Goal: Information Seeking & Learning: Find specific fact

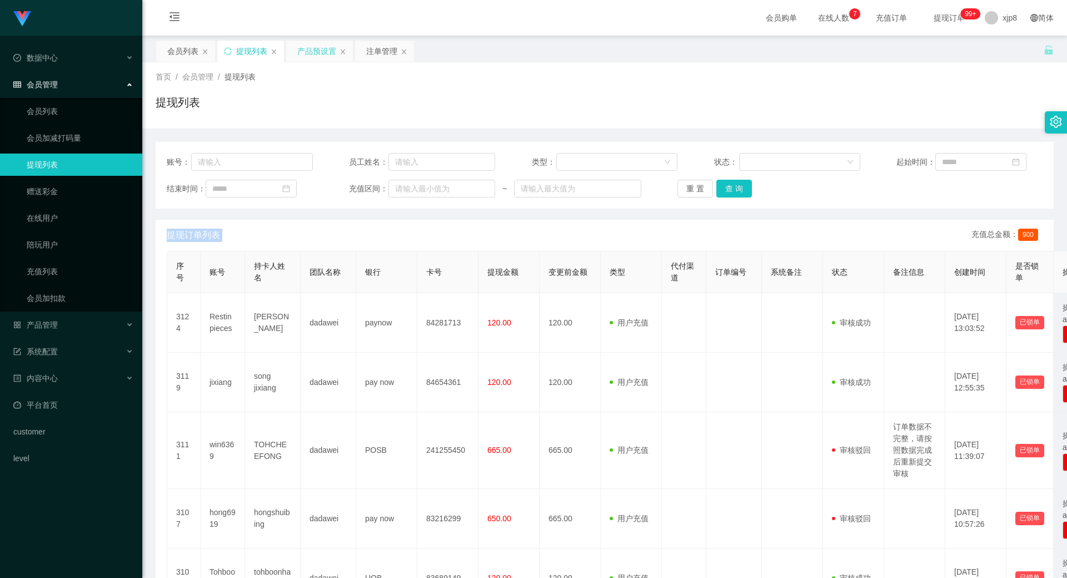
click at [322, 53] on div "产品预设置" at bounding box center [316, 51] width 39 height 21
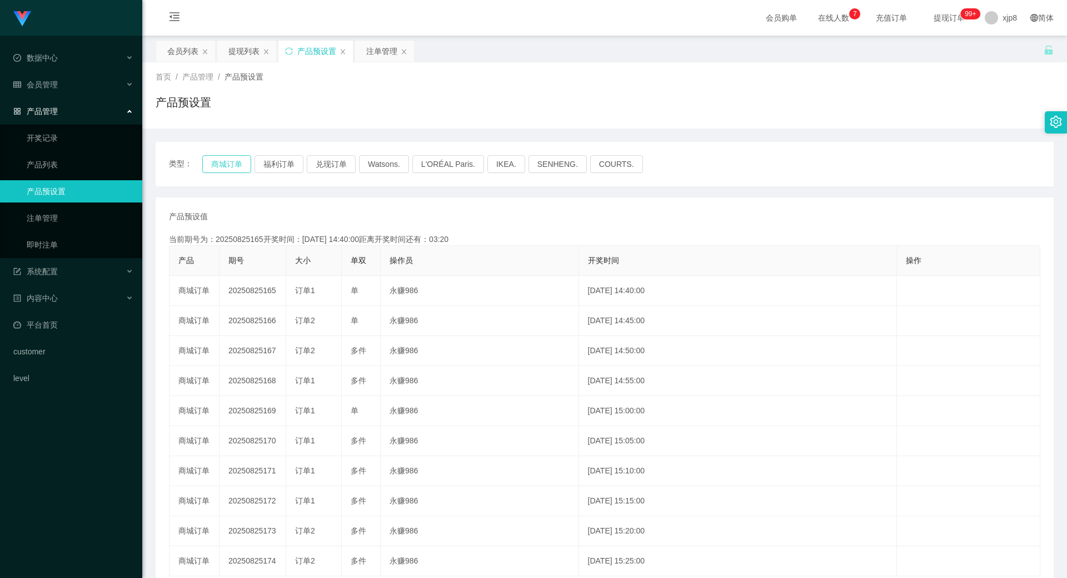
click at [231, 164] on button "商城订单" at bounding box center [226, 164] width 49 height 18
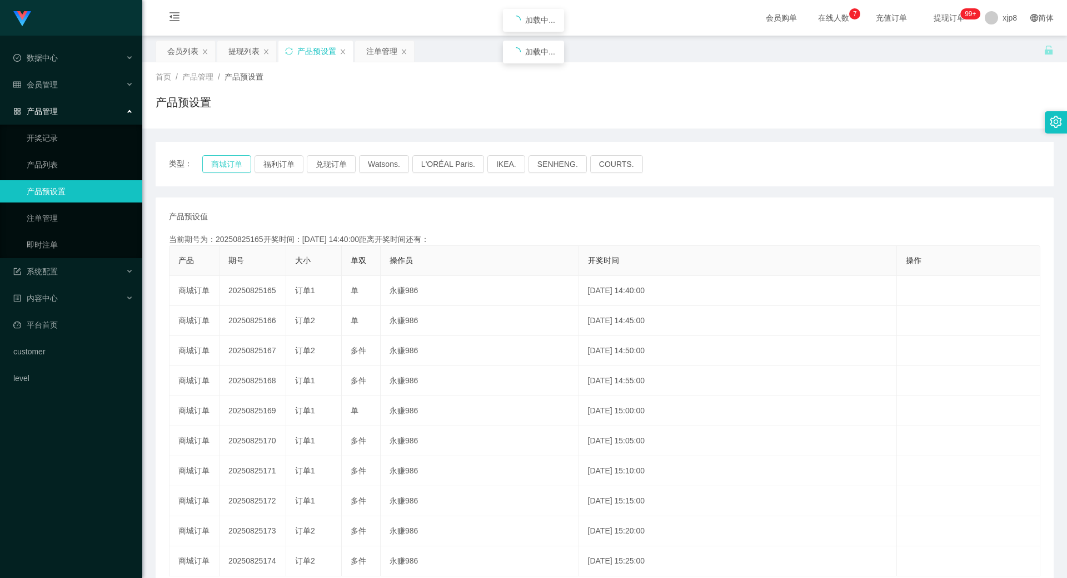
click at [231, 163] on button "商城订单" at bounding box center [226, 164] width 49 height 18
click at [377, 50] on div "注单管理" at bounding box center [381, 51] width 31 height 21
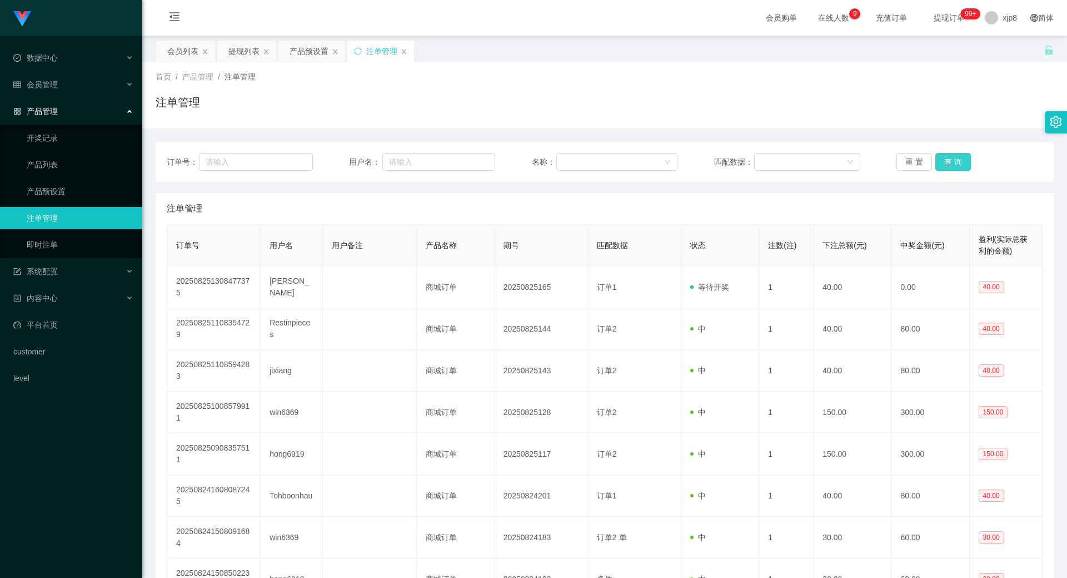
click at [952, 159] on button "查 询" at bounding box center [953, 162] width 36 height 18
click at [952, 159] on div "重 置 查 询" at bounding box center [970, 162] width 146 height 18
click at [952, 159] on button "查 询" at bounding box center [953, 162] width 36 height 18
click at [952, 159] on div "重 置 查 询" at bounding box center [970, 162] width 146 height 18
click at [952, 159] on button "查 询" at bounding box center [953, 162] width 36 height 18
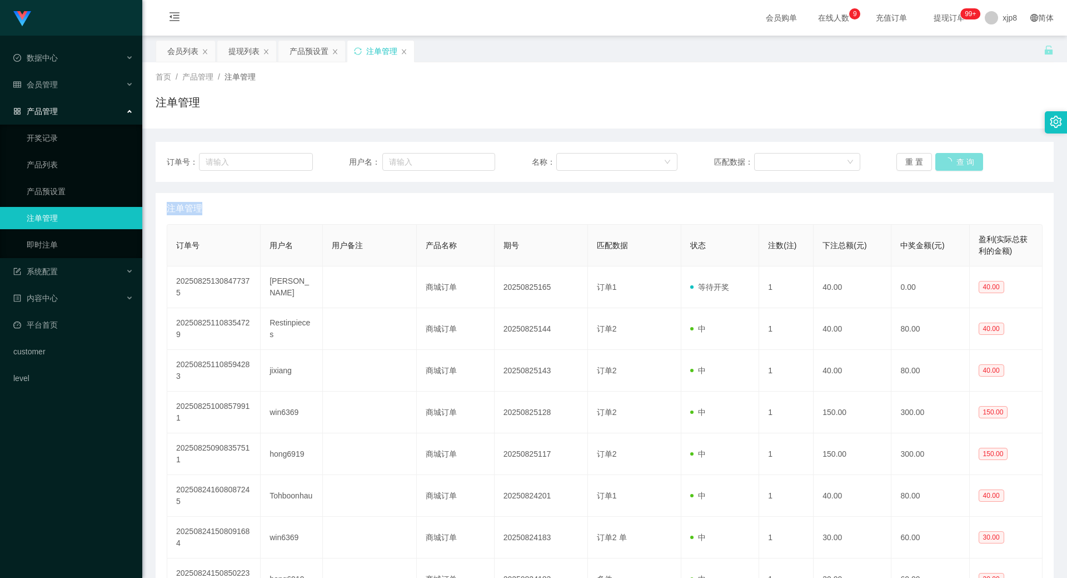
click at [952, 159] on button "查 询" at bounding box center [959, 162] width 48 height 18
drag, startPoint x: 952, startPoint y: 159, endPoint x: 887, endPoint y: 206, distance: 80.5
click at [952, 160] on div "重 置 查 询" at bounding box center [970, 162] width 146 height 18
click at [939, 170] on button "查 询" at bounding box center [953, 162] width 36 height 18
click at [305, 52] on div "产品预设置" at bounding box center [309, 51] width 39 height 21
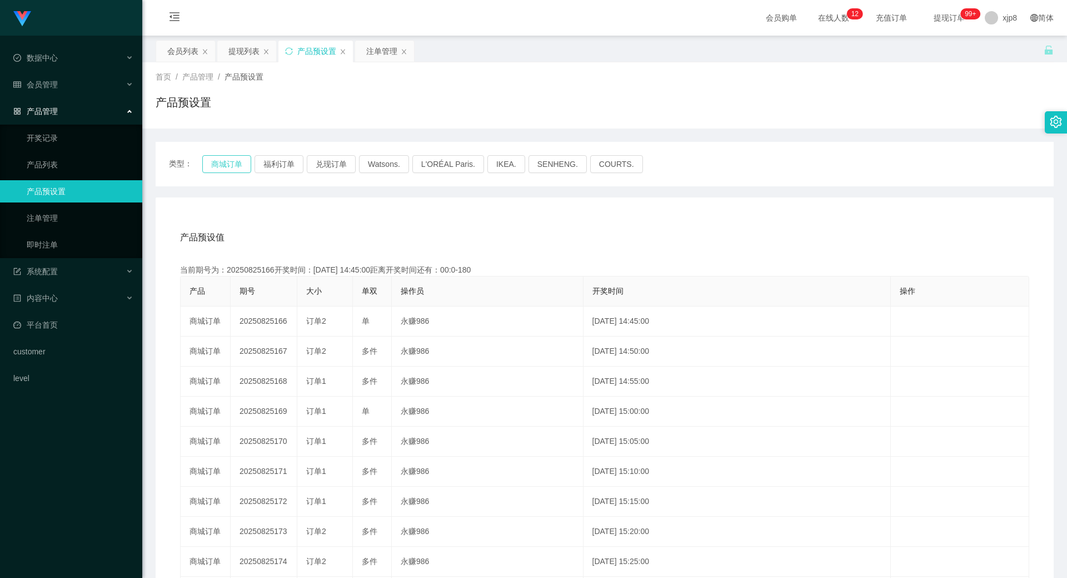
click at [228, 157] on button "商城订单" at bounding box center [226, 164] width 49 height 18
click at [228, 158] on button "商城订单" at bounding box center [226, 164] width 49 height 18
click at [380, 57] on div "注单管理" at bounding box center [381, 51] width 31 height 21
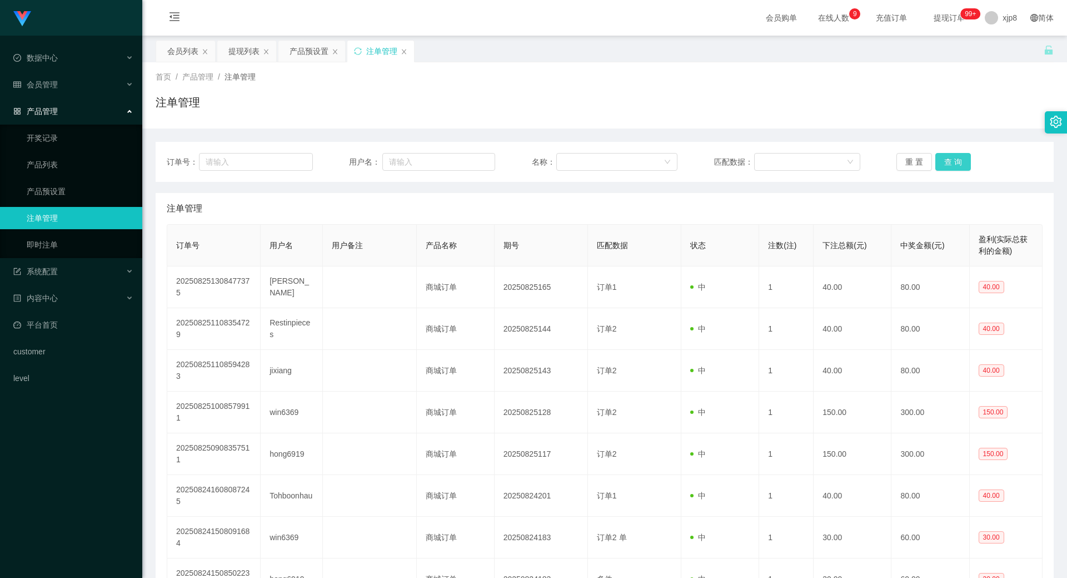
click at [949, 165] on button "查 询" at bounding box center [953, 162] width 36 height 18
click at [949, 165] on div "重 置 查 询" at bounding box center [970, 162] width 146 height 18
click at [949, 165] on button "查 询" at bounding box center [953, 162] width 36 height 18
click at [949, 165] on div "重 置 查 询" at bounding box center [970, 162] width 146 height 18
click at [949, 165] on button "查 询" at bounding box center [953, 162] width 36 height 18
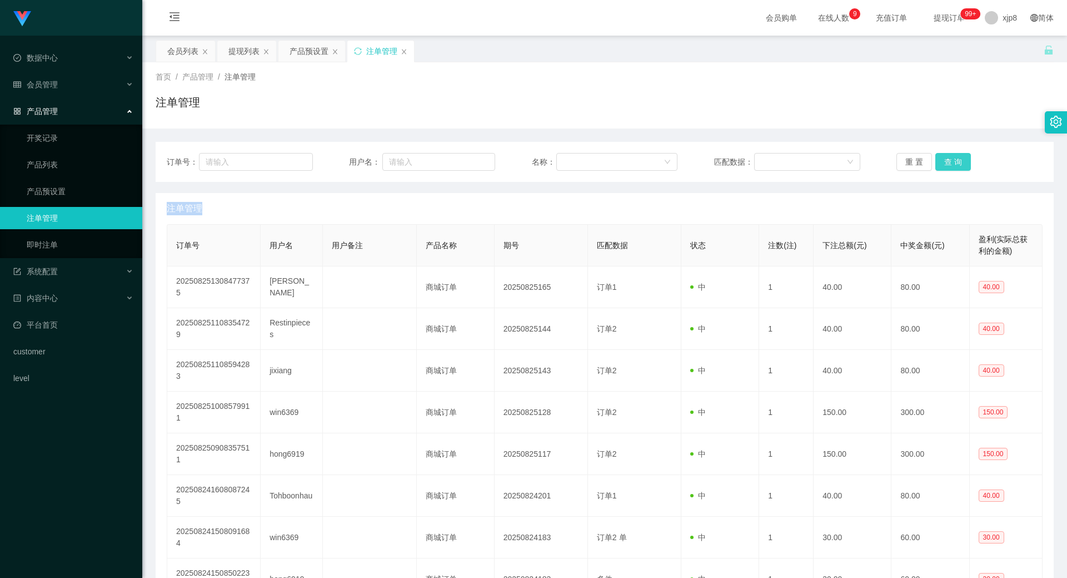
click at [941, 162] on button "查 询" at bounding box center [953, 162] width 36 height 18
click at [941, 162] on div "重 置 查 询" at bounding box center [970, 162] width 146 height 18
click at [941, 162] on button "查 询" at bounding box center [953, 162] width 36 height 18
click at [941, 162] on div "重 置 查 询" at bounding box center [970, 162] width 146 height 18
click at [960, 158] on button "查 询" at bounding box center [953, 162] width 36 height 18
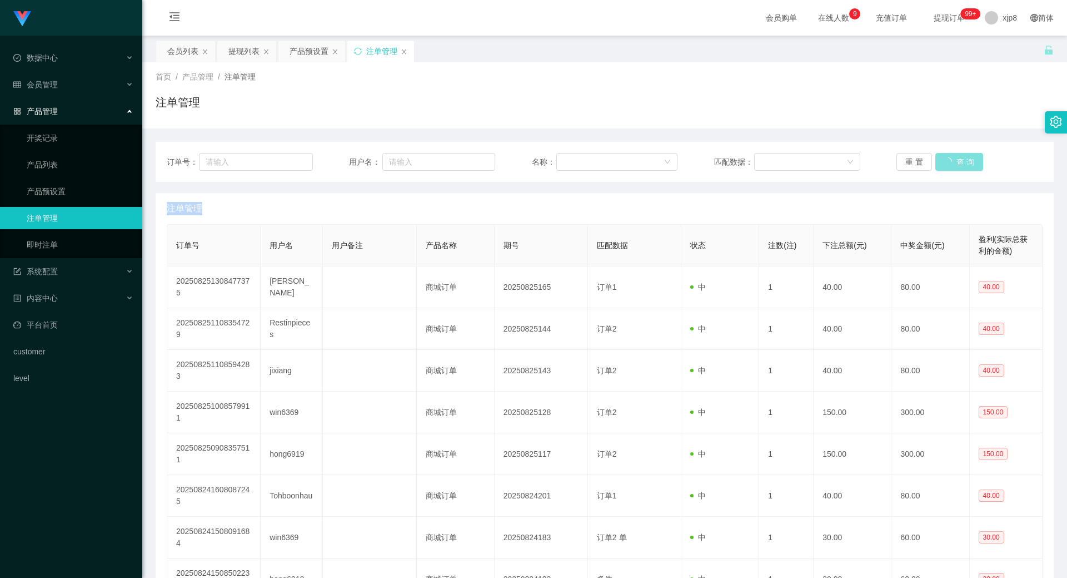
click at [960, 158] on div "重 置 查 询" at bounding box center [970, 162] width 146 height 18
click at [960, 158] on button "查 询" at bounding box center [959, 162] width 48 height 18
click at [960, 158] on div "重 置 查 询" at bounding box center [970, 162] width 146 height 18
click at [290, 59] on div "产品预设置" at bounding box center [309, 51] width 39 height 21
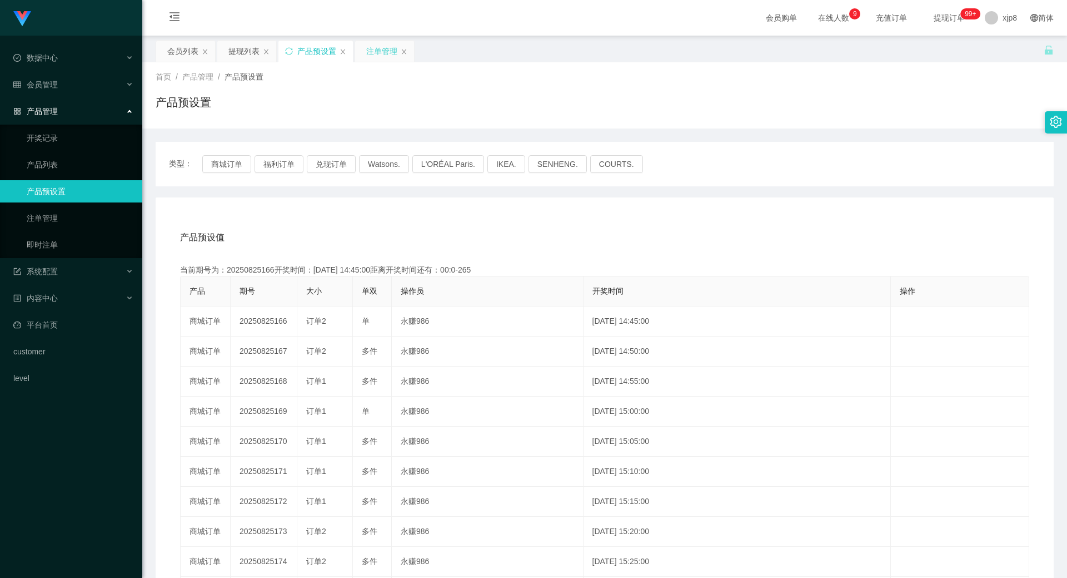
click at [381, 58] on div "注单管理" at bounding box center [381, 51] width 31 height 21
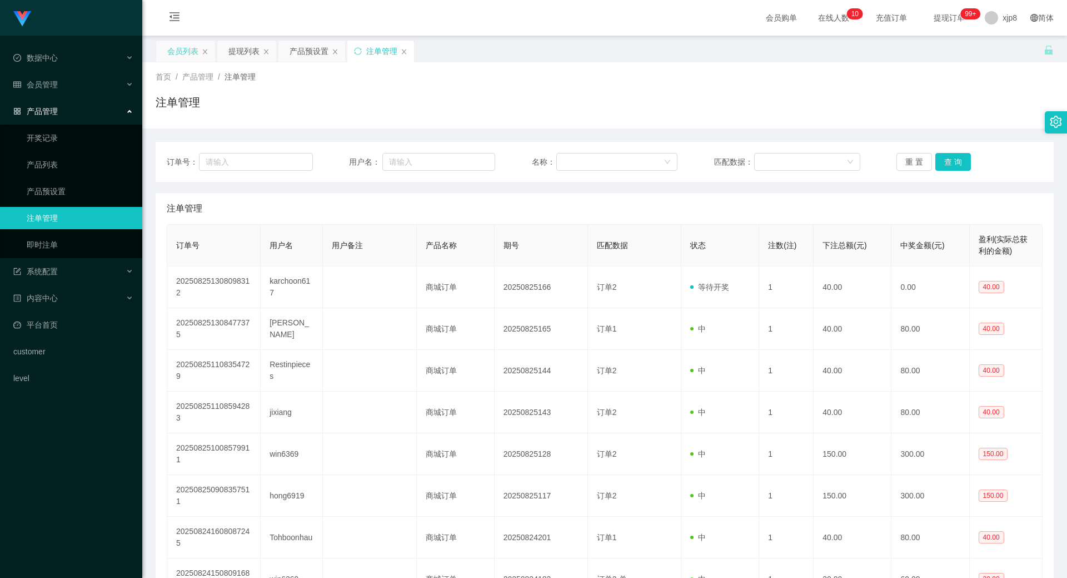
click at [194, 54] on div "会员列表" at bounding box center [182, 51] width 31 height 21
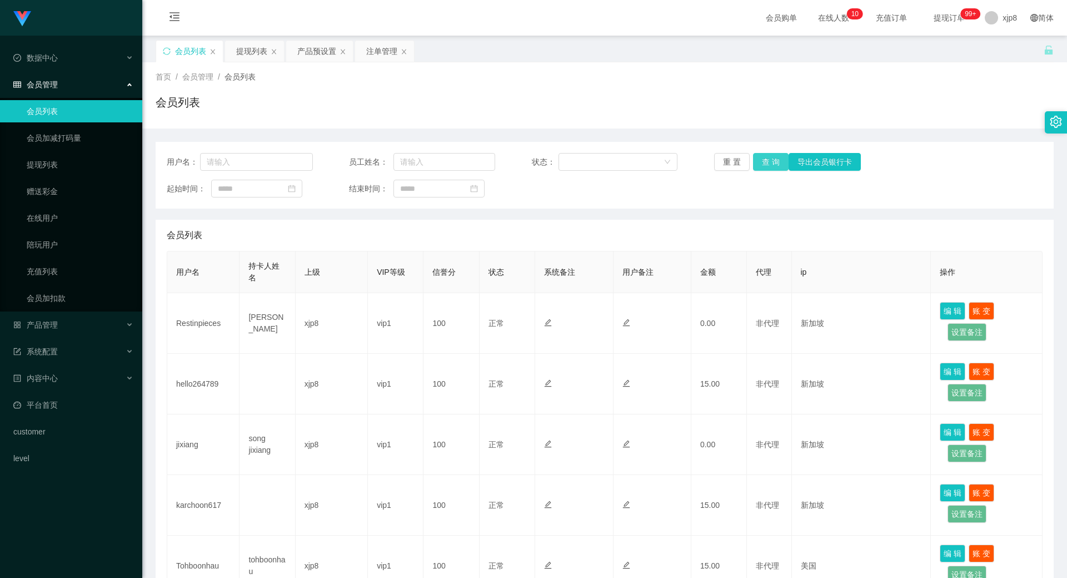
drag, startPoint x: 766, startPoint y: 158, endPoint x: 768, endPoint y: 165, distance: 6.9
click at [766, 161] on button "查 询" at bounding box center [771, 162] width 36 height 18
click at [768, 166] on button "查 询" at bounding box center [771, 162] width 36 height 18
click at [768, 166] on div "重 置 查 询 导出会员银行卡" at bounding box center [787, 162] width 146 height 18
click at [768, 166] on button "查 询" at bounding box center [771, 162] width 36 height 18
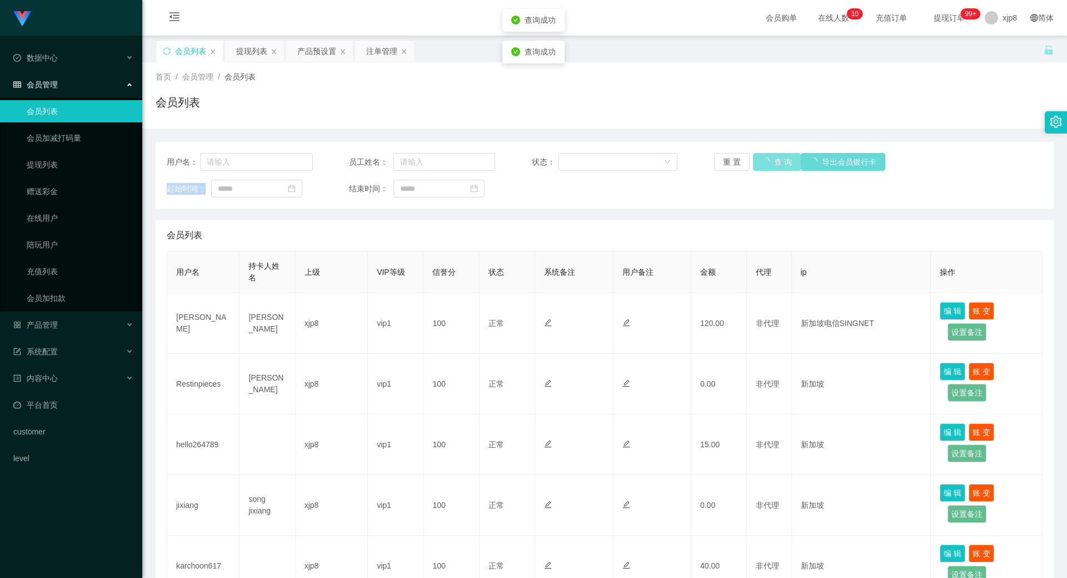
click at [768, 166] on div "重 置 查 询 导出会员银行卡" at bounding box center [787, 162] width 146 height 18
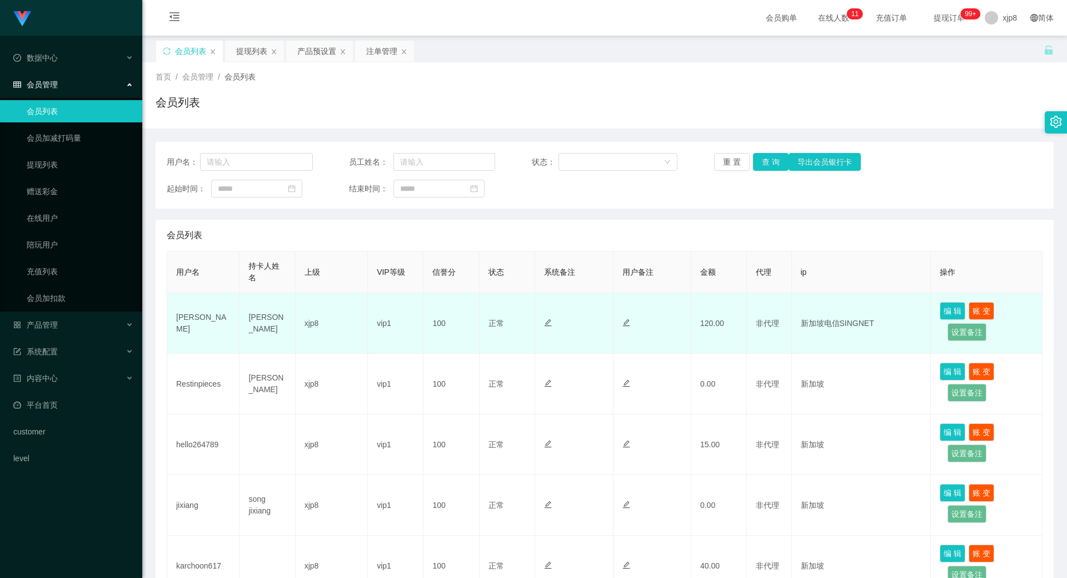
click at [187, 321] on td "[PERSON_NAME]" at bounding box center [203, 323] width 72 height 61
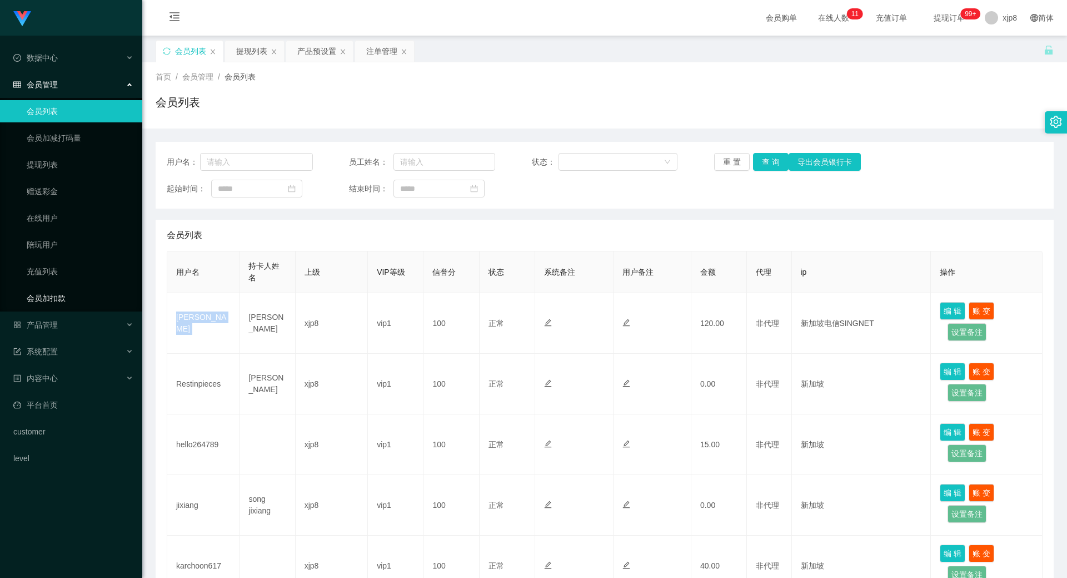
copy td "[PERSON_NAME]"
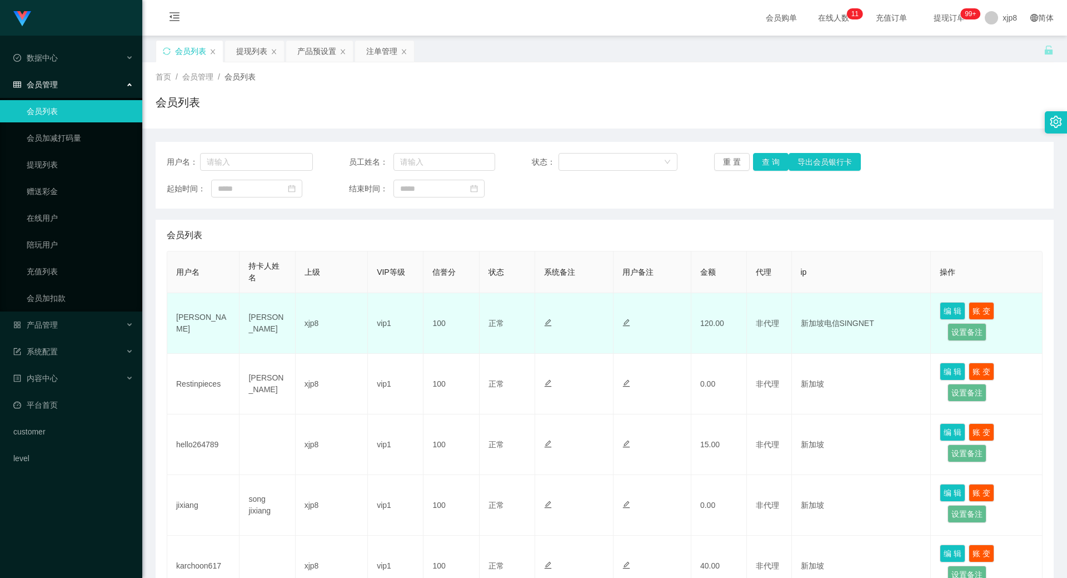
click at [256, 314] on td "[PERSON_NAME]" at bounding box center [268, 323] width 56 height 61
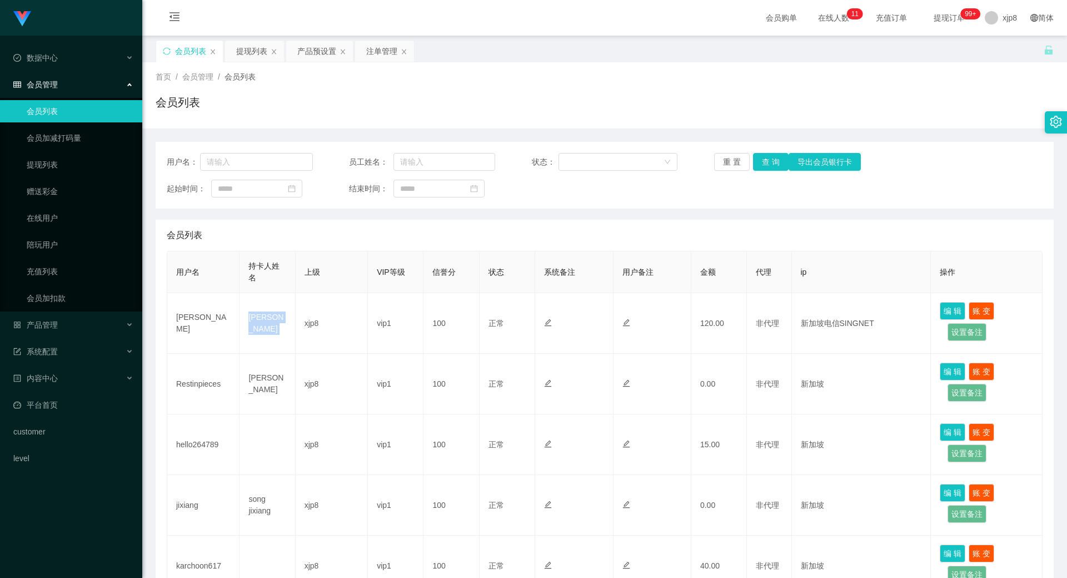
copy td "[PERSON_NAME]"
click at [766, 162] on button "查 询" at bounding box center [771, 162] width 36 height 18
click at [766, 162] on div "重 置 查 询 导出会员银行卡" at bounding box center [787, 162] width 146 height 18
click at [766, 162] on button "查 询" at bounding box center [771, 162] width 36 height 18
click at [766, 162] on div "重 置 查 询 导出会员银行卡" at bounding box center [787, 162] width 146 height 18
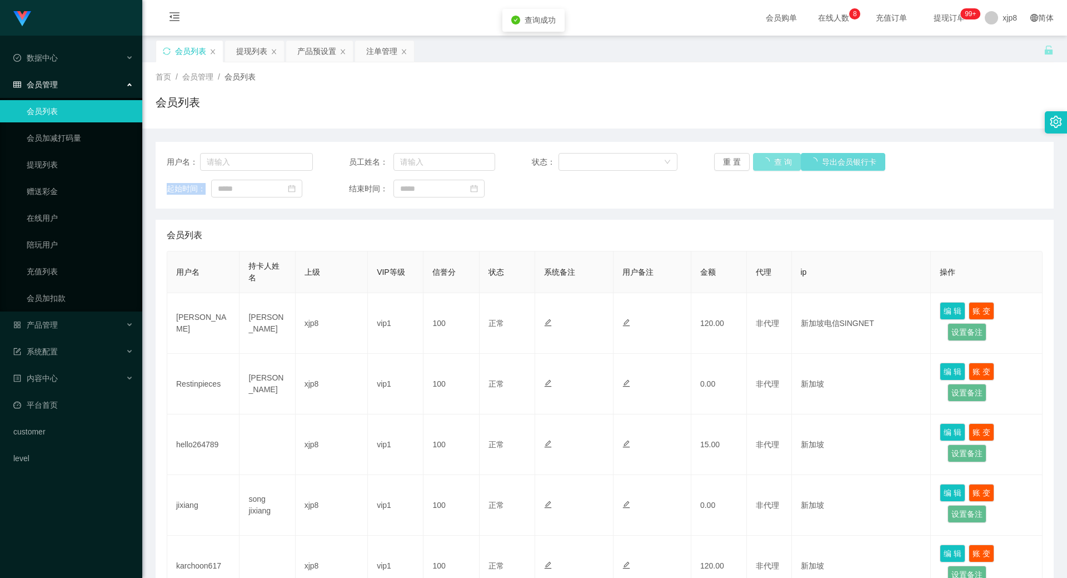
click at [766, 162] on button "查 询" at bounding box center [777, 162] width 48 height 18
click at [766, 162] on div "重 置 查 询 导出会员银行卡" at bounding box center [787, 162] width 146 height 18
click at [766, 162] on button "查 询" at bounding box center [771, 162] width 36 height 18
click at [766, 162] on div "重 置 查 询 导出会员银行卡" at bounding box center [787, 162] width 146 height 18
click at [766, 162] on button "查 询" at bounding box center [771, 162] width 36 height 18
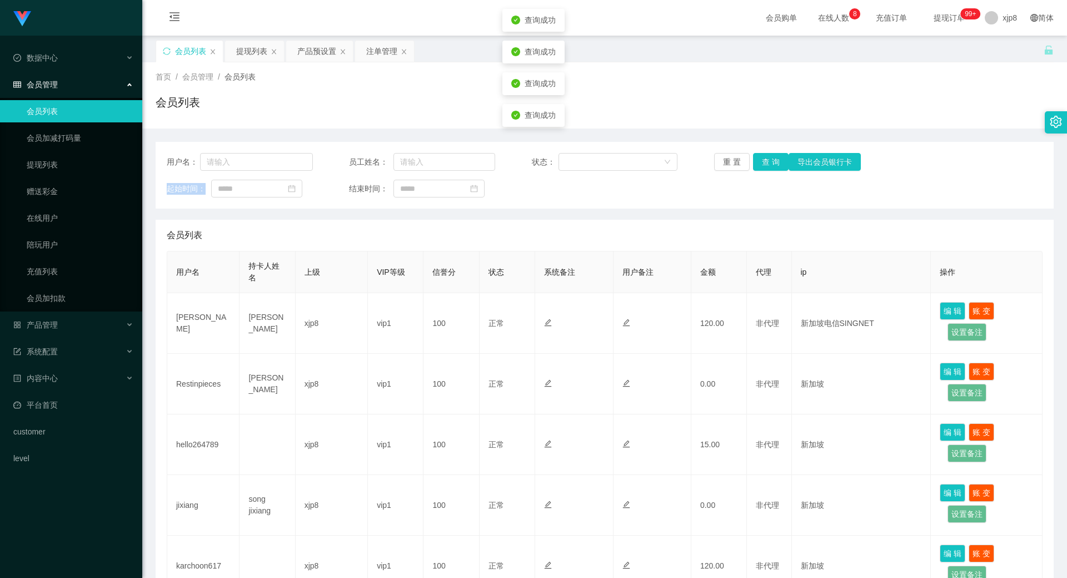
click at [766, 162] on div "重 置 查 询 导出会员银行卡" at bounding box center [787, 162] width 146 height 18
click at [766, 162] on button "查 询" at bounding box center [771, 162] width 36 height 18
click at [766, 162] on div "重 置 查 询 导出会员银行卡" at bounding box center [787, 162] width 146 height 18
click at [766, 162] on button "查 询" at bounding box center [771, 162] width 36 height 18
click at [768, 163] on button "查 询" at bounding box center [771, 162] width 36 height 18
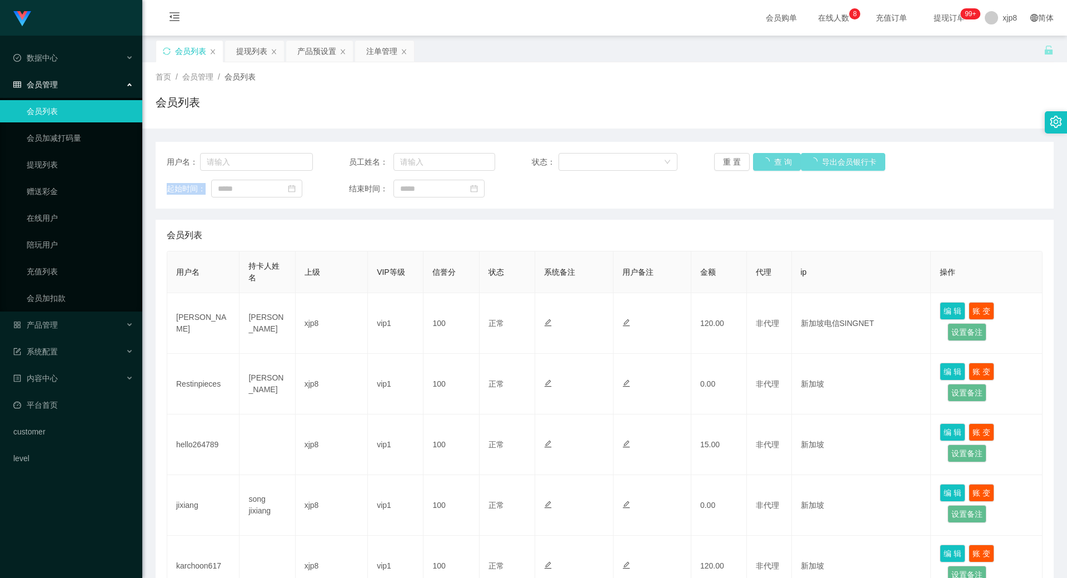
click at [768, 163] on div "重 置 查 询 导出会员银行卡" at bounding box center [787, 162] width 146 height 18
click at [768, 163] on button "查 询" at bounding box center [771, 162] width 36 height 18
click at [768, 163] on div "重 置 查 询 导出会员银行卡" at bounding box center [787, 162] width 146 height 18
click at [768, 163] on button "查 询" at bounding box center [771, 162] width 36 height 18
click at [768, 163] on div "重 置 查 询 导出会员银行卡" at bounding box center [787, 162] width 146 height 18
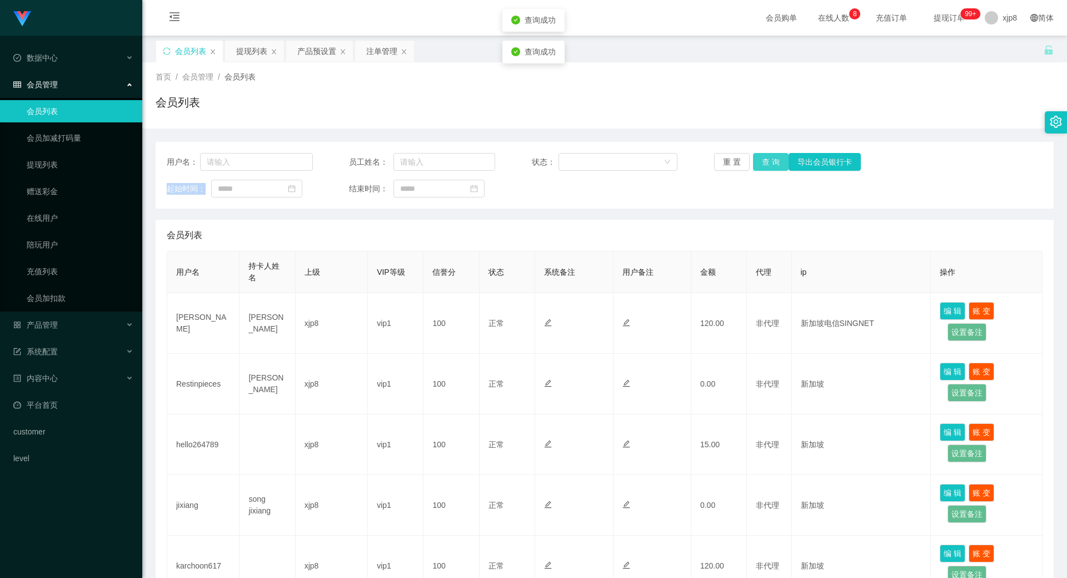
click at [768, 163] on button "查 询" at bounding box center [771, 162] width 36 height 18
click at [768, 163] on div "重 置 查 询 导出会员银行卡" at bounding box center [787, 162] width 146 height 18
click at [768, 163] on button "查 询" at bounding box center [777, 162] width 48 height 18
click at [768, 163] on div "重 置 查 询 导出会员银行卡" at bounding box center [787, 162] width 146 height 18
click at [768, 163] on button "查 询" at bounding box center [777, 162] width 48 height 18
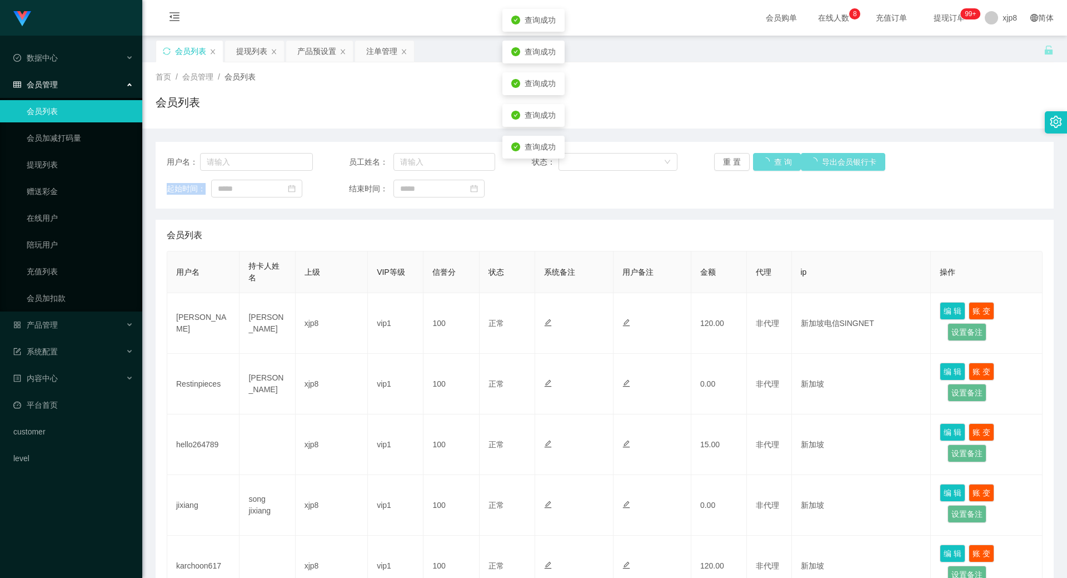
click at [768, 163] on div "重 置 查 询 导出会员银行卡" at bounding box center [787, 162] width 146 height 18
click at [768, 163] on button "查 询" at bounding box center [771, 162] width 36 height 18
click at [768, 163] on div "重 置 查 询 导出会员银行卡" at bounding box center [787, 162] width 146 height 18
click at [768, 163] on button "查 询" at bounding box center [771, 162] width 36 height 18
click at [769, 153] on div "重 置 查 询 导出会员银行卡" at bounding box center [787, 162] width 146 height 18
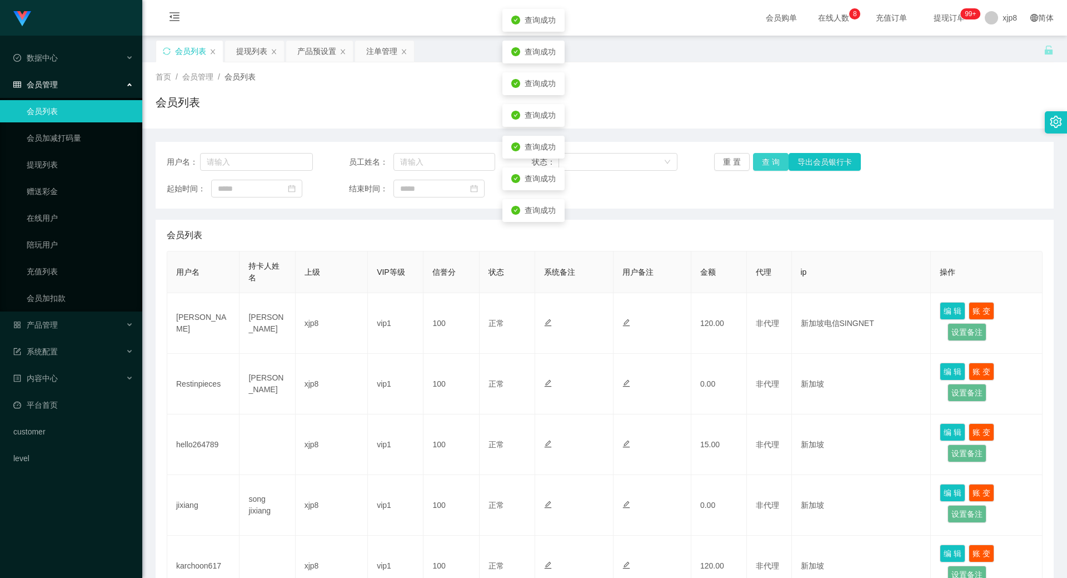
click at [769, 153] on button "查 询" at bounding box center [771, 162] width 36 height 18
click at [769, 153] on div "重 置 查 询 导出会员银行卡" at bounding box center [787, 162] width 146 height 18
click at [769, 153] on button "查 询" at bounding box center [771, 162] width 36 height 18
click at [769, 153] on div "重 置 查 询 导出会员银行卡" at bounding box center [787, 162] width 146 height 18
click at [769, 153] on button "查 询" at bounding box center [771, 162] width 36 height 18
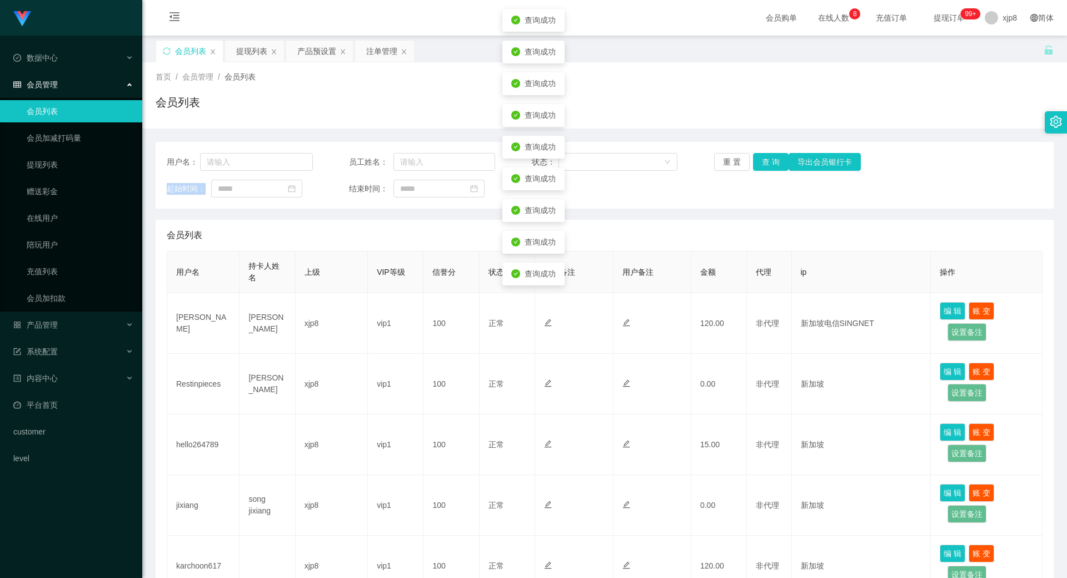
click at [769, 153] on div "重 置 查 询 导出会员银行卡" at bounding box center [787, 162] width 146 height 18
click at [769, 153] on button "查 询" at bounding box center [771, 162] width 36 height 18
click at [769, 153] on div "重 置 查 询 导出会员银行卡" at bounding box center [787, 162] width 146 height 18
click at [769, 153] on button "查 询" at bounding box center [777, 162] width 48 height 18
click at [769, 153] on div "重 置 查 询 导出会员银行卡" at bounding box center [787, 162] width 146 height 18
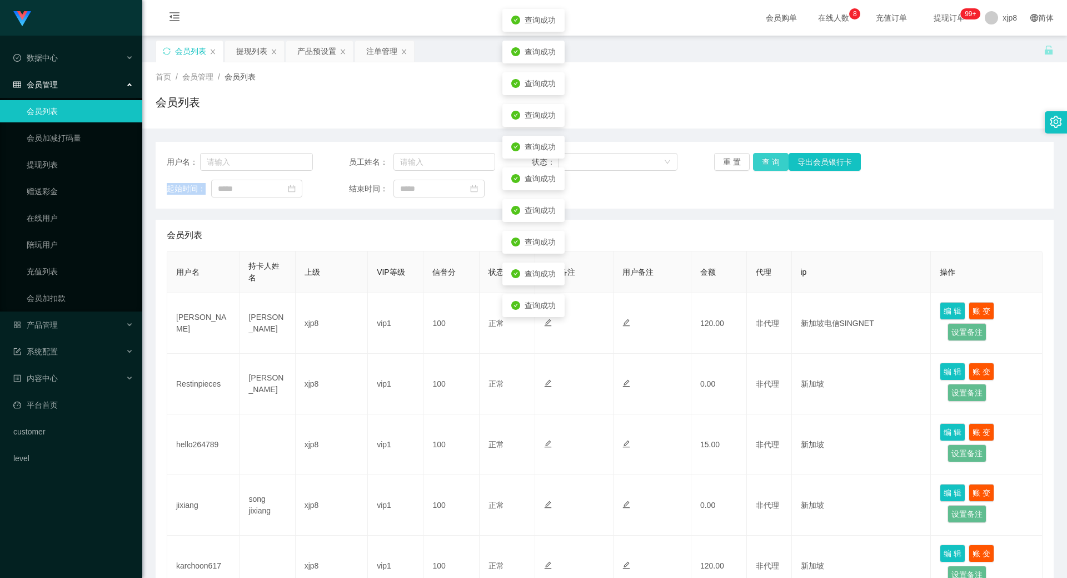
click at [769, 153] on button "查 询" at bounding box center [771, 162] width 36 height 18
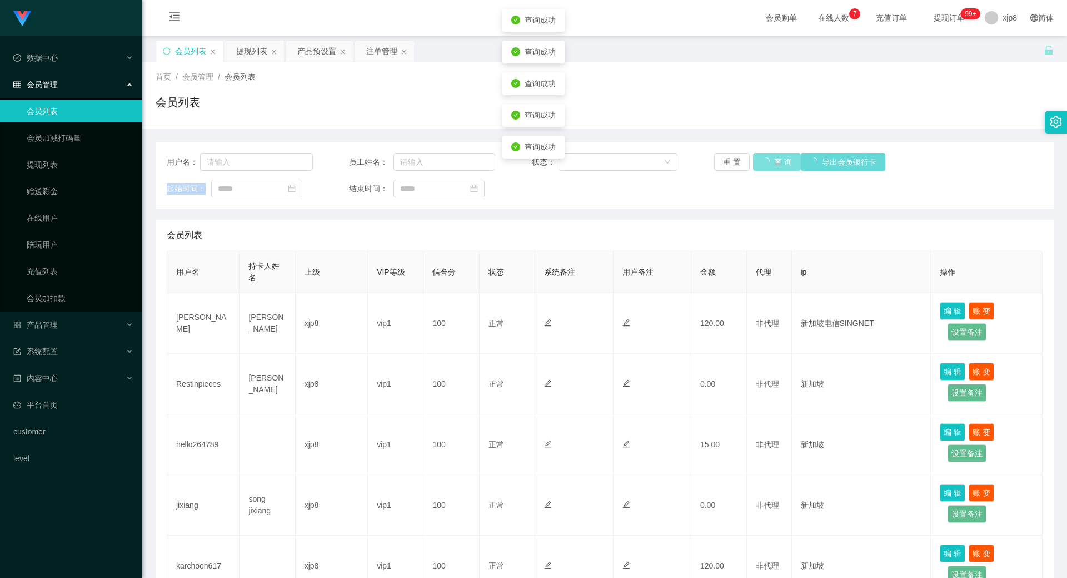
click at [769, 153] on button "查 询" at bounding box center [777, 162] width 48 height 18
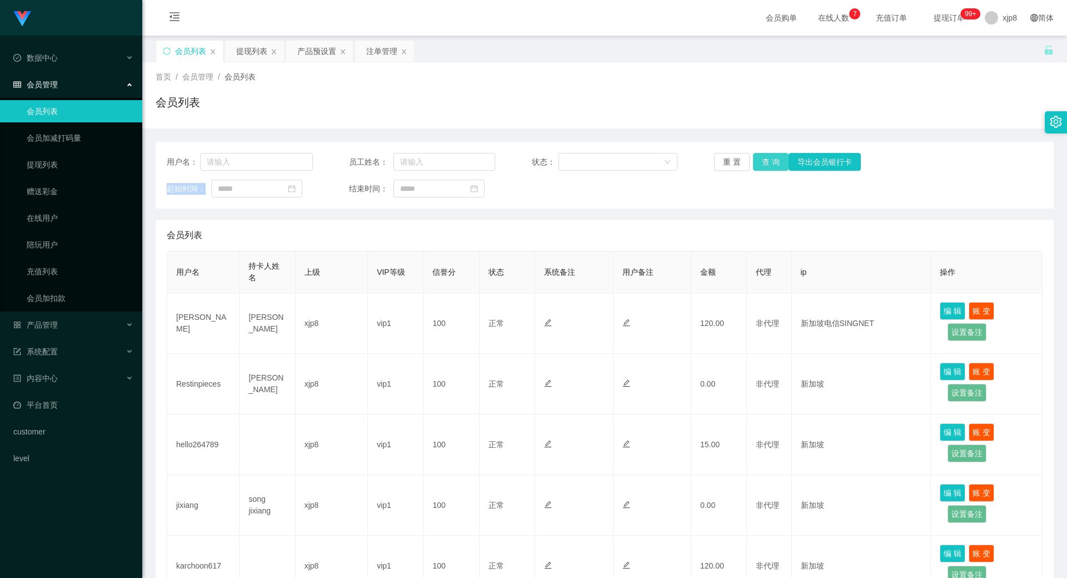
click at [765, 170] on button "查 询" at bounding box center [771, 162] width 36 height 18
click at [765, 170] on div "重 置 查 询 导出会员银行卡" at bounding box center [787, 162] width 146 height 18
click at [765, 170] on button "查 询" at bounding box center [771, 162] width 36 height 18
click at [765, 167] on div "重 置 查 询 导出会员银行卡" at bounding box center [787, 162] width 146 height 18
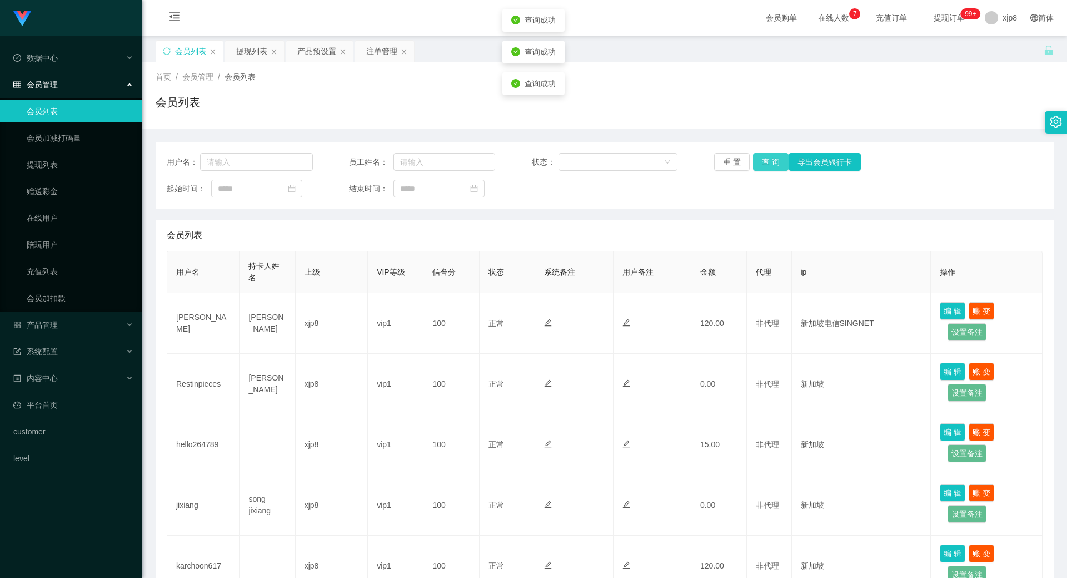
click at [765, 167] on button "查 询" at bounding box center [771, 162] width 36 height 18
click at [765, 166] on div "重 置 查 询 导出会员银行卡" at bounding box center [787, 162] width 146 height 18
click at [765, 163] on button "查 询" at bounding box center [777, 162] width 48 height 18
click at [765, 163] on div "重 置 查 询 导出会员银行卡" at bounding box center [787, 162] width 146 height 18
click at [765, 163] on button "查 询" at bounding box center [777, 162] width 48 height 18
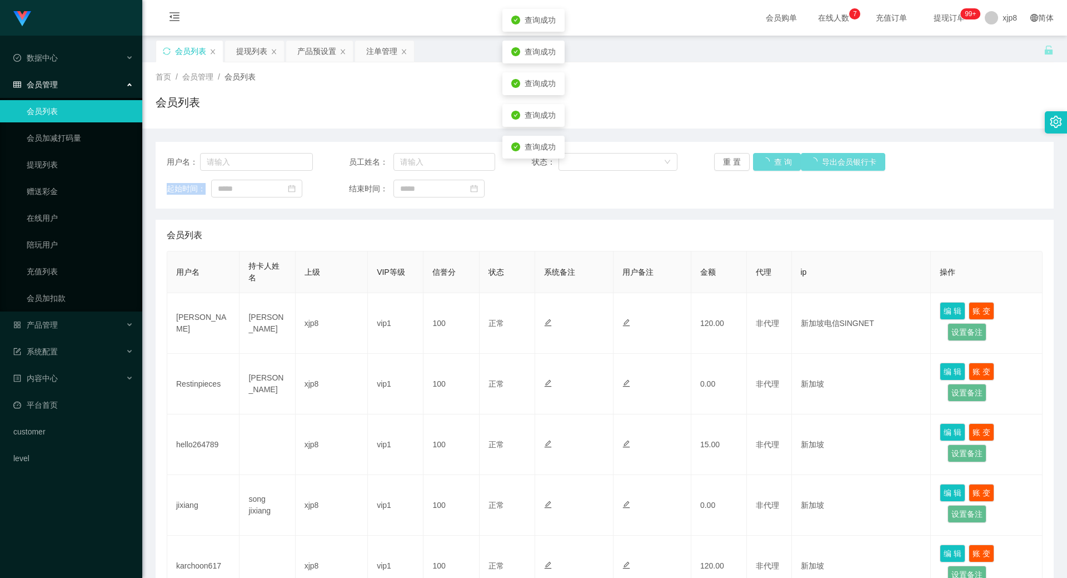
click at [765, 163] on div "重 置 查 询 导出会员银行卡" at bounding box center [787, 162] width 146 height 18
click at [765, 163] on button "查 询" at bounding box center [771, 162] width 36 height 18
click at [765, 163] on div "重 置 查 询 导出会员银行卡" at bounding box center [787, 162] width 146 height 18
click at [765, 163] on button "查 询" at bounding box center [771, 162] width 36 height 18
click at [765, 163] on div "重 置 查 询 导出会员银行卡" at bounding box center [787, 162] width 146 height 18
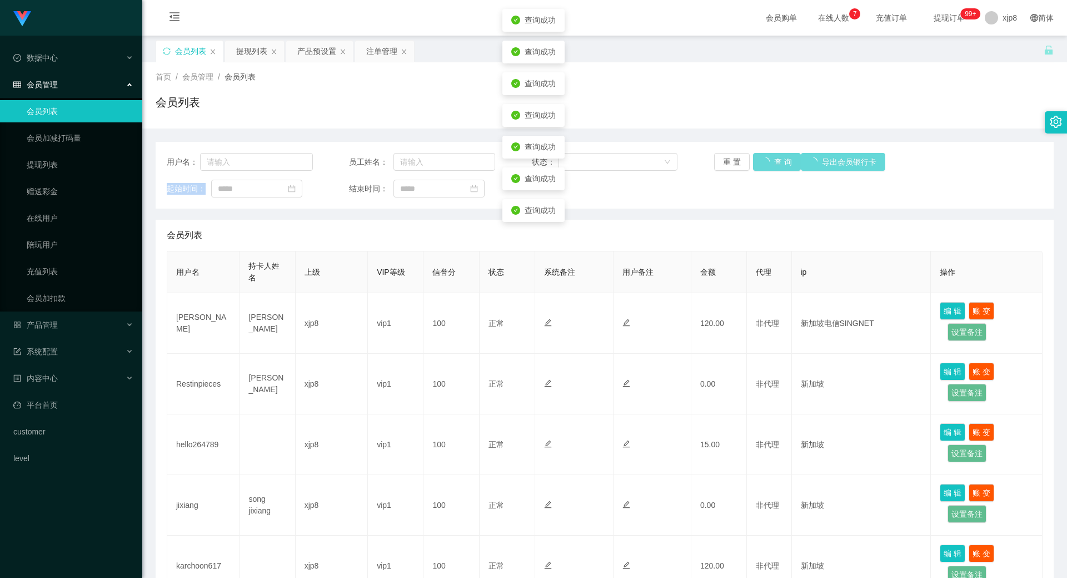
click at [765, 163] on div "重 置 查 询 导出会员银行卡" at bounding box center [787, 162] width 146 height 18
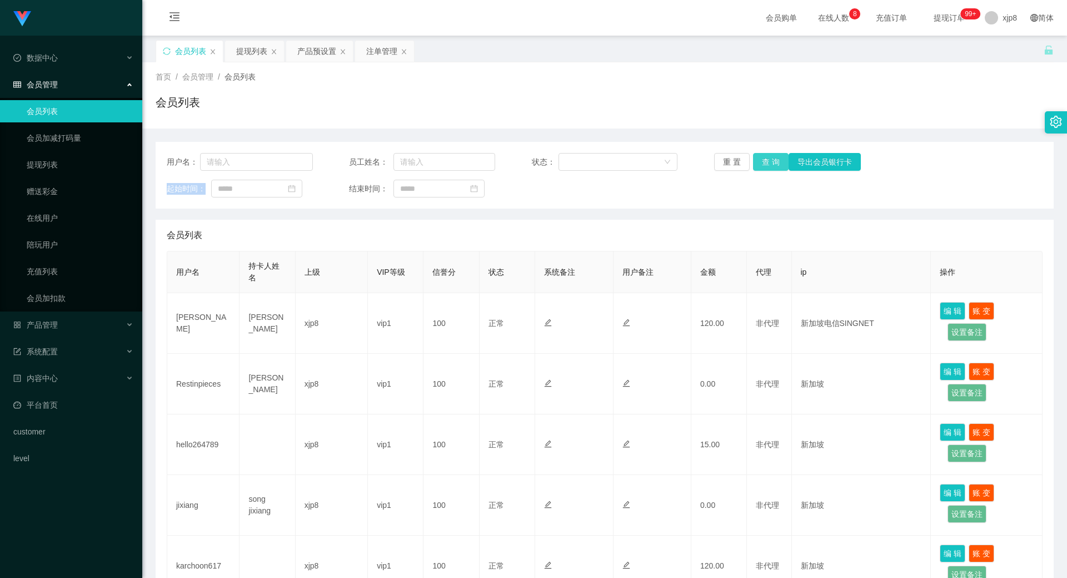
click at [760, 154] on button "查 询" at bounding box center [771, 162] width 36 height 18
click at [761, 162] on button "查 询" at bounding box center [771, 162] width 36 height 18
click at [761, 162] on div "重 置 查 询 导出会员银行卡" at bounding box center [787, 162] width 146 height 18
click at [761, 162] on button "查 询" at bounding box center [771, 162] width 36 height 18
click at [761, 162] on div "重 置 查 询 导出会员银行卡" at bounding box center [787, 162] width 146 height 18
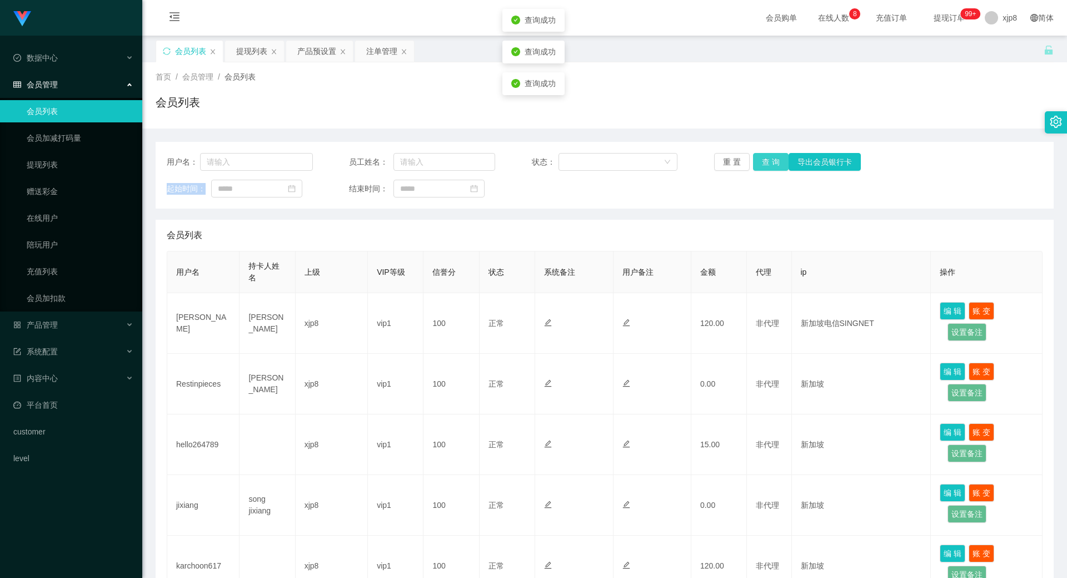
click at [762, 159] on button "查 询" at bounding box center [771, 162] width 36 height 18
click at [762, 159] on div "重 置 查 询 导出会员银行卡" at bounding box center [787, 162] width 146 height 18
click at [762, 159] on button "查 询" at bounding box center [771, 162] width 36 height 18
drag, startPoint x: 771, startPoint y: 173, endPoint x: 771, endPoint y: 168, distance: 5.6
click at [772, 173] on div "用户名： 员工姓名： 状态： 重 置 查 询 导出会员银行卡 起始时间： 结束时间：" at bounding box center [605, 175] width 898 height 67
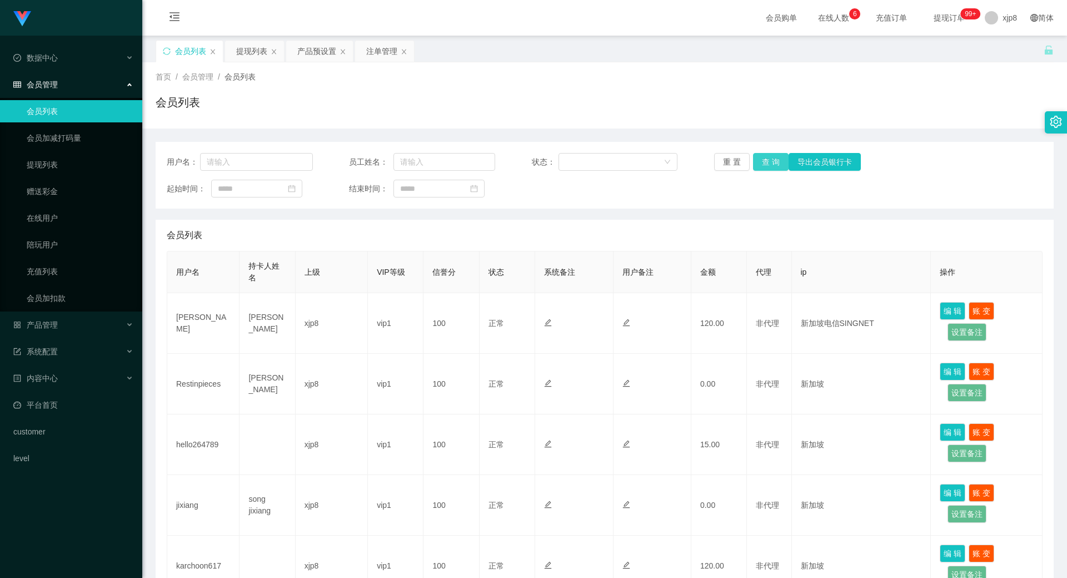
click at [770, 167] on button "查 询" at bounding box center [771, 162] width 36 height 18
click at [770, 167] on div "重 置 查 询 导出会员银行卡" at bounding box center [787, 162] width 146 height 18
click at [770, 167] on button "查 询" at bounding box center [777, 162] width 48 height 18
click at [770, 167] on div "重 置 查 询 导出会员银行卡" at bounding box center [787, 162] width 146 height 18
click at [770, 167] on button "查 询" at bounding box center [777, 162] width 48 height 18
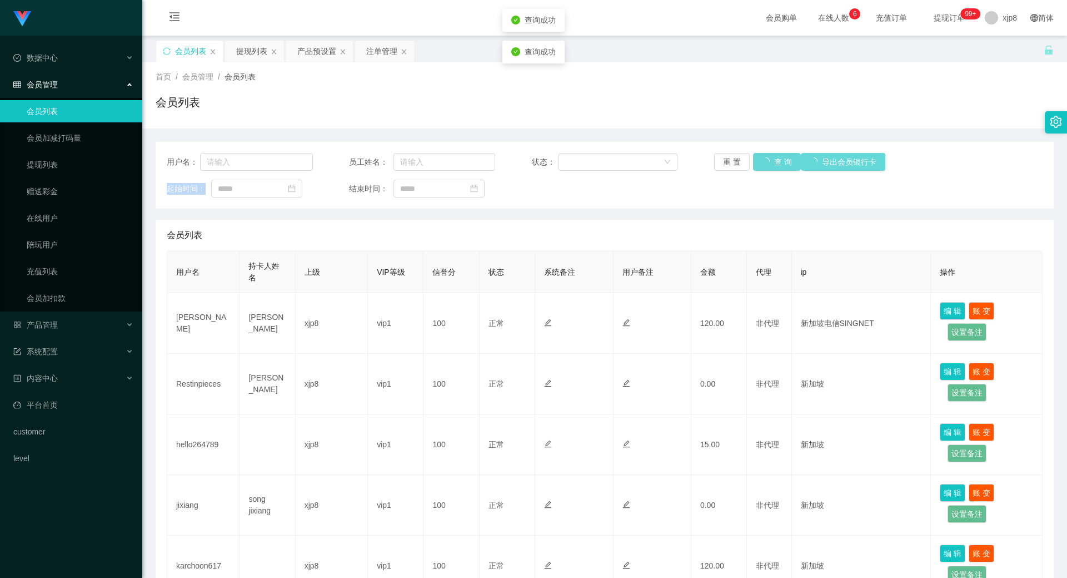
click at [770, 167] on div "重 置 查 询 导出会员银行卡" at bounding box center [787, 162] width 146 height 18
click at [770, 167] on button "查 询" at bounding box center [771, 162] width 36 height 18
click at [764, 169] on button "查 询" at bounding box center [771, 162] width 36 height 18
click at [764, 169] on div "重 置 查 询 导出会员银行卡" at bounding box center [787, 162] width 146 height 18
click at [764, 169] on button "查 询" at bounding box center [771, 162] width 36 height 18
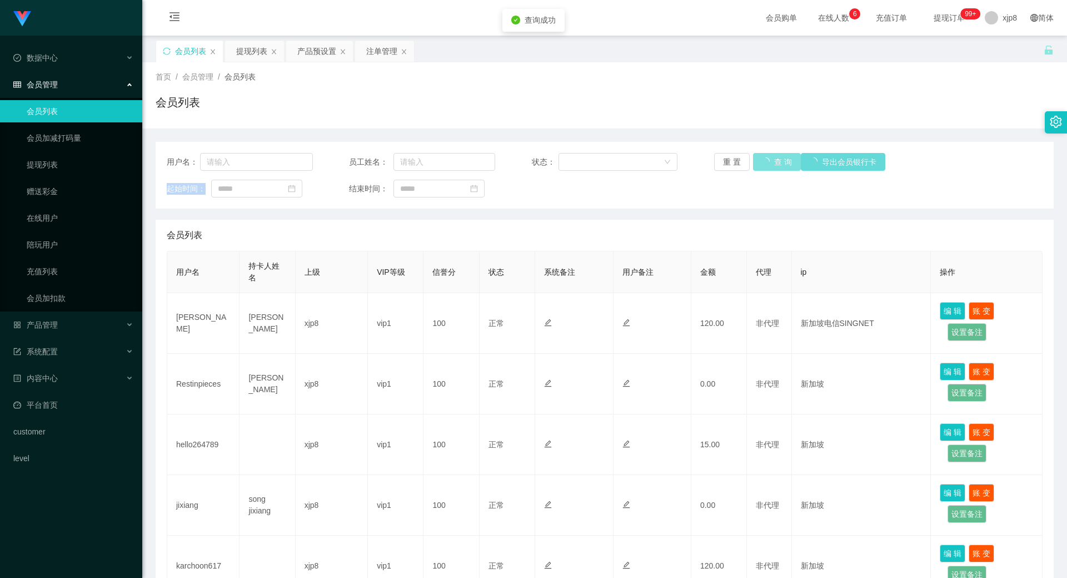
click at [764, 169] on div "重 置 查 询 导出会员银行卡" at bounding box center [787, 162] width 146 height 18
click at [764, 169] on button "查 询" at bounding box center [777, 162] width 48 height 18
click at [764, 169] on div "重 置 查 询 导出会员银行卡" at bounding box center [787, 162] width 146 height 18
click at [764, 169] on button "查 询" at bounding box center [771, 162] width 36 height 18
click at [764, 169] on div "重 置 查 询 导出会员银行卡" at bounding box center [787, 162] width 146 height 18
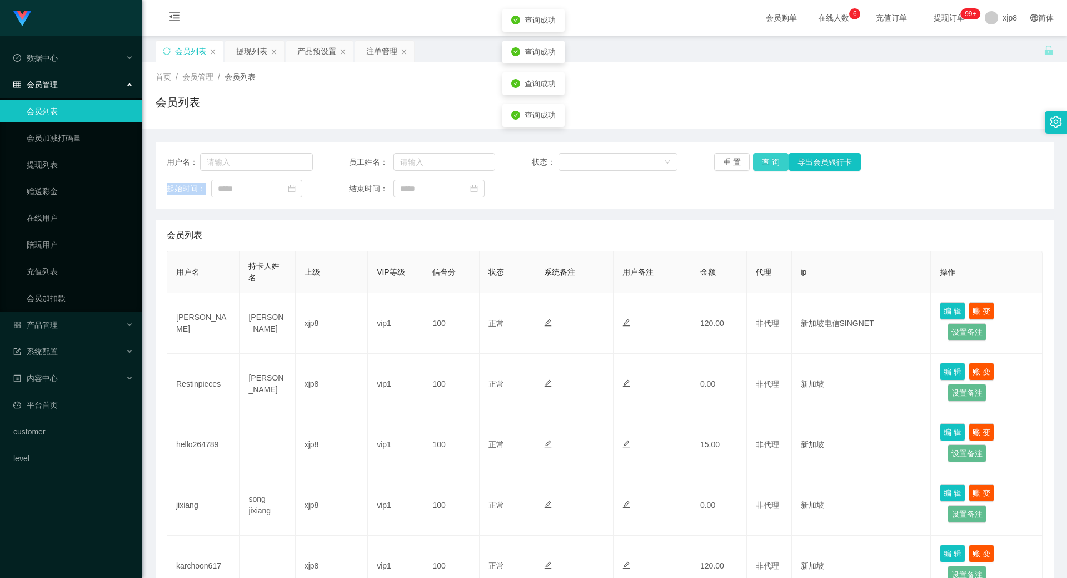
click at [764, 169] on button "查 询" at bounding box center [771, 162] width 36 height 18
click at [764, 169] on div "重 置 查 询 导出会员银行卡" at bounding box center [787, 162] width 146 height 18
click at [761, 169] on button "查 询" at bounding box center [771, 162] width 36 height 18
click at [761, 169] on div "重 置 查 询 导出会员银行卡" at bounding box center [787, 162] width 146 height 18
click at [761, 169] on button "查 询" at bounding box center [771, 162] width 36 height 18
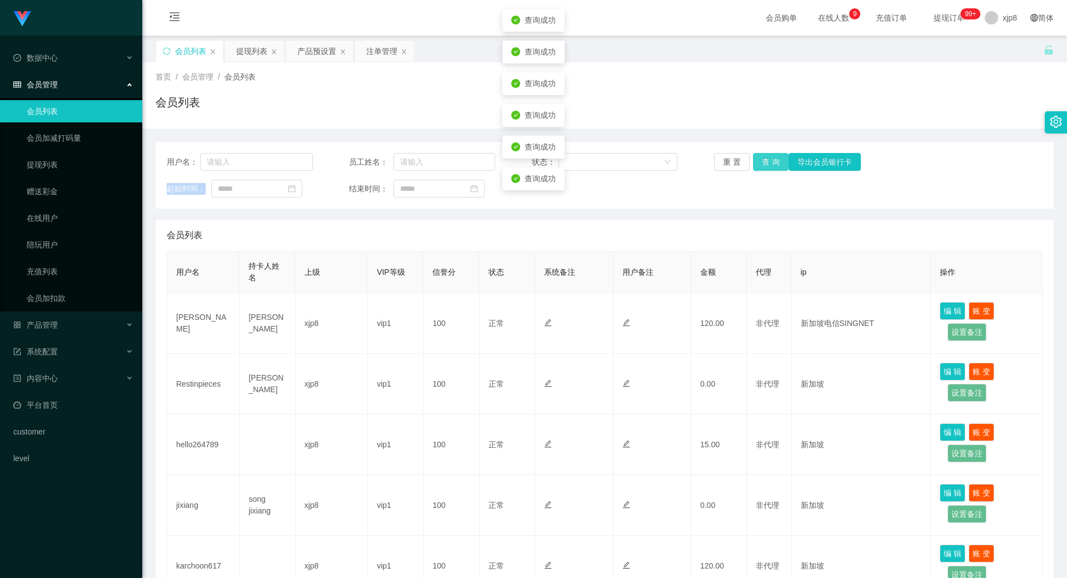
click at [761, 169] on div "重 置 查 询 导出会员银行卡" at bounding box center [787, 162] width 146 height 18
click at [761, 169] on button "查 询" at bounding box center [771, 162] width 36 height 18
click at [761, 169] on div "重 置 查 询 导出会员银行卡" at bounding box center [787, 162] width 146 height 18
click at [761, 169] on button "查 询" at bounding box center [771, 162] width 36 height 18
click at [761, 169] on div "重 置 查 询 导出会员银行卡" at bounding box center [787, 162] width 146 height 18
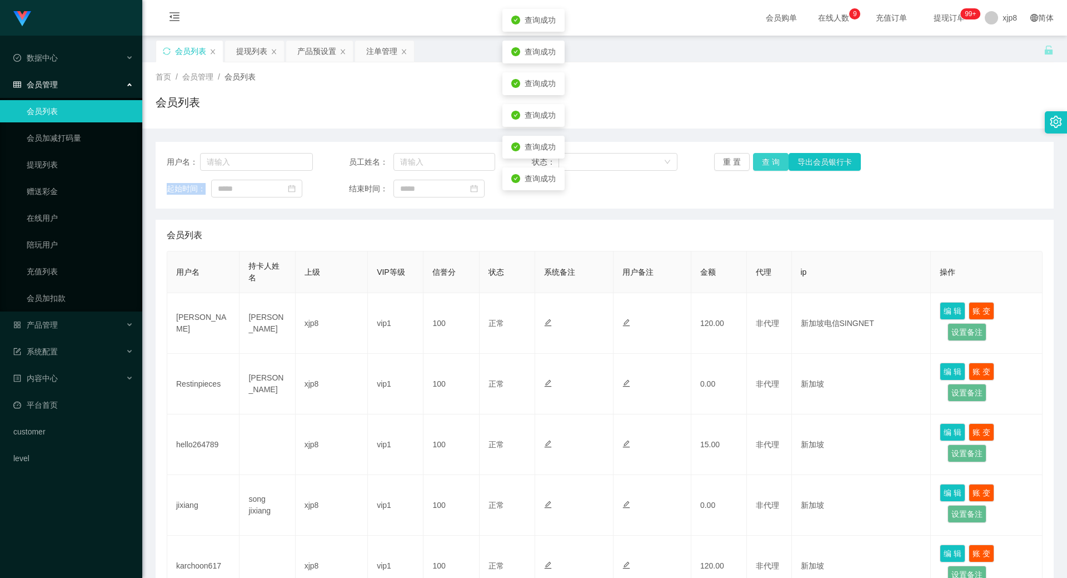
click at [761, 169] on button "查 询" at bounding box center [771, 162] width 36 height 18
click at [772, 155] on button "查 询" at bounding box center [771, 162] width 36 height 18
click at [772, 155] on div "重 置 查 询 导出会员银行卡" at bounding box center [787, 162] width 146 height 18
click at [766, 158] on button "查 询" at bounding box center [771, 162] width 36 height 18
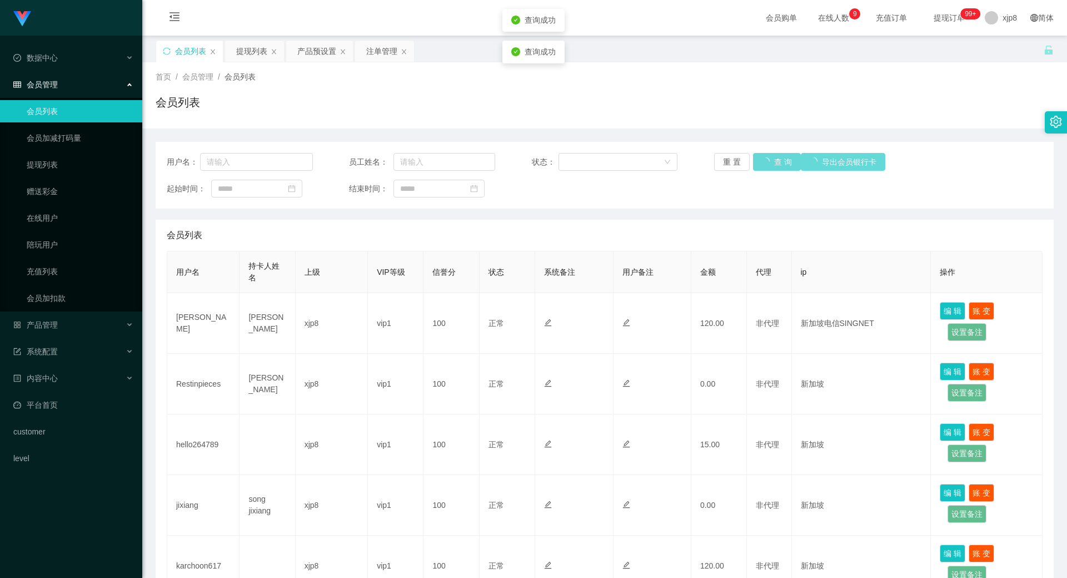
click at [759, 159] on div "重 置 查 询 导出会员银行卡" at bounding box center [787, 162] width 146 height 18
click at [759, 159] on button "查 询" at bounding box center [777, 162] width 48 height 18
click at [759, 159] on div "重 置 查 询 导出会员银行卡" at bounding box center [787, 162] width 146 height 18
click at [759, 160] on button "查 询" at bounding box center [771, 162] width 36 height 18
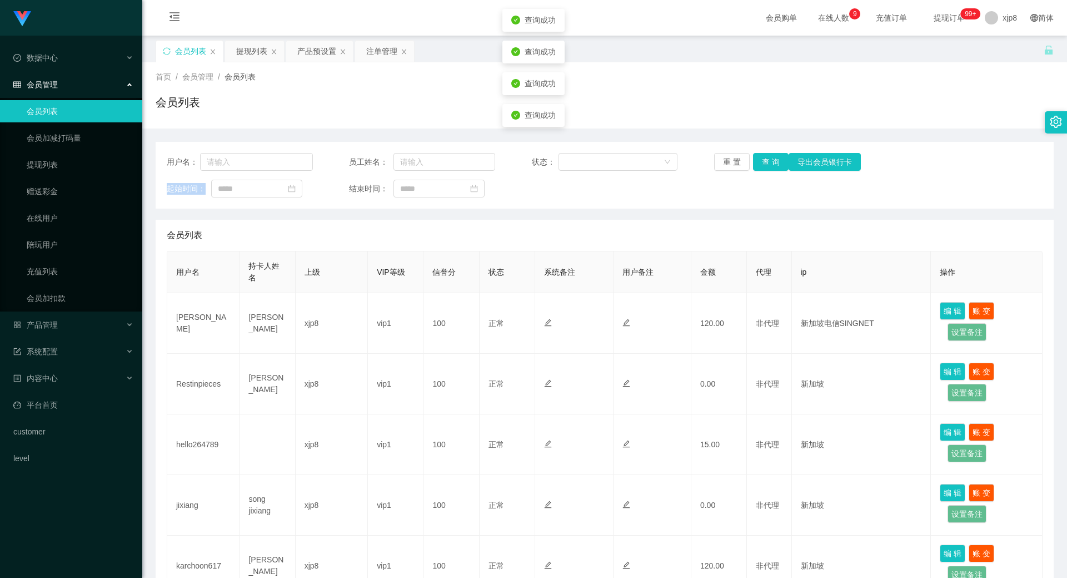
click at [759, 161] on div "重 置 查 询 导出会员银行卡" at bounding box center [787, 162] width 146 height 18
click at [759, 161] on button "查 询" at bounding box center [771, 162] width 36 height 18
click at [759, 161] on div "重 置 查 询 导出会员银行卡" at bounding box center [787, 162] width 146 height 18
click at [770, 158] on button "查 询" at bounding box center [771, 162] width 36 height 18
click at [770, 158] on div "重 置 查 询 导出会员银行卡" at bounding box center [787, 162] width 146 height 18
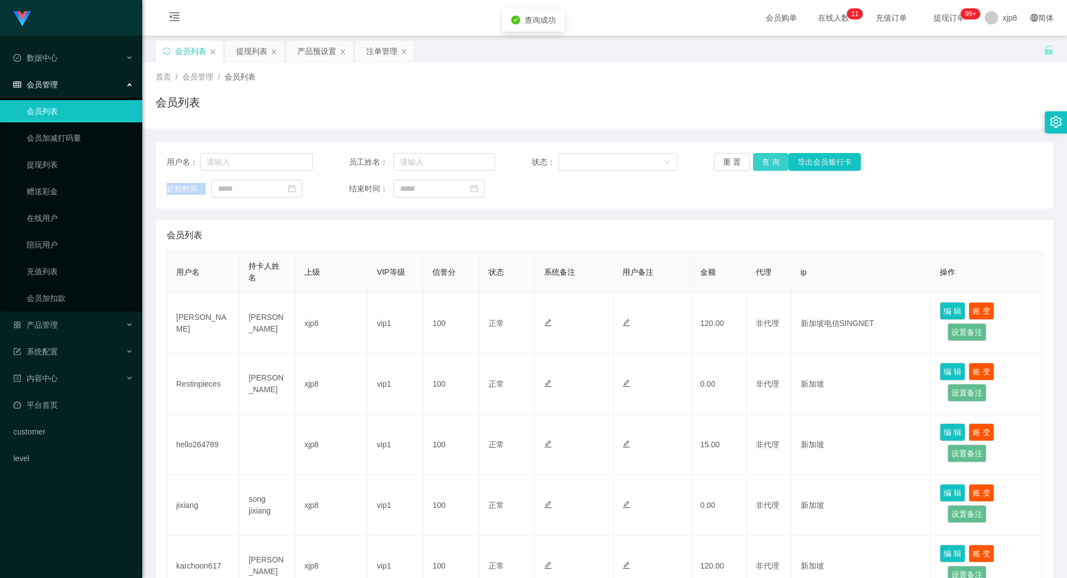
click at [770, 158] on button "查 询" at bounding box center [771, 162] width 36 height 18
click at [770, 158] on div "重 置 查 询 导出会员银行卡" at bounding box center [787, 162] width 146 height 18
click at [770, 159] on button "查 询" at bounding box center [771, 162] width 36 height 18
click at [770, 159] on div "重 置 查 询 导出会员银行卡" at bounding box center [787, 162] width 146 height 18
click at [770, 159] on button "查 询" at bounding box center [771, 162] width 36 height 18
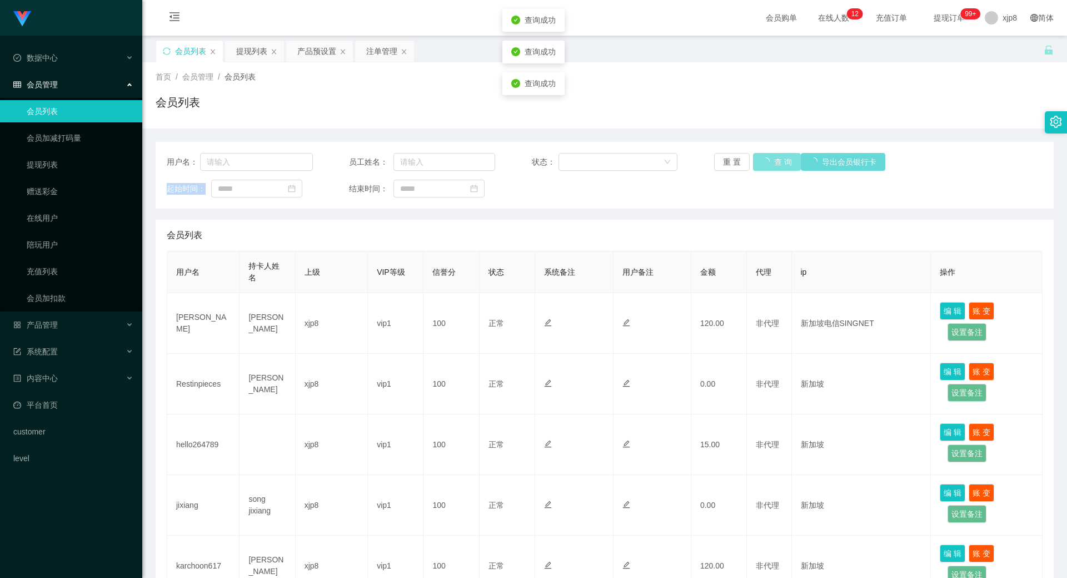
click at [770, 159] on div "重 置 查 询 导出会员银行卡" at bounding box center [787, 162] width 146 height 18
click at [769, 161] on button "查 询" at bounding box center [777, 162] width 48 height 18
click at [769, 161] on div "重 置 查 询 导出会员银行卡" at bounding box center [787, 162] width 146 height 18
click at [769, 161] on button "查 询" at bounding box center [777, 162] width 48 height 18
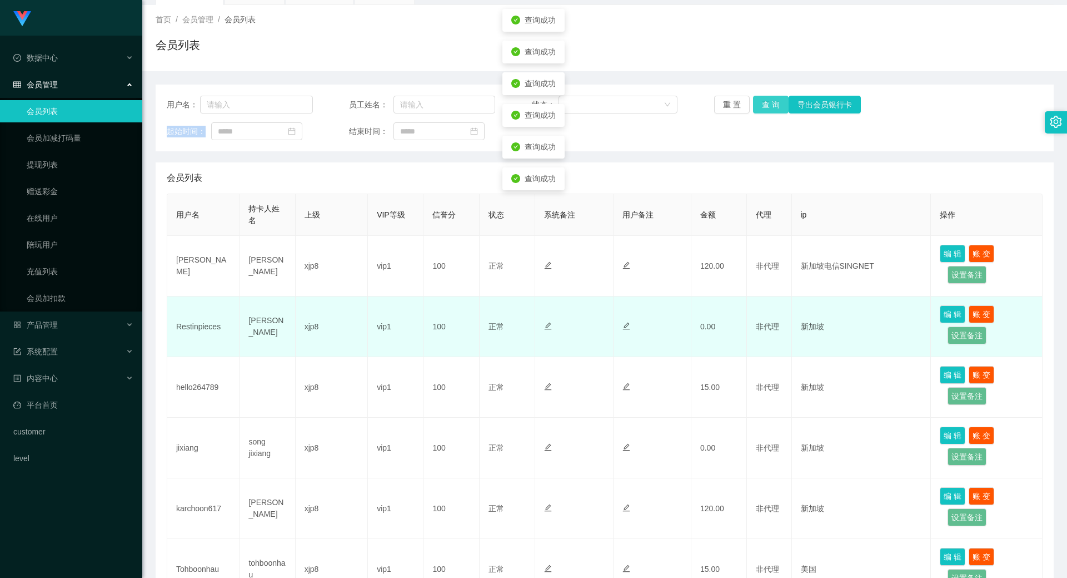
scroll to position [111, 0]
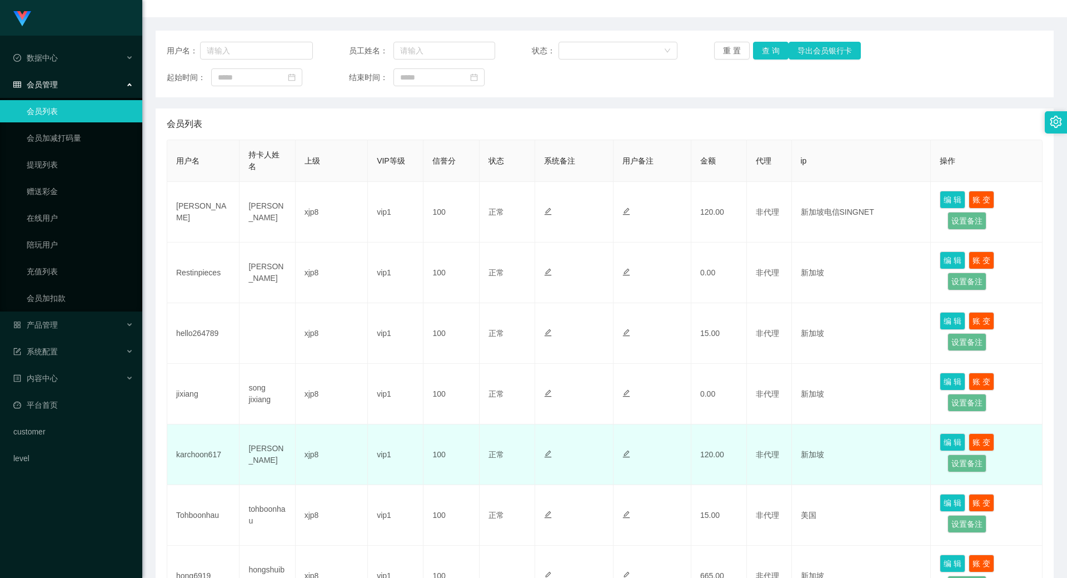
click at [193, 456] on td "karchoon617" at bounding box center [203, 454] width 72 height 61
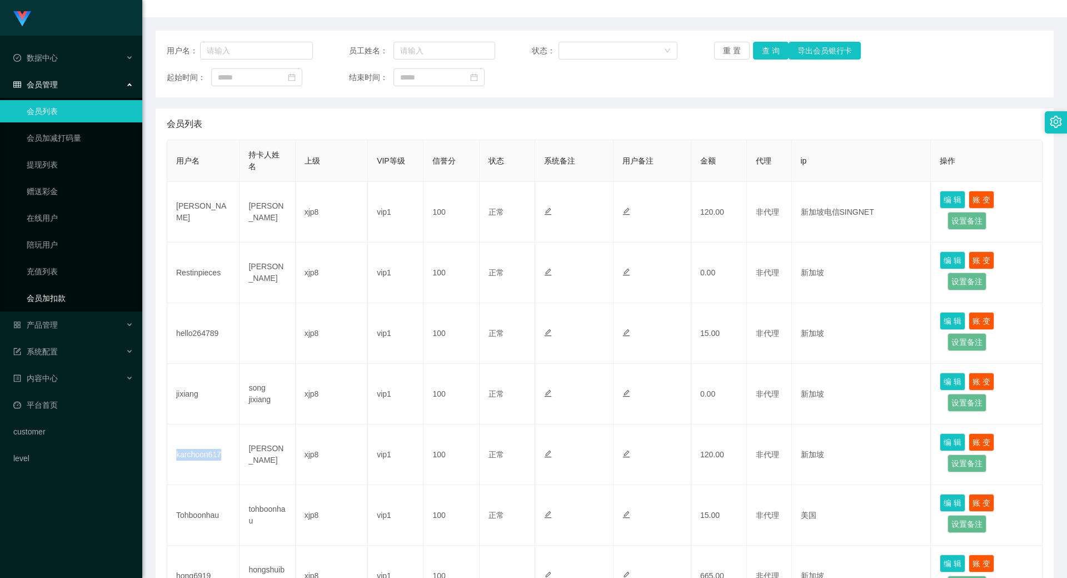
copy td "karchoon617"
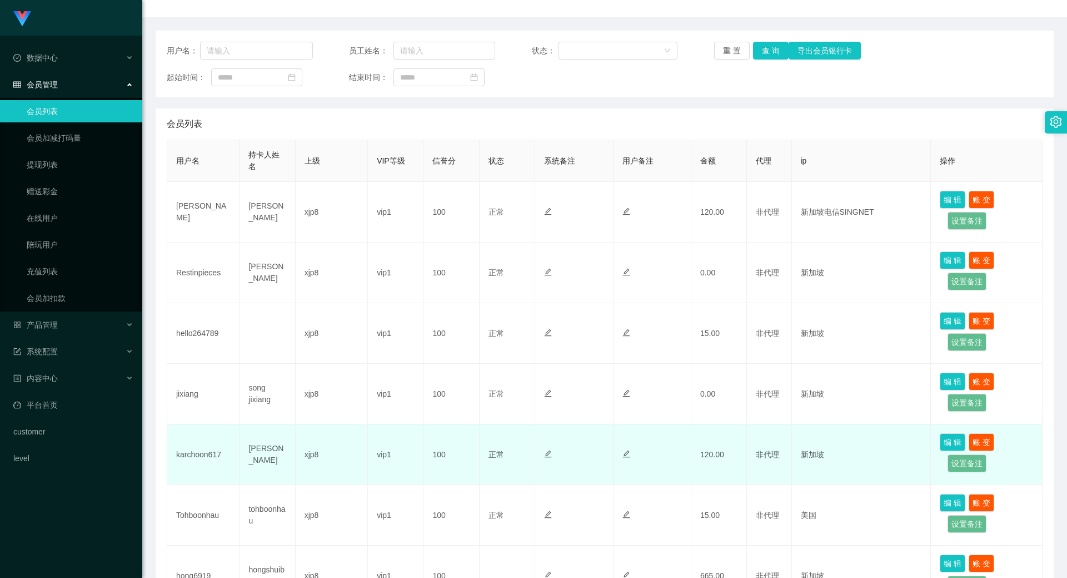
click at [270, 460] on td "[PERSON_NAME]" at bounding box center [268, 454] width 56 height 61
copy td "[PERSON_NAME]"
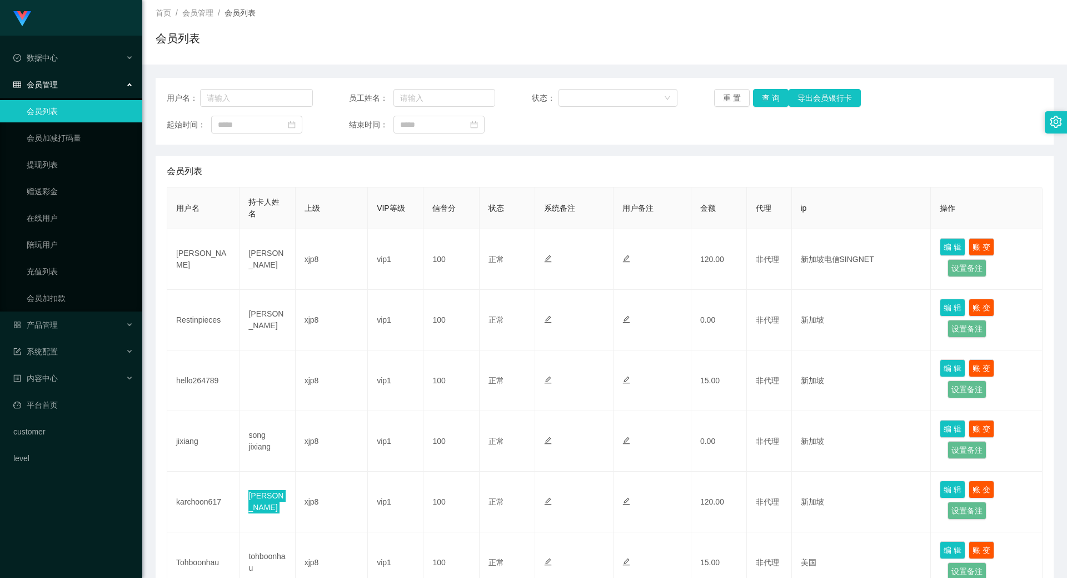
scroll to position [0, 0]
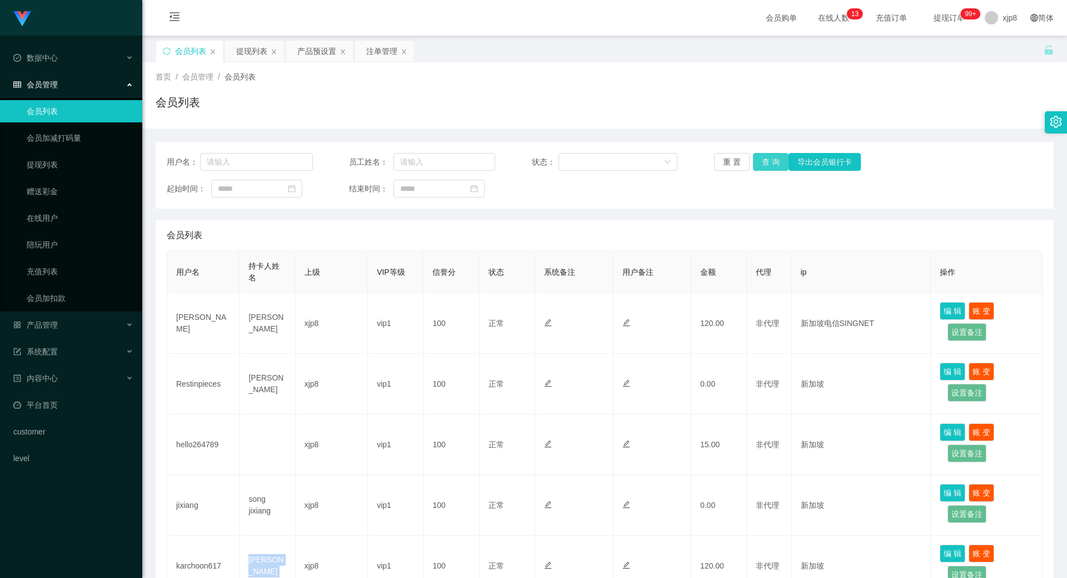
click at [769, 157] on button "查 询" at bounding box center [771, 162] width 36 height 18
click at [769, 157] on button "查 询" at bounding box center [777, 162] width 48 height 18
click at [769, 157] on div "重 置 查 询 导出会员银行卡" at bounding box center [787, 162] width 146 height 18
click at [769, 157] on button "查 询" at bounding box center [777, 162] width 48 height 18
click at [769, 157] on div "重 置 查 询 导出会员银行卡" at bounding box center [787, 162] width 146 height 18
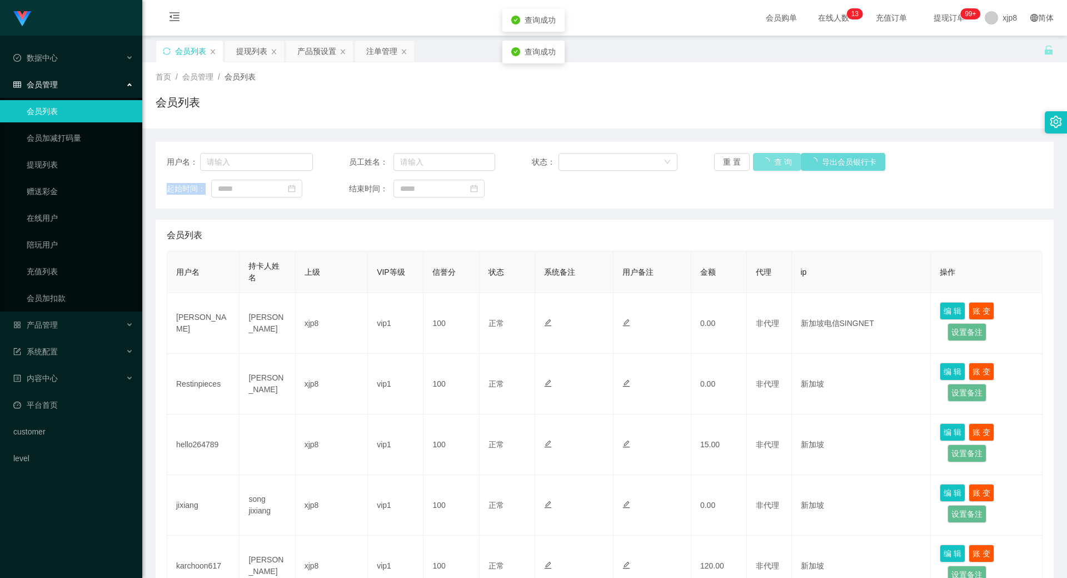
click at [769, 157] on button "查 询" at bounding box center [777, 162] width 48 height 18
click at [769, 157] on div "重 置 查 询 导出会员银行卡" at bounding box center [787, 162] width 146 height 18
click at [260, 53] on div "提现列表" at bounding box center [251, 51] width 31 height 21
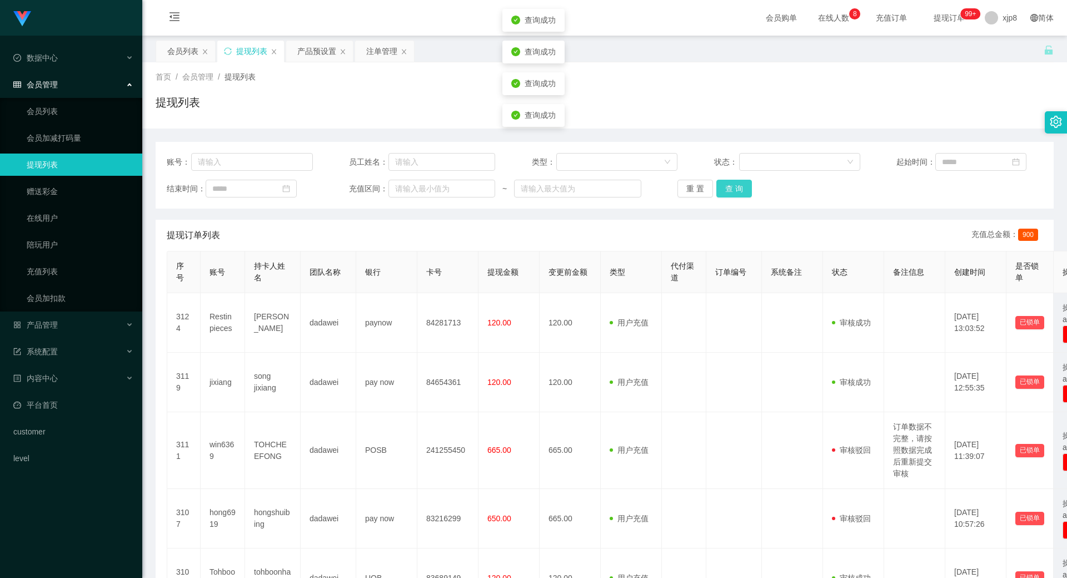
click at [739, 190] on button "查 询" at bounding box center [734, 189] width 36 height 18
click at [739, 190] on div "重 置 查 询" at bounding box center [751, 189] width 146 height 18
click at [739, 190] on button "查 询" at bounding box center [740, 189] width 48 height 18
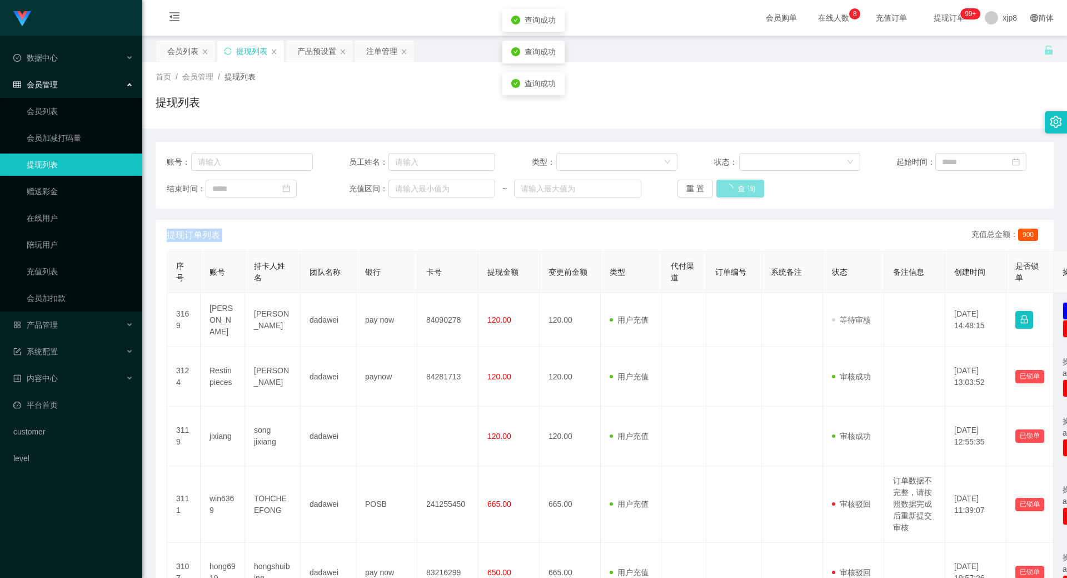
click at [739, 190] on div "重 置 查 询" at bounding box center [751, 189] width 146 height 18
click at [739, 190] on button "查 询" at bounding box center [734, 189] width 36 height 18
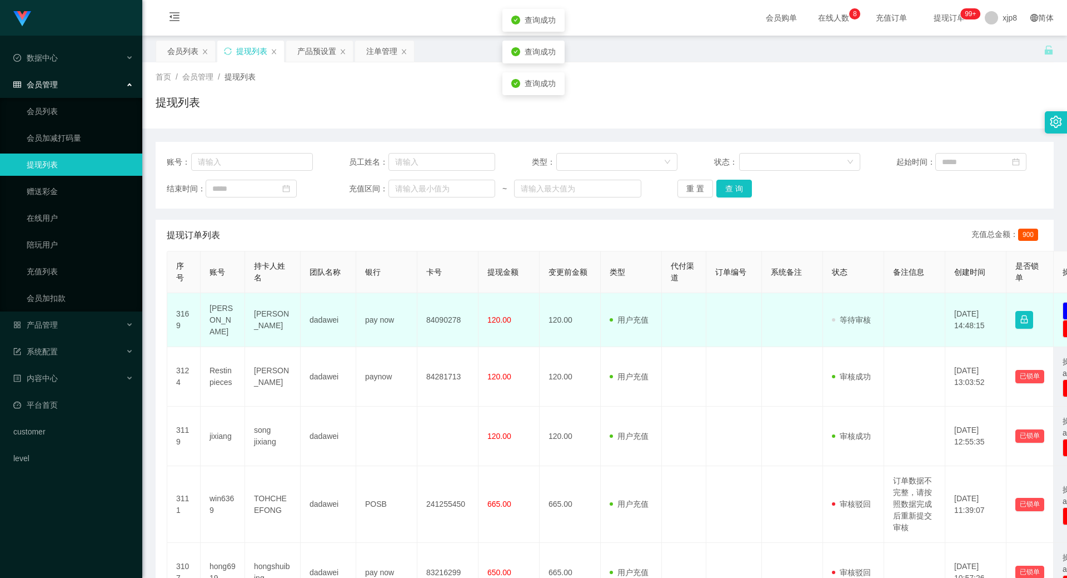
click at [209, 315] on td "[PERSON_NAME]" at bounding box center [223, 320] width 44 height 54
copy td "[PERSON_NAME]"
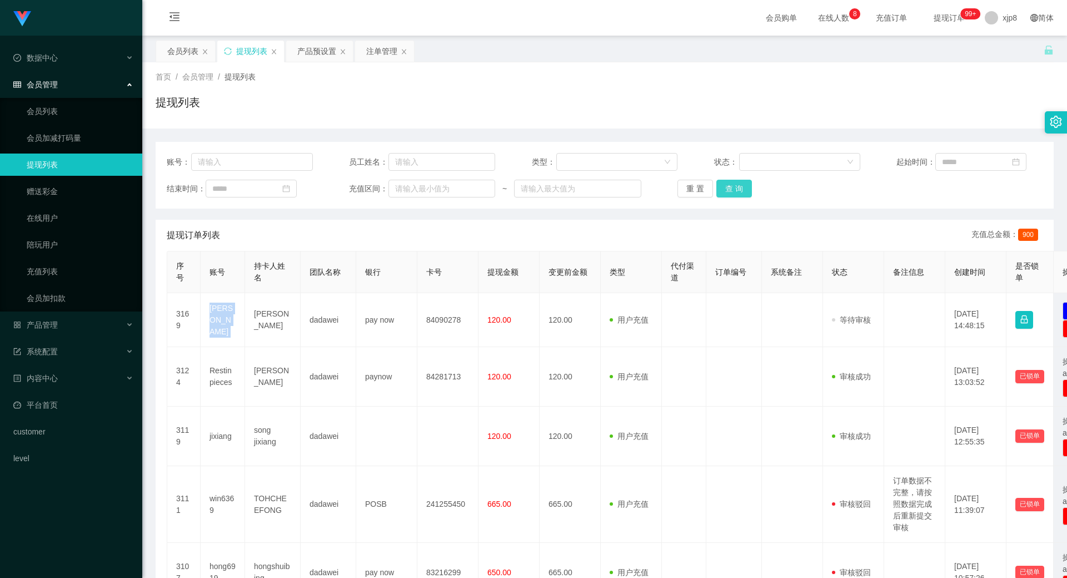
click at [731, 194] on button "查 询" at bounding box center [734, 189] width 36 height 18
click at [731, 194] on div "重 置 查 询" at bounding box center [751, 189] width 146 height 18
click at [731, 194] on button "查 询" at bounding box center [734, 189] width 36 height 18
click at [731, 194] on div "重 置 查 询" at bounding box center [751, 189] width 146 height 18
click at [731, 194] on button "查 询" at bounding box center [734, 189] width 36 height 18
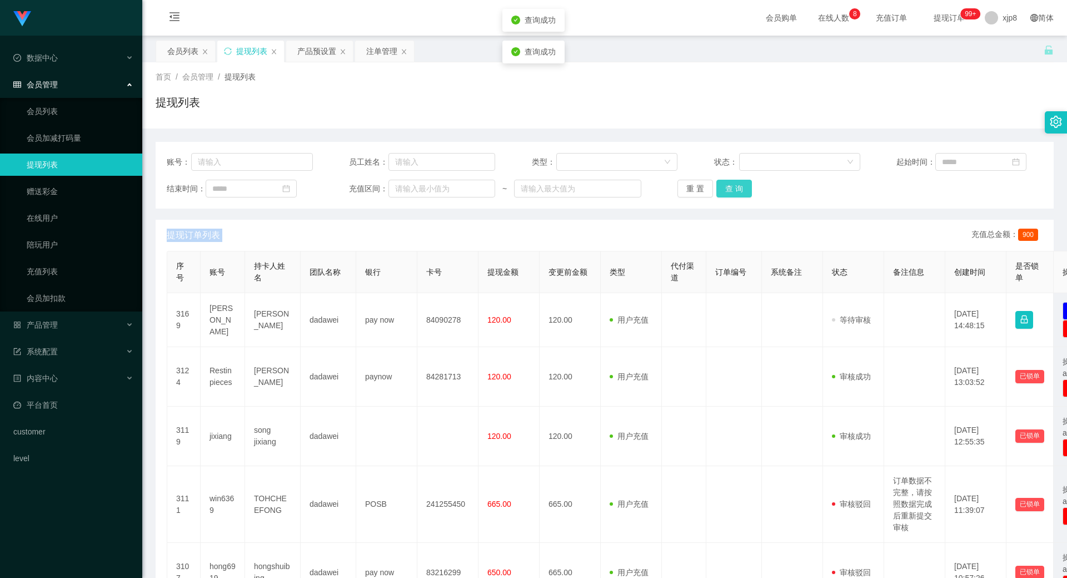
click at [731, 194] on div "重 置 查 询" at bounding box center [751, 189] width 146 height 18
click at [731, 194] on button "查 询" at bounding box center [734, 189] width 36 height 18
click at [731, 194] on button "查 询" at bounding box center [740, 189] width 48 height 18
click at [731, 194] on div "重 置 查 询" at bounding box center [751, 189] width 146 height 18
click at [731, 194] on button "查 询" at bounding box center [734, 189] width 36 height 18
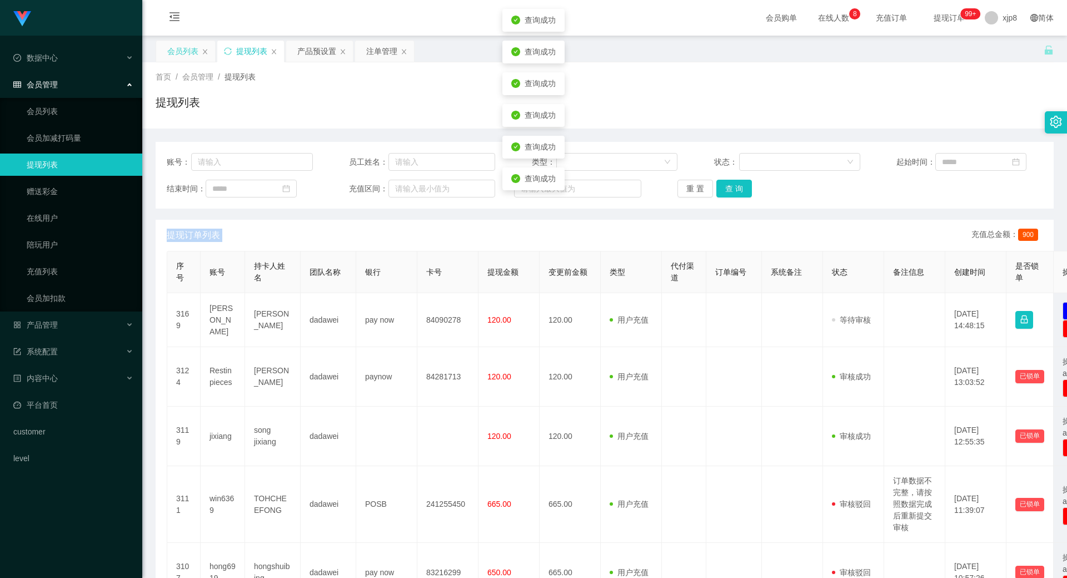
click at [186, 43] on div "会员列表" at bounding box center [182, 51] width 31 height 21
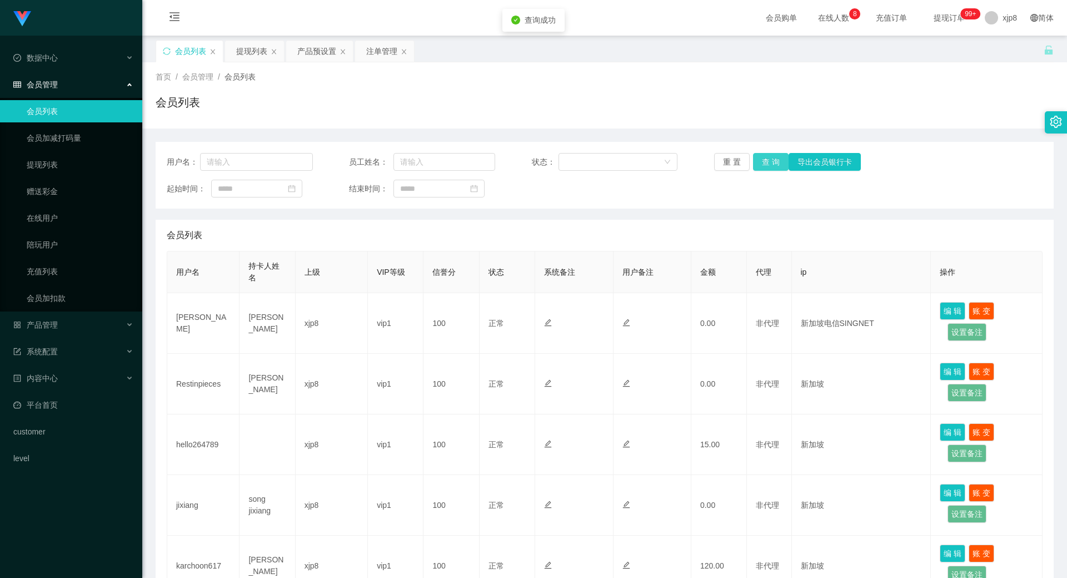
click at [764, 166] on button "查 询" at bounding box center [771, 162] width 36 height 18
click at [763, 165] on div "重 置 查 询 导出会员银行卡" at bounding box center [787, 162] width 146 height 18
click at [763, 165] on button "查 询" at bounding box center [771, 162] width 36 height 18
click at [763, 165] on div "重 置 查 询 导出会员银行卡" at bounding box center [787, 162] width 146 height 18
click at [763, 165] on button "查 询" at bounding box center [771, 162] width 36 height 18
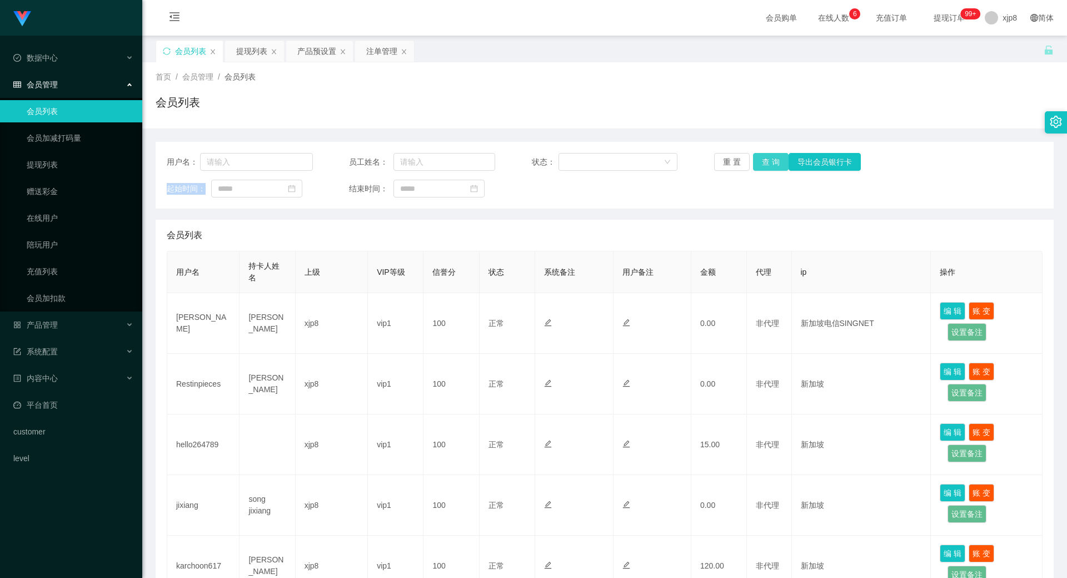
click at [759, 160] on button "查 询" at bounding box center [771, 162] width 36 height 18
click at [759, 160] on div "重 置 查 询 导出会员银行卡" at bounding box center [787, 162] width 146 height 18
click at [759, 160] on button "查 询" at bounding box center [777, 162] width 48 height 18
click at [759, 160] on div "重 置 查 询 导出会员银行卡" at bounding box center [787, 162] width 146 height 18
click at [764, 170] on button "查 询" at bounding box center [771, 162] width 36 height 18
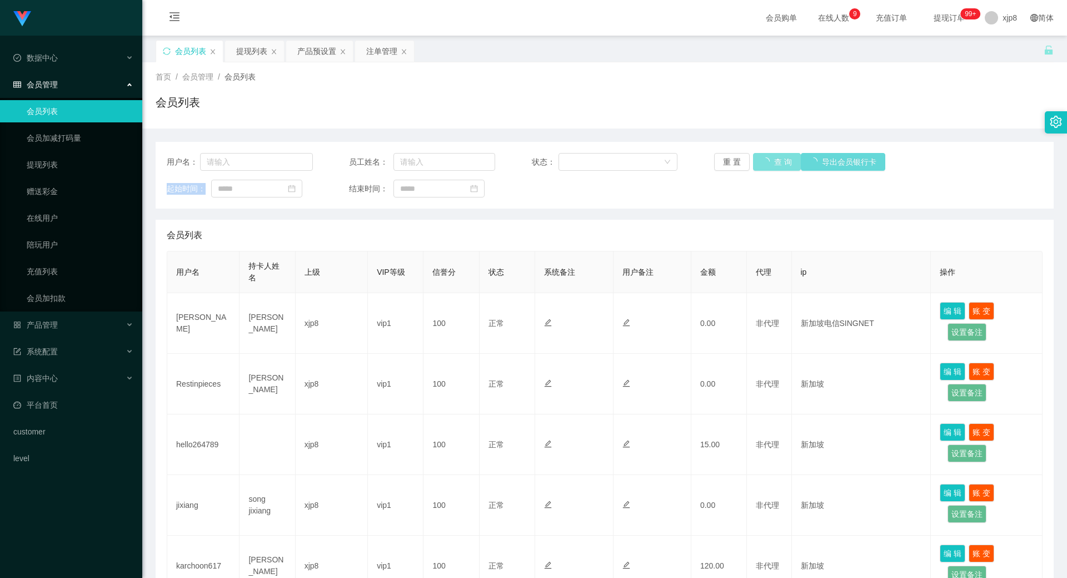
click at [764, 165] on button "查 询" at bounding box center [777, 162] width 48 height 18
click at [763, 165] on div "重 置 查 询 导出会员银行卡" at bounding box center [787, 162] width 146 height 18
click at [763, 165] on button "查 询" at bounding box center [771, 162] width 36 height 18
click at [763, 165] on div "重 置 查 询 导出会员银行卡" at bounding box center [787, 162] width 146 height 18
click at [763, 165] on button "查 询" at bounding box center [771, 162] width 36 height 18
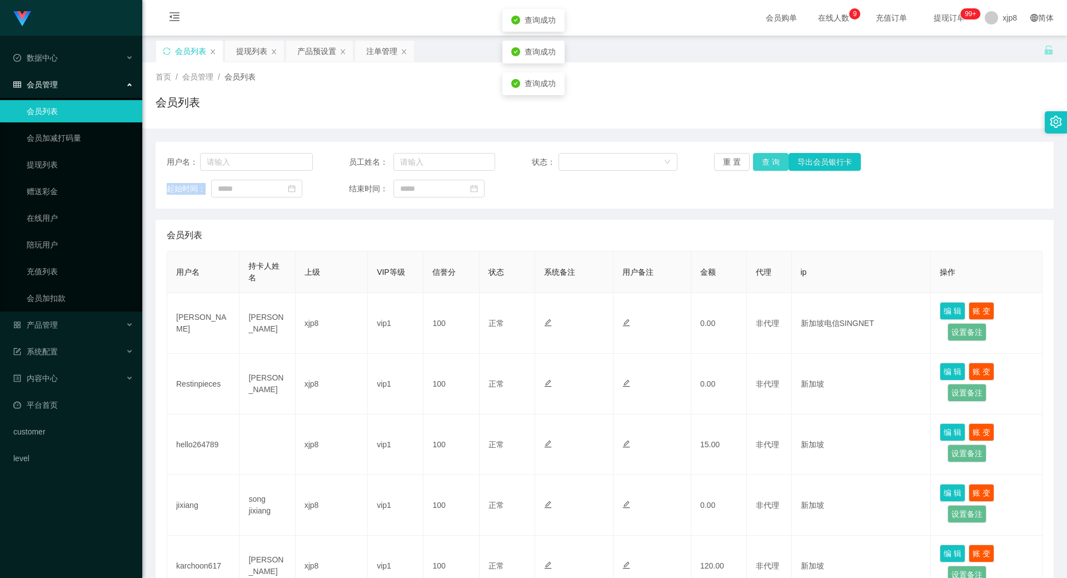
click at [763, 165] on div "重 置 查 询 导出会员银行卡" at bounding box center [787, 162] width 146 height 18
click at [763, 165] on button "查 询" at bounding box center [771, 162] width 36 height 18
click at [763, 165] on div "重 置 查 询 导出会员银行卡" at bounding box center [787, 162] width 146 height 18
click at [763, 165] on button "查 询" at bounding box center [771, 162] width 36 height 18
click at [763, 165] on div "重 置 查 询 导出会员银行卡" at bounding box center [787, 162] width 146 height 18
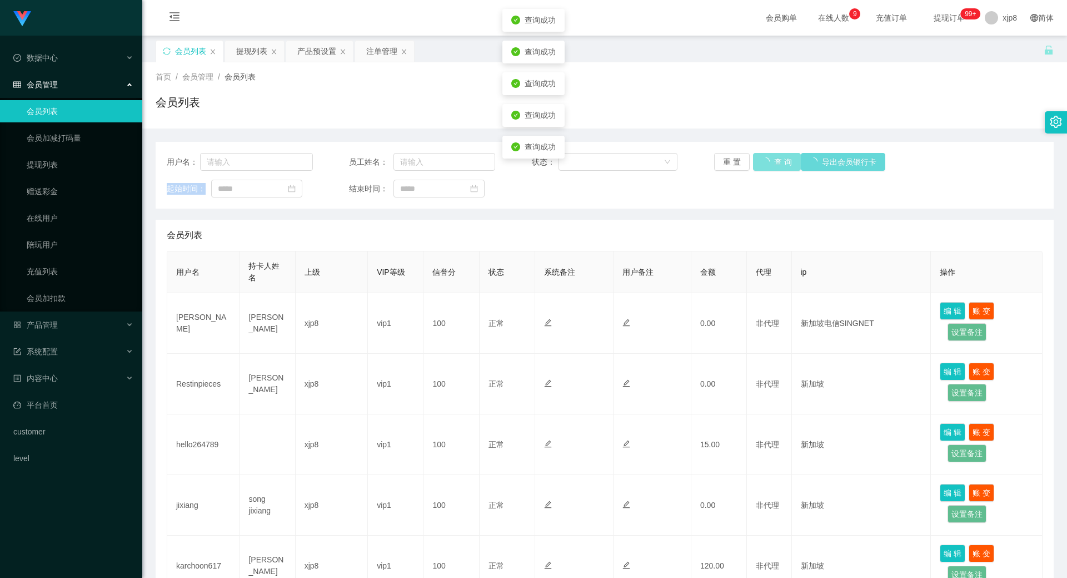
click at [763, 165] on button "查 询" at bounding box center [777, 162] width 48 height 18
click at [763, 165] on div "重 置 查 询 导出会员银行卡" at bounding box center [787, 162] width 146 height 18
click at [763, 165] on button "查 询" at bounding box center [777, 162] width 48 height 18
click at [763, 165] on div "重 置 查 询 导出会员银行卡" at bounding box center [787, 162] width 146 height 18
click at [763, 165] on button "查 询" at bounding box center [777, 162] width 48 height 18
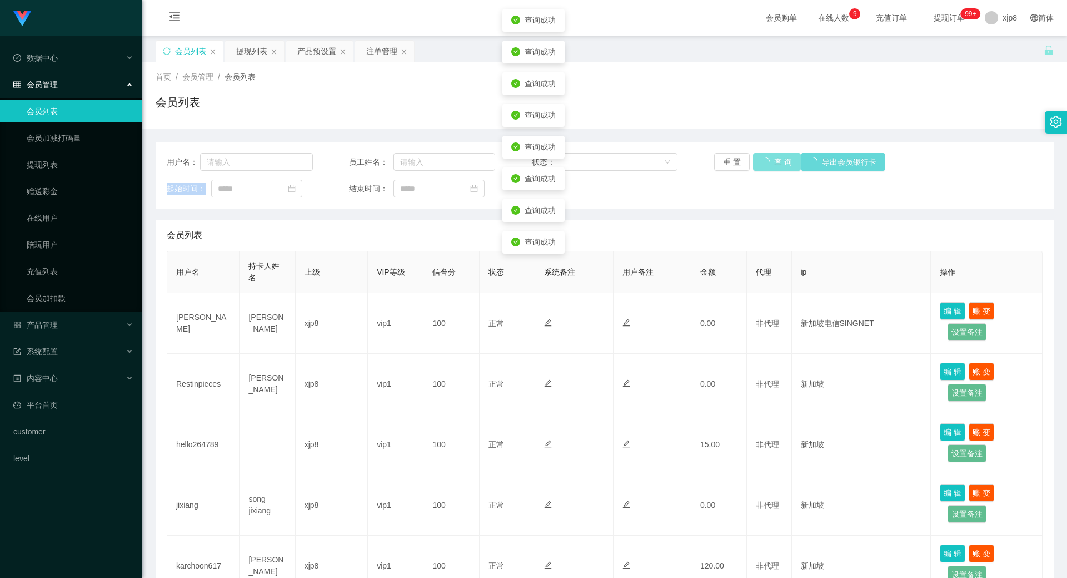
click at [763, 165] on div "重 置 查 询 导出会员银行卡" at bounding box center [787, 162] width 146 height 18
click at [763, 165] on button "查 询" at bounding box center [771, 162] width 36 height 18
click at [763, 165] on div "重 置 查 询 导出会员银行卡" at bounding box center [787, 162] width 146 height 18
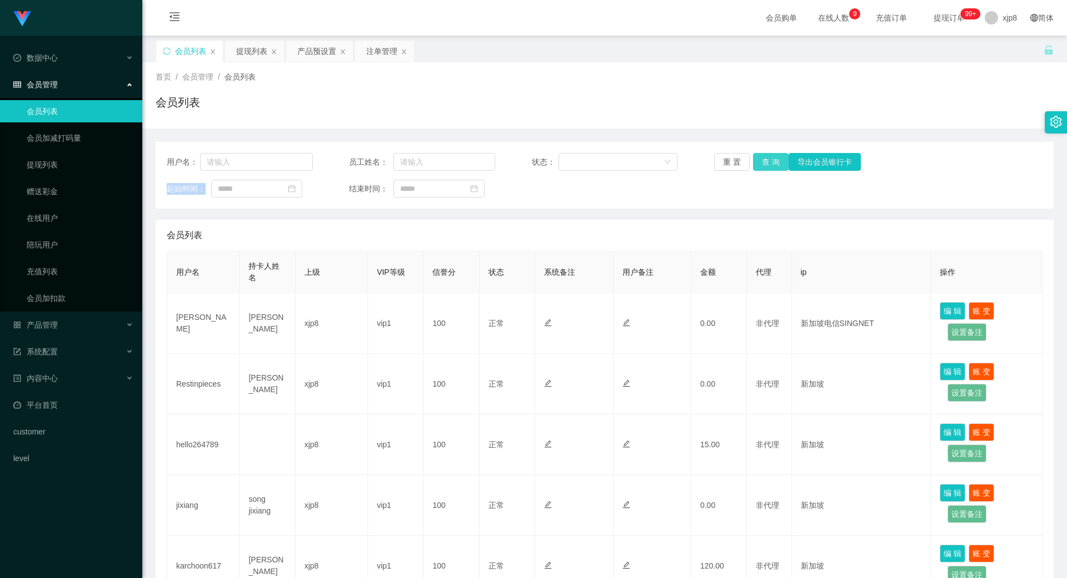
click at [765, 161] on button "查 询" at bounding box center [771, 162] width 36 height 18
click at [765, 162] on div "重 置 查 询 导出会员银行卡" at bounding box center [787, 162] width 146 height 18
click at [765, 162] on button "查 询" at bounding box center [771, 162] width 36 height 18
click at [765, 162] on div "重 置 查 询 导出会员银行卡" at bounding box center [787, 162] width 146 height 18
click at [760, 163] on button "查 询" at bounding box center [771, 162] width 36 height 18
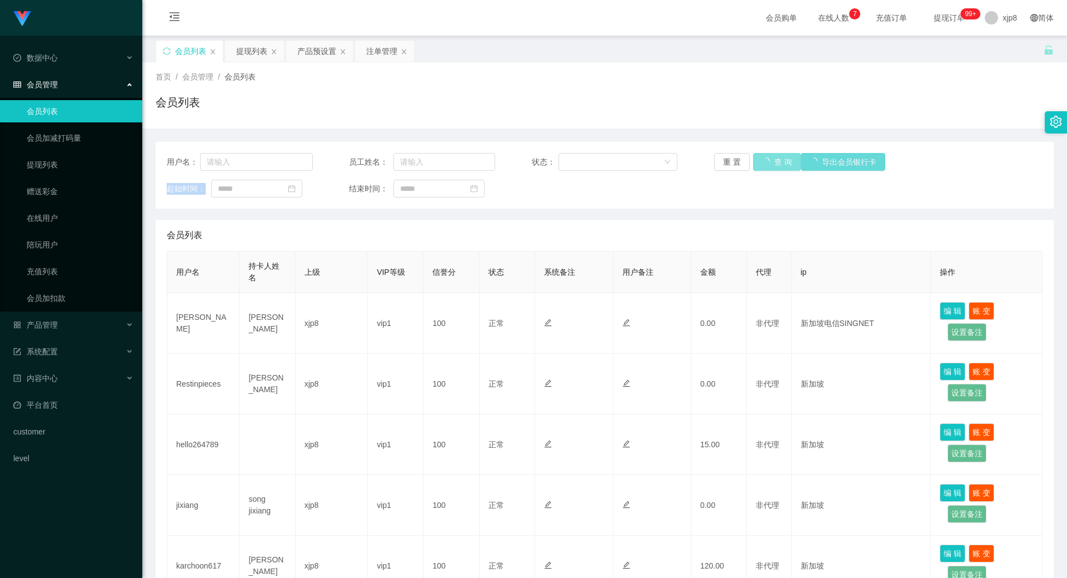
click at [760, 163] on div "重 置 查 询 导出会员银行卡" at bounding box center [787, 162] width 146 height 18
click at [760, 163] on button "查 询" at bounding box center [771, 162] width 36 height 18
click at [760, 163] on div "重 置 查 询 导出会员银行卡" at bounding box center [787, 162] width 146 height 18
click at [760, 163] on button "查 询" at bounding box center [771, 162] width 36 height 18
click at [760, 163] on div "重 置 查 询 导出会员银行卡" at bounding box center [787, 162] width 146 height 18
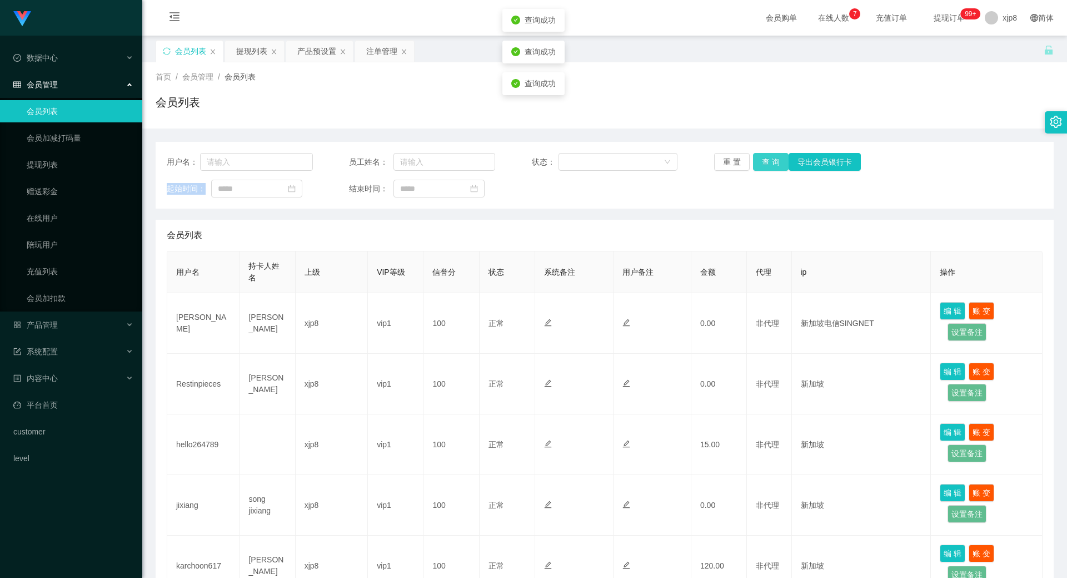
click at [760, 163] on button "查 询" at bounding box center [771, 162] width 36 height 18
click at [760, 163] on div "重 置 查 询 导出会员银行卡" at bounding box center [787, 162] width 146 height 18
click at [760, 163] on button "查 询" at bounding box center [771, 162] width 36 height 18
click at [760, 163] on div "重 置 查 询 导出会员银行卡" at bounding box center [787, 162] width 146 height 18
click at [760, 163] on button "查 询" at bounding box center [771, 162] width 36 height 18
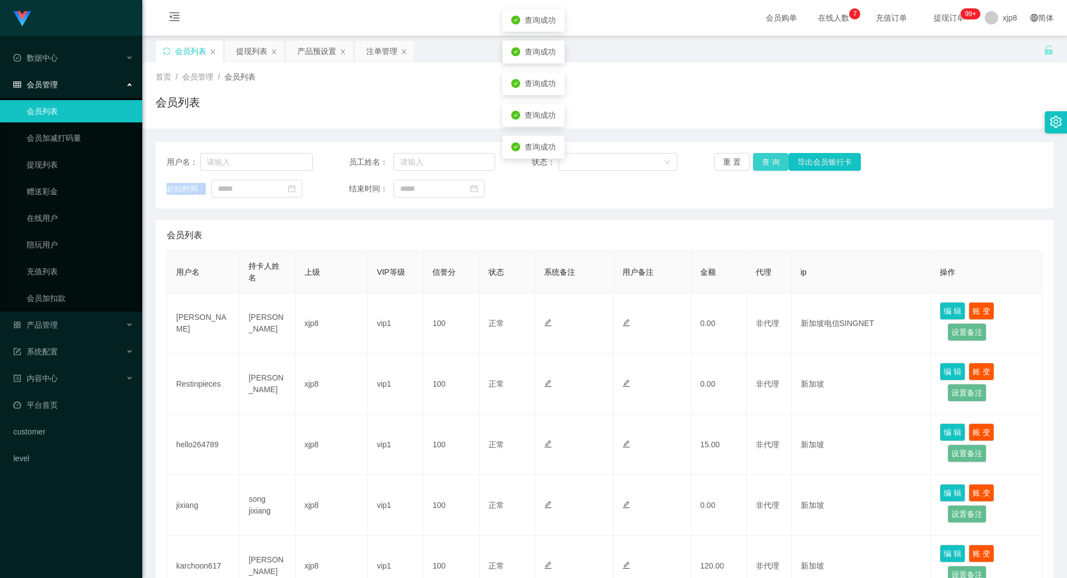
click at [760, 163] on div "重 置 查 询 导出会员银行卡" at bounding box center [787, 162] width 146 height 18
click at [760, 163] on button "查 询" at bounding box center [771, 162] width 36 height 18
click at [760, 163] on div "重 置 查 询 导出会员银行卡" at bounding box center [787, 162] width 146 height 18
click at [760, 163] on button "查 询" at bounding box center [777, 162] width 48 height 18
click at [760, 163] on div "重 置 查 询 导出会员银行卡" at bounding box center [787, 162] width 146 height 18
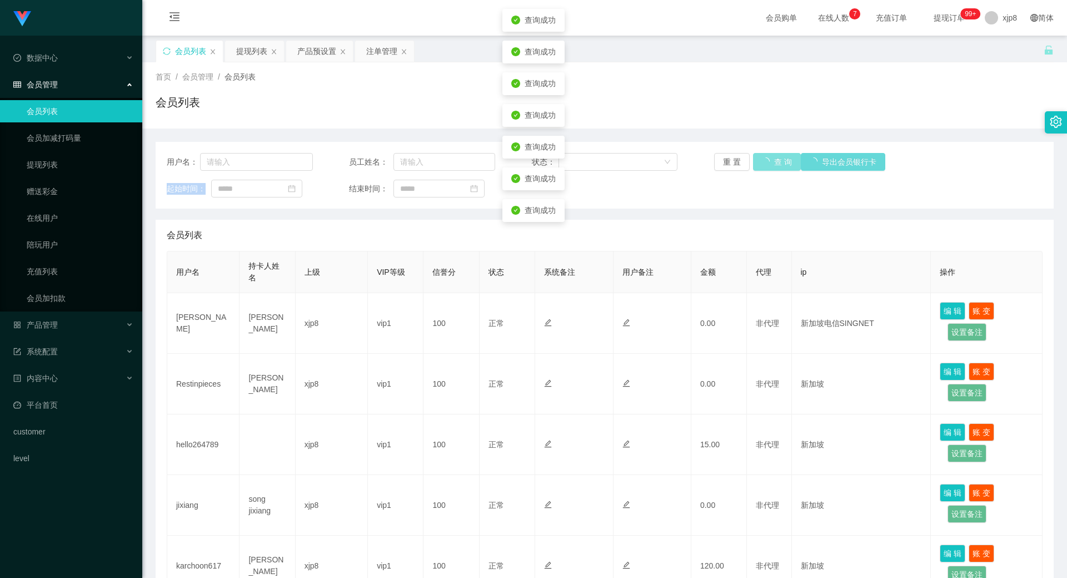
click at [760, 163] on button "查 询" at bounding box center [777, 162] width 48 height 18
click at [760, 163] on div "重 置 查 询 导出会员银行卡" at bounding box center [787, 162] width 146 height 18
click at [760, 163] on button "查 询" at bounding box center [771, 162] width 36 height 18
click at [760, 163] on div "重 置 查 询 导出会员银行卡" at bounding box center [787, 162] width 146 height 18
click at [760, 163] on button "查 询" at bounding box center [771, 162] width 36 height 18
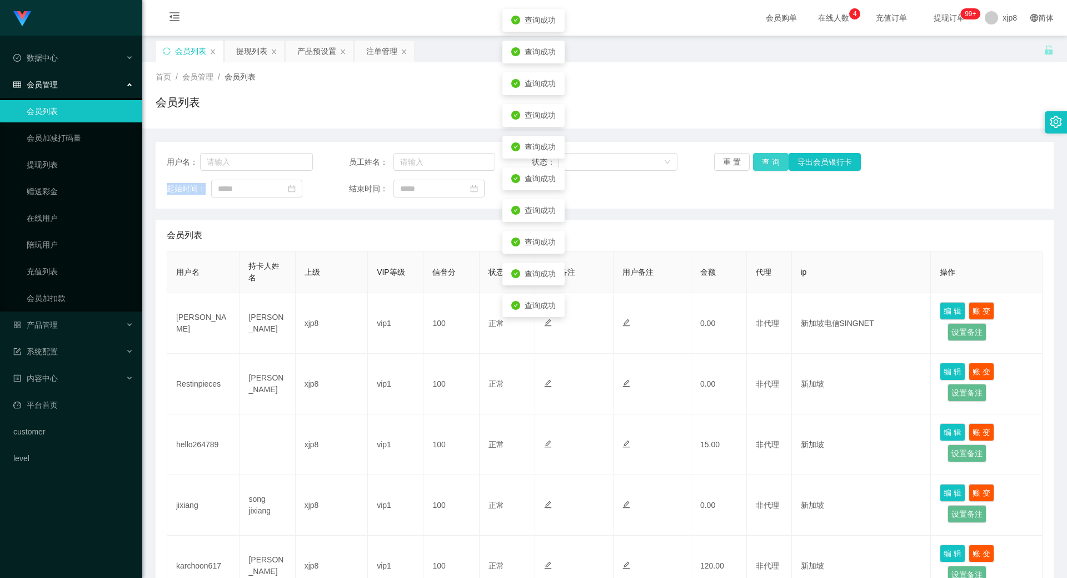
click at [760, 163] on div "重 置 查 询 导出会员银行卡" at bounding box center [787, 162] width 146 height 18
click at [760, 163] on button "查 询" at bounding box center [771, 162] width 36 height 18
click at [760, 163] on div "重 置 查 询 导出会员银行卡" at bounding box center [787, 162] width 146 height 18
click at [760, 163] on button "查 询" at bounding box center [771, 162] width 36 height 18
click at [760, 163] on div "重 置 查 询 导出会员银行卡" at bounding box center [787, 162] width 146 height 18
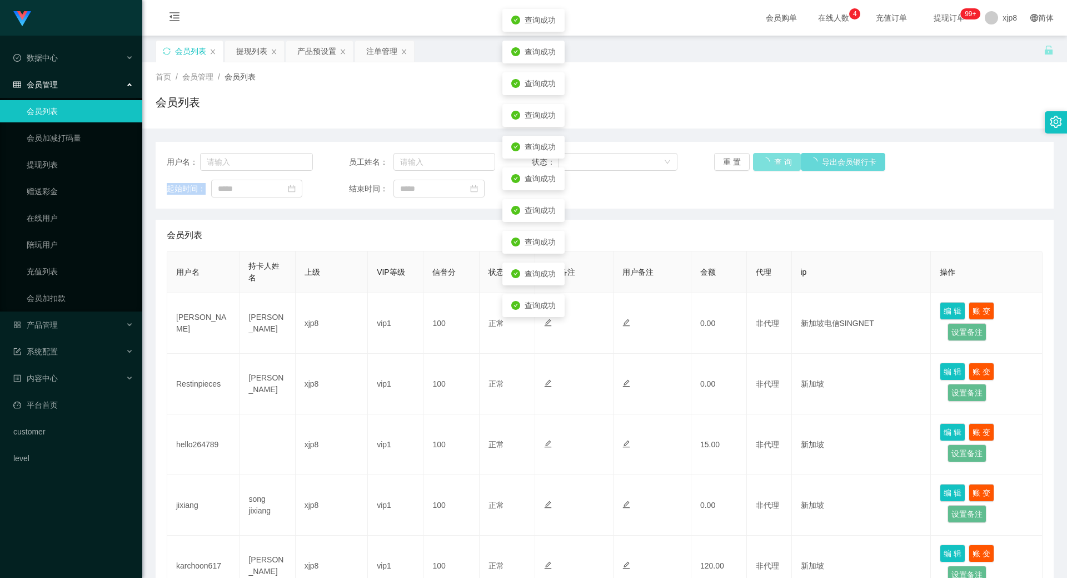
click at [760, 163] on button "查 询" at bounding box center [777, 162] width 48 height 18
click at [760, 163] on div "重 置 查 询 导出会员银行卡" at bounding box center [787, 162] width 146 height 18
click at [760, 163] on button "查 询" at bounding box center [771, 162] width 36 height 18
click at [760, 163] on div "重 置 查 询 导出会员银行卡" at bounding box center [787, 162] width 146 height 18
click at [760, 163] on button "查 询" at bounding box center [771, 162] width 36 height 18
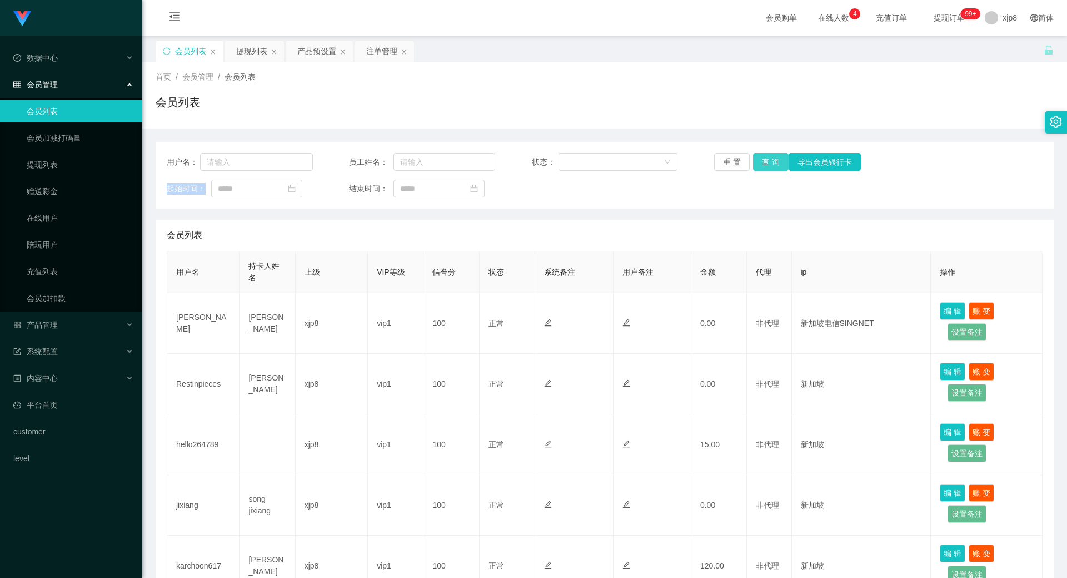
click at [765, 166] on button "查 询" at bounding box center [771, 162] width 36 height 18
click at [765, 166] on div "重 置 查 询 导出会员银行卡" at bounding box center [787, 162] width 146 height 18
click at [765, 166] on button "查 询" at bounding box center [777, 162] width 48 height 18
click at [765, 166] on div "重 置 查 询 导出会员银行卡" at bounding box center [787, 162] width 146 height 18
click at [765, 166] on button "查 询" at bounding box center [777, 162] width 48 height 18
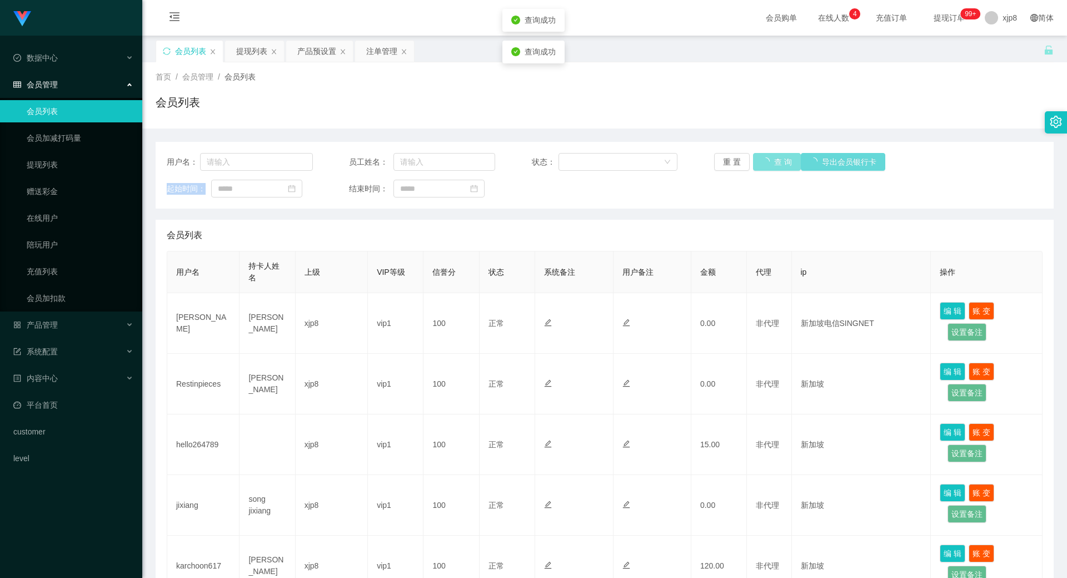
click at [765, 166] on div "重 置 查 询 导出会员银行卡" at bounding box center [787, 162] width 146 height 18
click at [765, 166] on button "查 询" at bounding box center [771, 162] width 36 height 18
click at [765, 166] on div "重 置 查 询 导出会员银行卡" at bounding box center [787, 162] width 146 height 18
click at [765, 166] on button "查 询" at bounding box center [771, 162] width 36 height 18
click at [765, 166] on div "重 置 查 询 导出会员银行卡" at bounding box center [787, 162] width 146 height 18
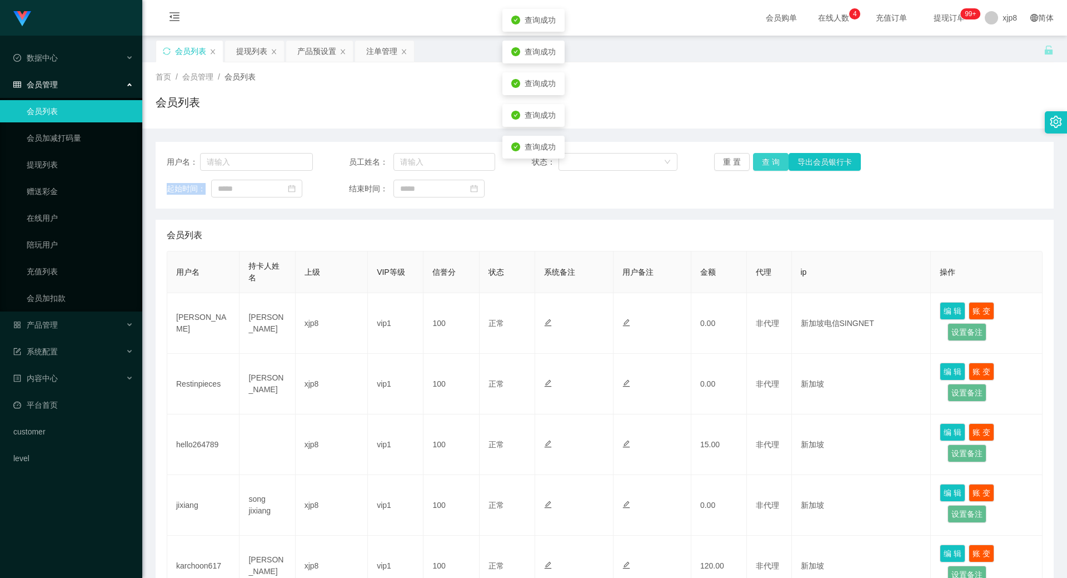
click at [765, 166] on button "查 询" at bounding box center [771, 162] width 36 height 18
click at [765, 166] on div "重 置 查 询 导出会员银行卡" at bounding box center [787, 162] width 146 height 18
click at [765, 166] on button "查 询" at bounding box center [771, 162] width 36 height 18
click at [765, 166] on div "重 置 查 询 导出会员银行卡" at bounding box center [787, 162] width 146 height 18
click at [765, 166] on button "查 询" at bounding box center [771, 162] width 36 height 18
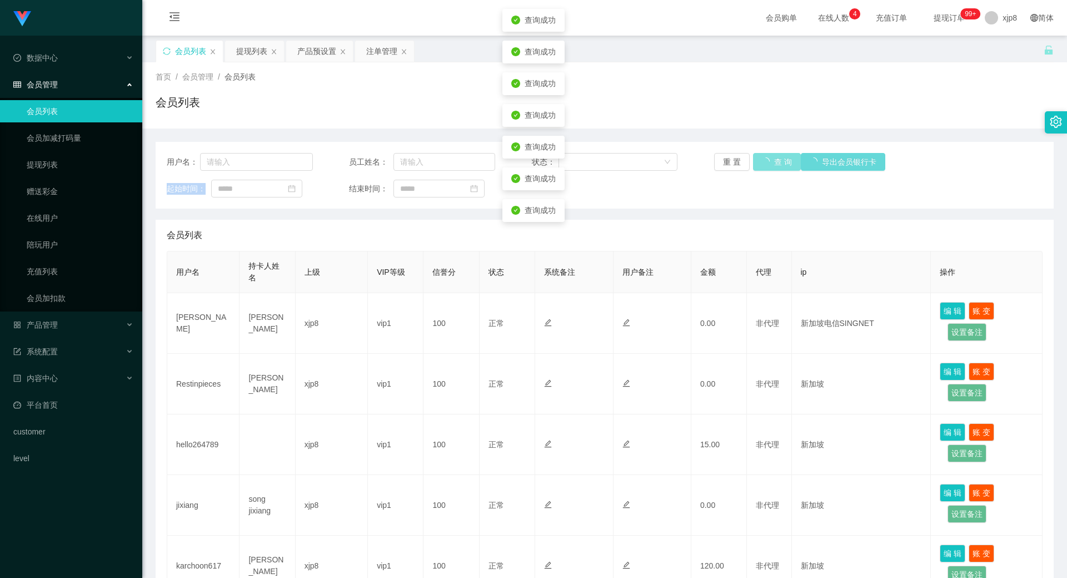
click at [765, 166] on div "重 置 查 询 导出会员银行卡" at bounding box center [787, 162] width 146 height 18
click at [765, 166] on button "查 询" at bounding box center [777, 162] width 48 height 18
click at [765, 166] on div "重 置 查 询 导出会员银行卡" at bounding box center [787, 162] width 146 height 18
click at [765, 166] on button "查 询" at bounding box center [777, 162] width 48 height 18
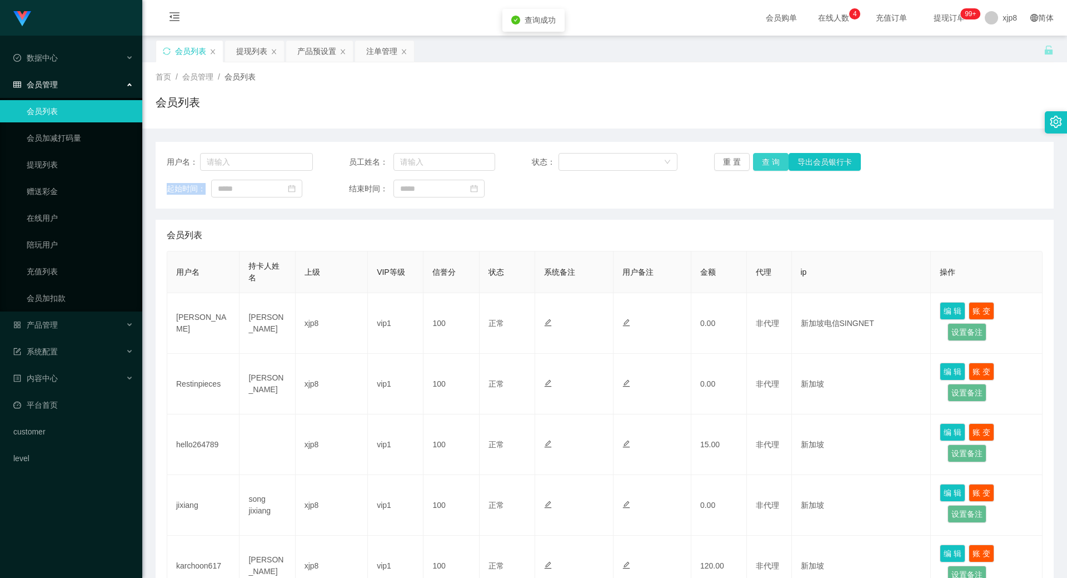
click at [765, 166] on button "查 询" at bounding box center [771, 162] width 36 height 18
click at [765, 166] on button "查 询" at bounding box center [777, 162] width 48 height 18
click at [765, 166] on div "重 置 查 询 导出会员银行卡" at bounding box center [787, 162] width 146 height 18
click at [765, 166] on button "查 询" at bounding box center [771, 162] width 36 height 18
click at [765, 166] on div "重 置 查 询 导出会员银行卡" at bounding box center [787, 162] width 146 height 18
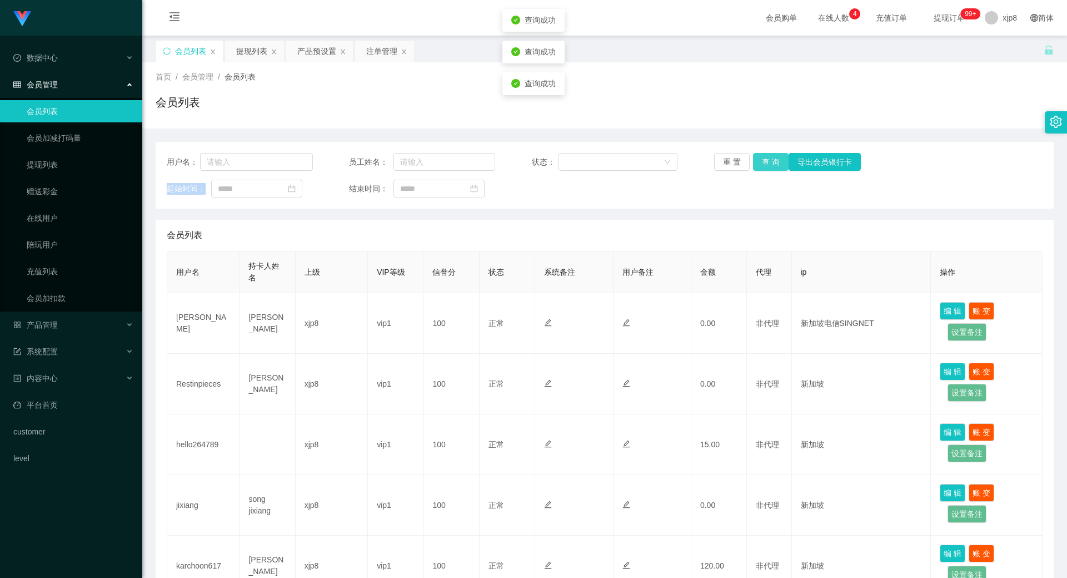
click at [765, 166] on button "查 询" at bounding box center [771, 162] width 36 height 18
click at [765, 166] on div "重 置 查 询 导出会员银行卡" at bounding box center [787, 162] width 146 height 18
click at [765, 166] on button "查 询" at bounding box center [771, 162] width 36 height 18
click at [765, 166] on button "查 询" at bounding box center [777, 162] width 48 height 18
click at [765, 166] on div "重 置 查 询 导出会员银行卡" at bounding box center [787, 162] width 146 height 18
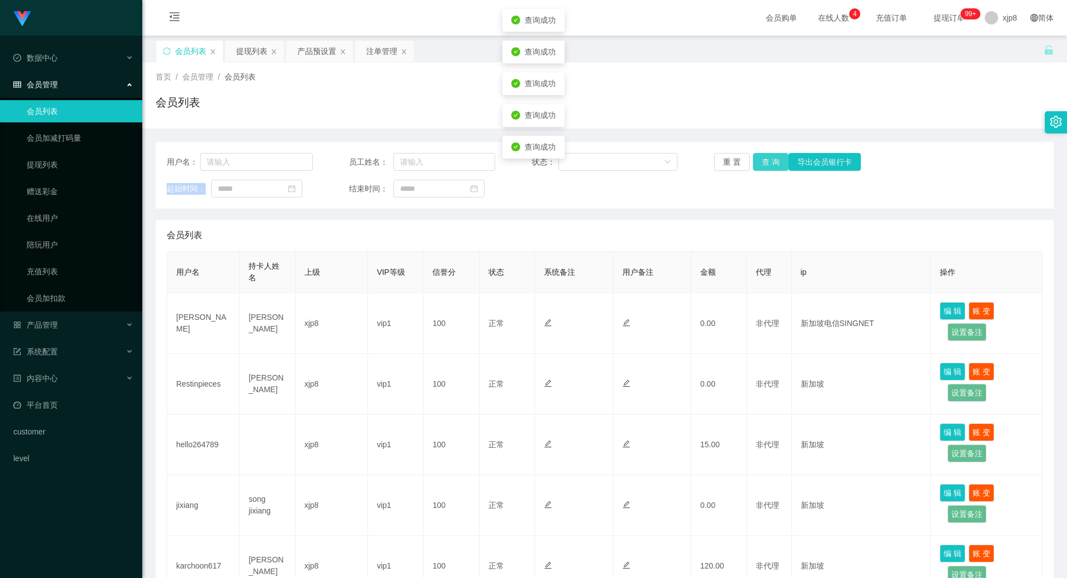
click at [765, 166] on button "查 询" at bounding box center [771, 162] width 36 height 18
click at [765, 166] on div "重 置 查 询 导出会员银行卡" at bounding box center [787, 162] width 146 height 18
click at [765, 166] on button "查 询" at bounding box center [771, 162] width 36 height 18
click at [765, 166] on div "重 置 查 询 导出会员银行卡" at bounding box center [787, 162] width 146 height 18
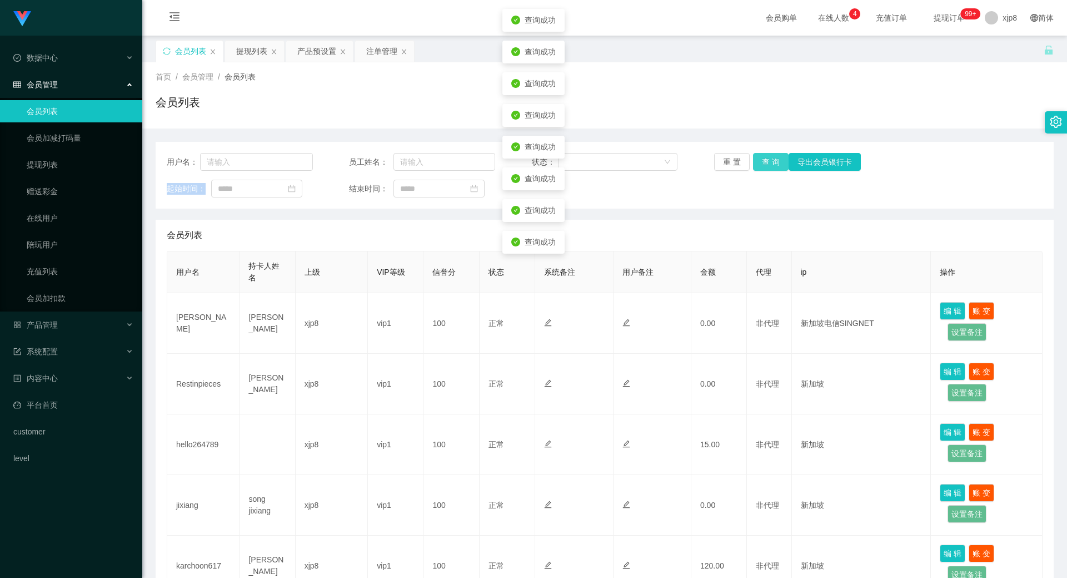
click at [765, 166] on button "查 询" at bounding box center [771, 162] width 36 height 18
click at [765, 166] on div "重 置 查 询 导出会员银行卡" at bounding box center [787, 162] width 146 height 18
click at [765, 166] on button "查 询" at bounding box center [771, 162] width 36 height 18
click at [765, 166] on div "重 置 查 询 导出会员银行卡" at bounding box center [787, 162] width 146 height 18
click at [765, 166] on button "查 询" at bounding box center [771, 162] width 36 height 18
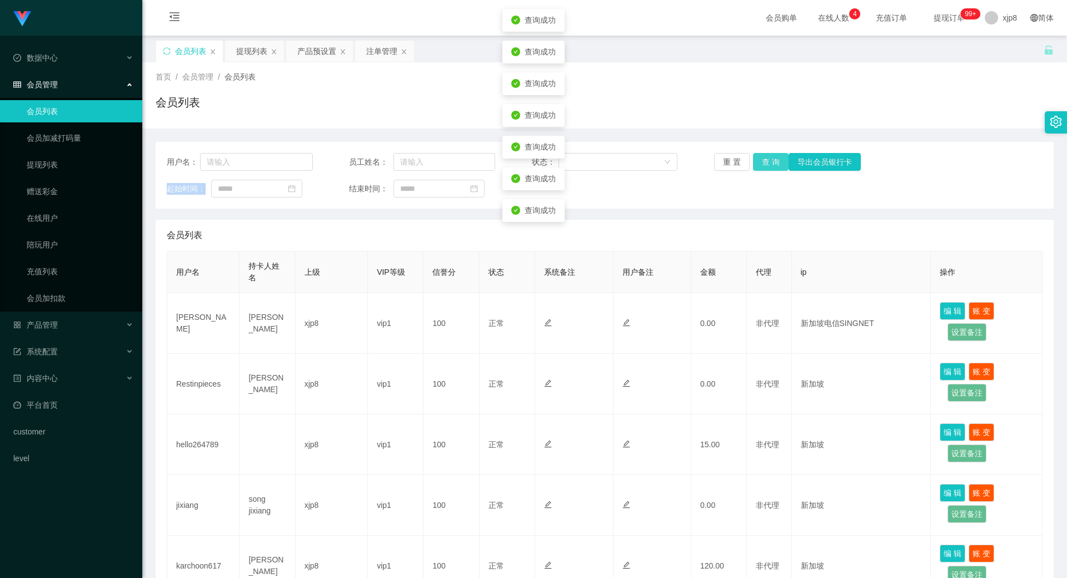
click at [765, 166] on button "查 询" at bounding box center [771, 162] width 36 height 18
click at [765, 166] on button "查 询" at bounding box center [777, 162] width 48 height 18
click at [765, 166] on button "查 询" at bounding box center [771, 162] width 36 height 18
click at [765, 166] on div "重 置 查 询 导出会员银行卡" at bounding box center [787, 162] width 146 height 18
click at [765, 166] on button "查 询" at bounding box center [771, 162] width 36 height 18
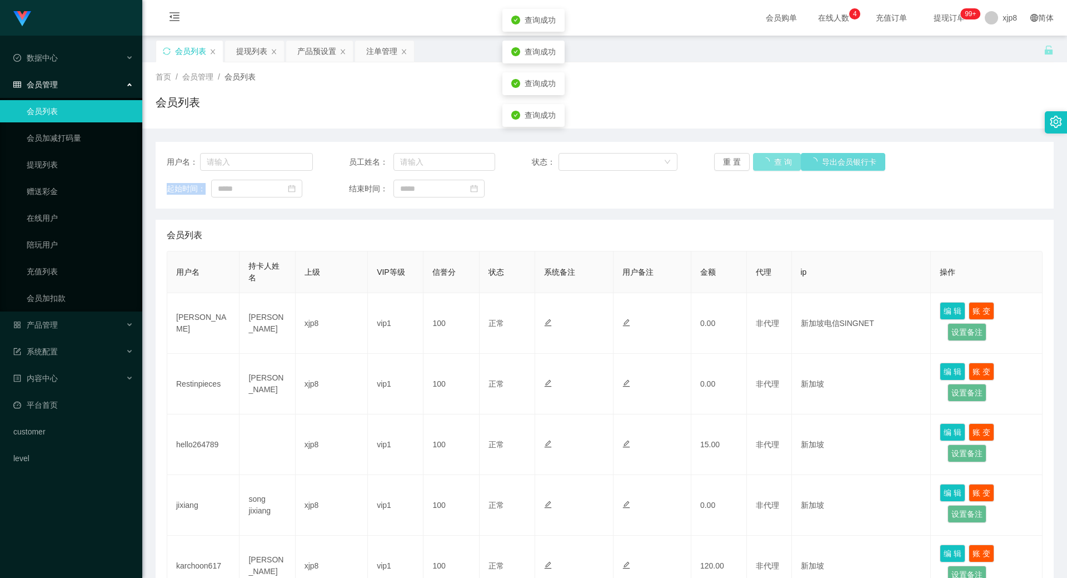
click at [765, 166] on button "查 询" at bounding box center [777, 162] width 48 height 18
click at [765, 166] on button "查 询" at bounding box center [771, 162] width 36 height 18
click at [765, 166] on button "查 询" at bounding box center [777, 162] width 48 height 18
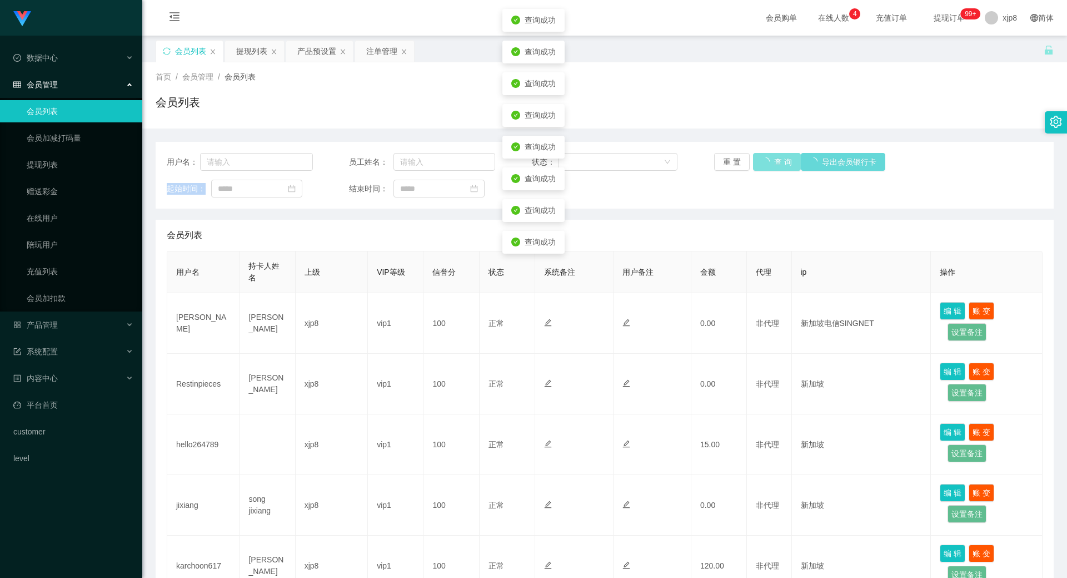
click at [765, 166] on div "重 置 查 询 导出会员银行卡" at bounding box center [787, 162] width 146 height 18
click at [765, 166] on button "查 询" at bounding box center [771, 162] width 36 height 18
click at [765, 166] on div "重 置 查 询 导出会员银行卡" at bounding box center [787, 162] width 146 height 18
click at [765, 166] on button "查 询" at bounding box center [771, 162] width 36 height 18
click at [765, 166] on div "重 置 查 询 导出会员银行卡" at bounding box center [787, 162] width 146 height 18
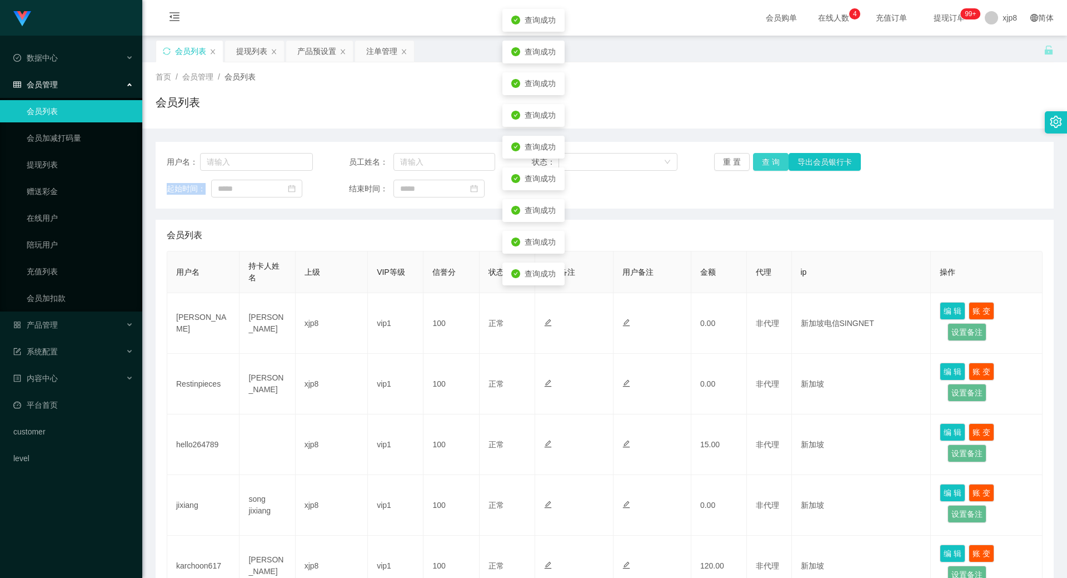
click at [765, 166] on button "查 询" at bounding box center [771, 162] width 36 height 18
click at [765, 166] on div "重 置 查 询 导出会员银行卡" at bounding box center [787, 162] width 146 height 18
click at [765, 166] on button "查 询" at bounding box center [771, 162] width 36 height 18
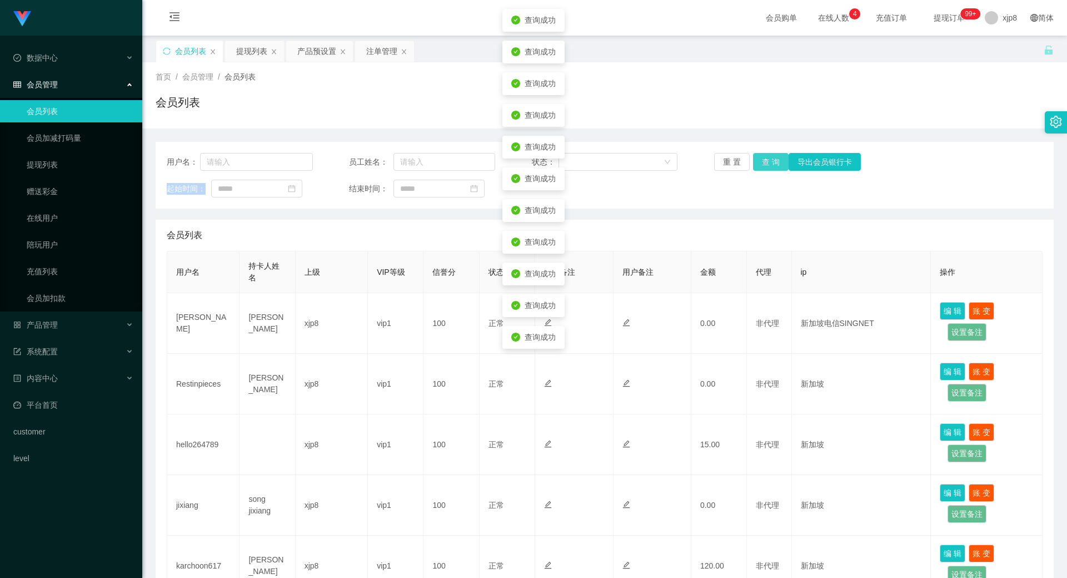
click at [765, 166] on div "重 置 查 询 导出会员银行卡" at bounding box center [787, 162] width 146 height 18
click at [765, 166] on button "查 询" at bounding box center [771, 162] width 36 height 18
click at [765, 166] on button "查 询" at bounding box center [777, 162] width 48 height 18
click at [765, 166] on button "查 询" at bounding box center [771, 162] width 36 height 18
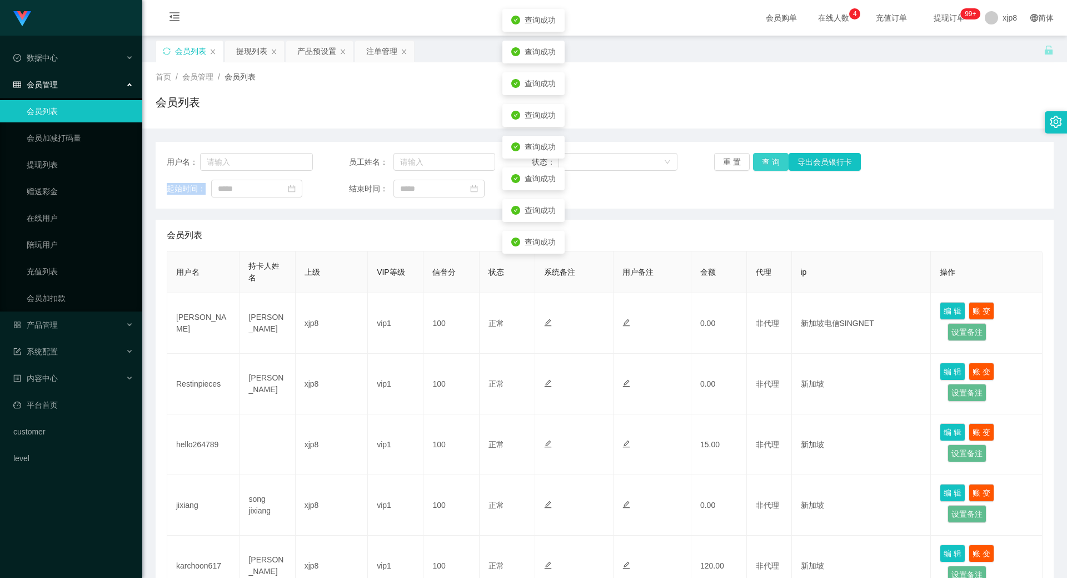
click at [765, 166] on div "重 置 查 询 导出会员银行卡" at bounding box center [787, 162] width 146 height 18
click at [765, 166] on button "查 询" at bounding box center [771, 162] width 36 height 18
click at [765, 166] on div "重 置 查 询 导出会员银行卡" at bounding box center [787, 162] width 146 height 18
click at [765, 166] on button "查 询" at bounding box center [777, 162] width 48 height 18
click at [765, 166] on div "重 置 查 询 导出会员银行卡" at bounding box center [787, 162] width 146 height 18
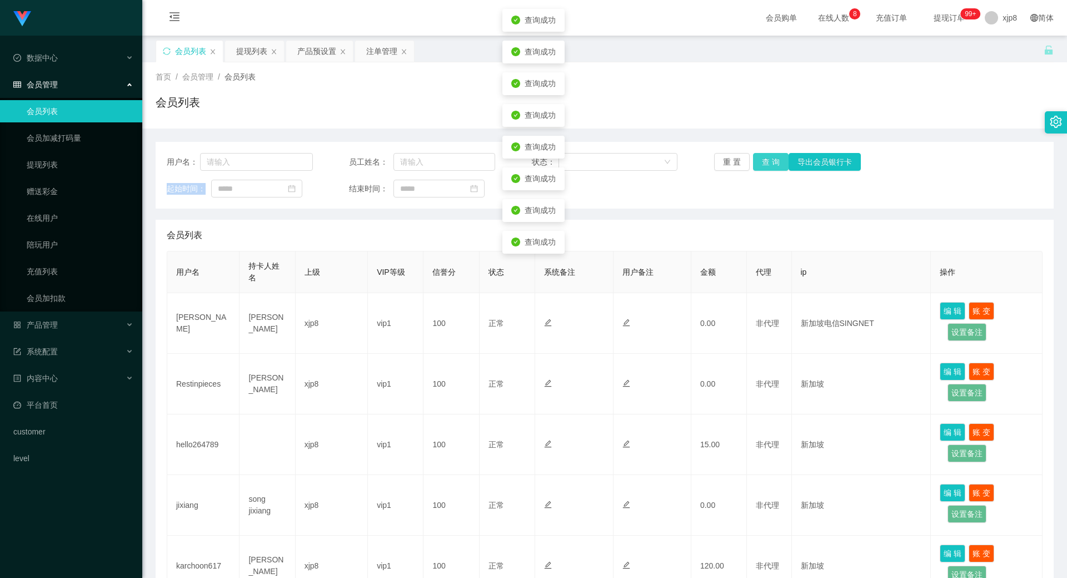
click at [765, 166] on button "查 询" at bounding box center [771, 162] width 36 height 18
click at [765, 166] on div "重 置 查 询 导出会员银行卡" at bounding box center [787, 162] width 146 height 18
click at [765, 166] on button "查 询" at bounding box center [771, 162] width 36 height 18
click at [765, 166] on div "重 置 查 询 导出会员银行卡" at bounding box center [787, 162] width 146 height 18
click at [765, 166] on button "查 询" at bounding box center [771, 162] width 36 height 18
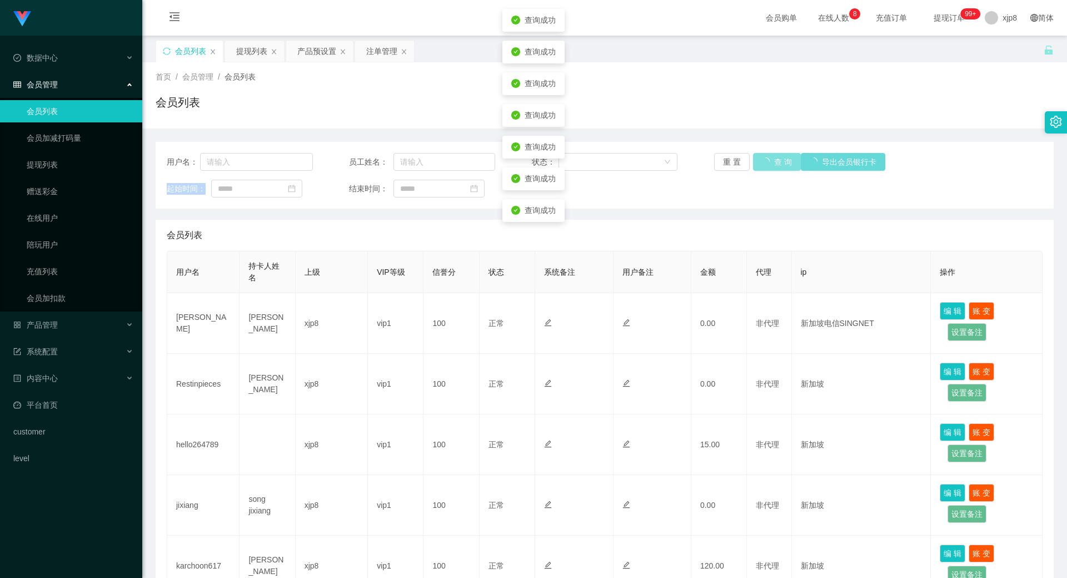
click at [765, 166] on div "重 置 查 询 导出会员银行卡" at bounding box center [787, 162] width 146 height 18
click at [765, 166] on button "查 询" at bounding box center [771, 162] width 36 height 18
click at [765, 166] on div "重 置 查 询 导出会员银行卡" at bounding box center [787, 162] width 146 height 18
click at [765, 166] on button "查 询" at bounding box center [771, 162] width 36 height 18
click at [765, 166] on div "重 置 查 询 导出会员银行卡" at bounding box center [787, 162] width 146 height 18
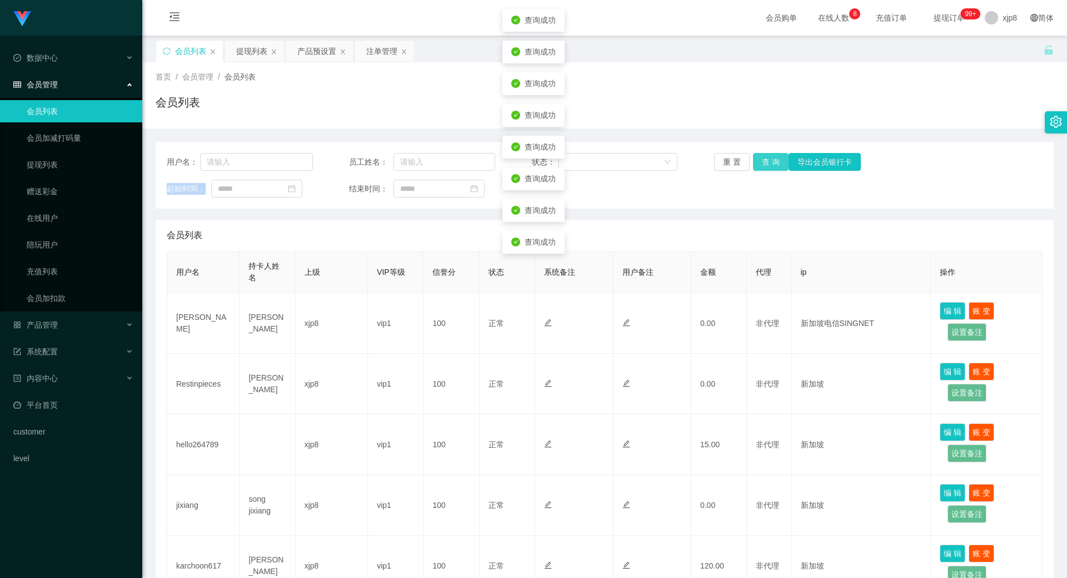
click at [765, 166] on button "查 询" at bounding box center [771, 162] width 36 height 18
click at [765, 166] on div "重 置 查 询 导出会员银行卡" at bounding box center [787, 162] width 146 height 18
click at [765, 166] on button "查 询" at bounding box center [771, 162] width 36 height 18
click at [765, 166] on div "重 置 查 询 导出会员银行卡" at bounding box center [787, 162] width 146 height 18
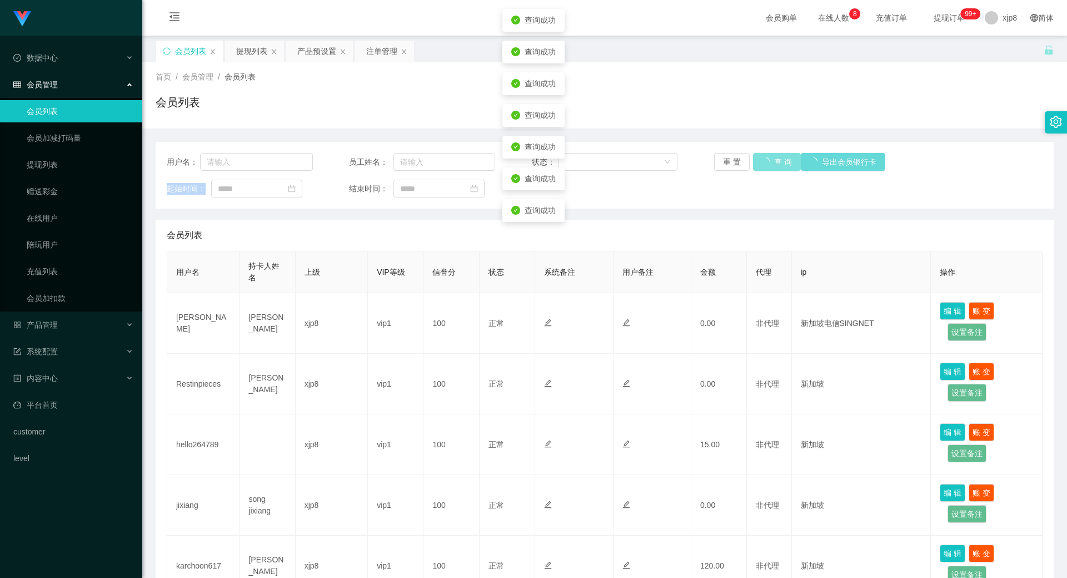
click at [765, 166] on button "查 询" at bounding box center [777, 162] width 48 height 18
click at [765, 166] on div "重 置 查 询 导出会员银行卡" at bounding box center [787, 162] width 146 height 18
click at [765, 166] on button "查 询" at bounding box center [771, 162] width 36 height 18
click at [765, 166] on div "重 置 查 询 导出会员银行卡" at bounding box center [787, 162] width 146 height 18
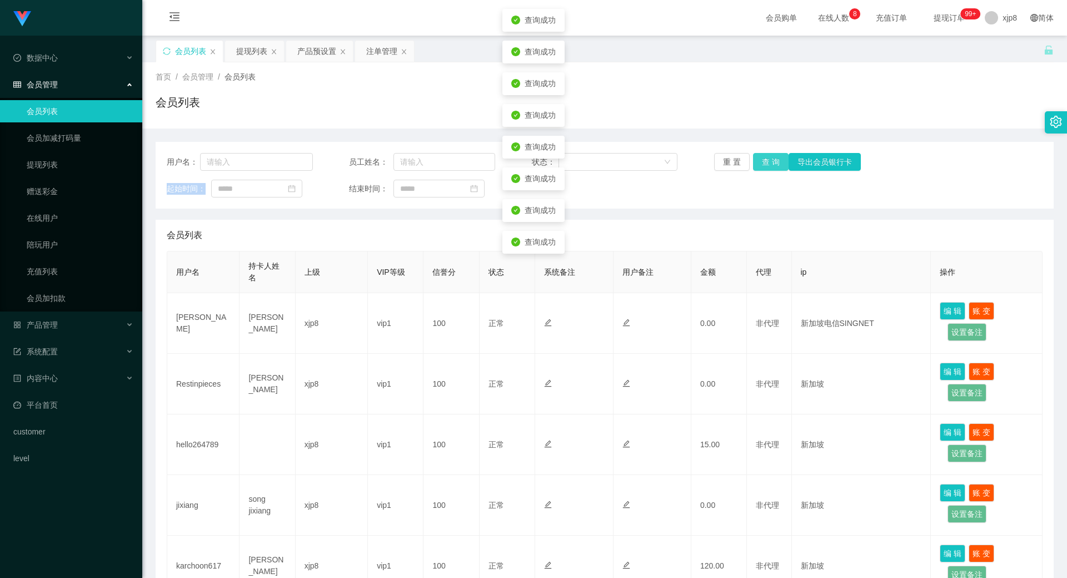
click at [765, 166] on button "查 询" at bounding box center [771, 162] width 36 height 18
click at [765, 166] on div "重 置 查 询 导出会员银行卡" at bounding box center [787, 162] width 146 height 18
click at [765, 166] on button "查 询" at bounding box center [771, 162] width 36 height 18
click at [765, 166] on button "查 询" at bounding box center [777, 162] width 48 height 18
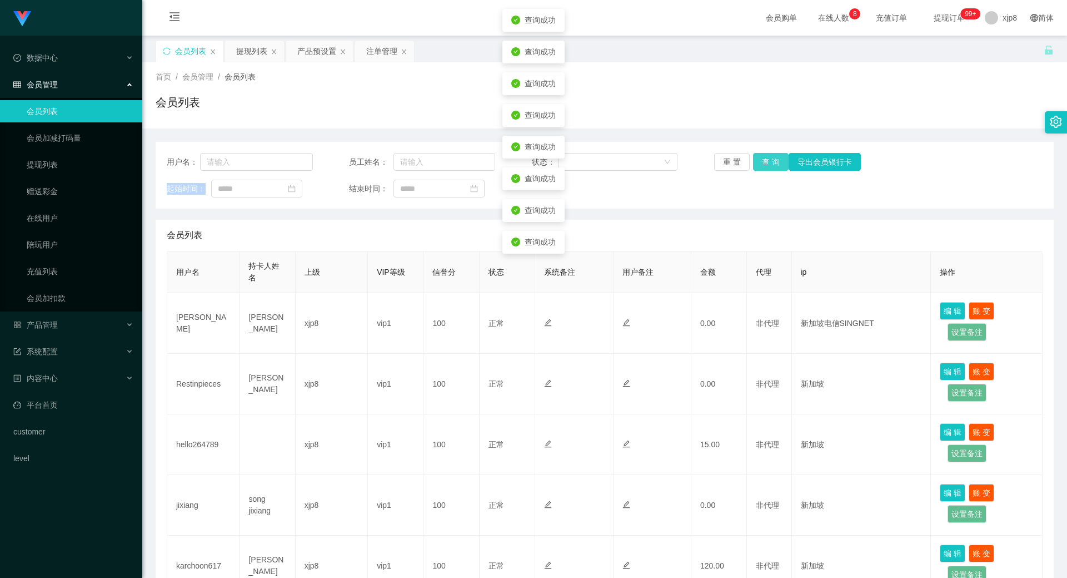
click at [765, 166] on button "查 询" at bounding box center [771, 162] width 36 height 18
click at [765, 166] on div "重 置 查 询 导出会员银行卡" at bounding box center [787, 162] width 146 height 18
click at [765, 166] on button "查 询" at bounding box center [771, 162] width 36 height 18
click at [765, 166] on div "重 置 查 询 导出会员银行卡" at bounding box center [787, 162] width 146 height 18
click at [765, 166] on button "查 询" at bounding box center [771, 162] width 36 height 18
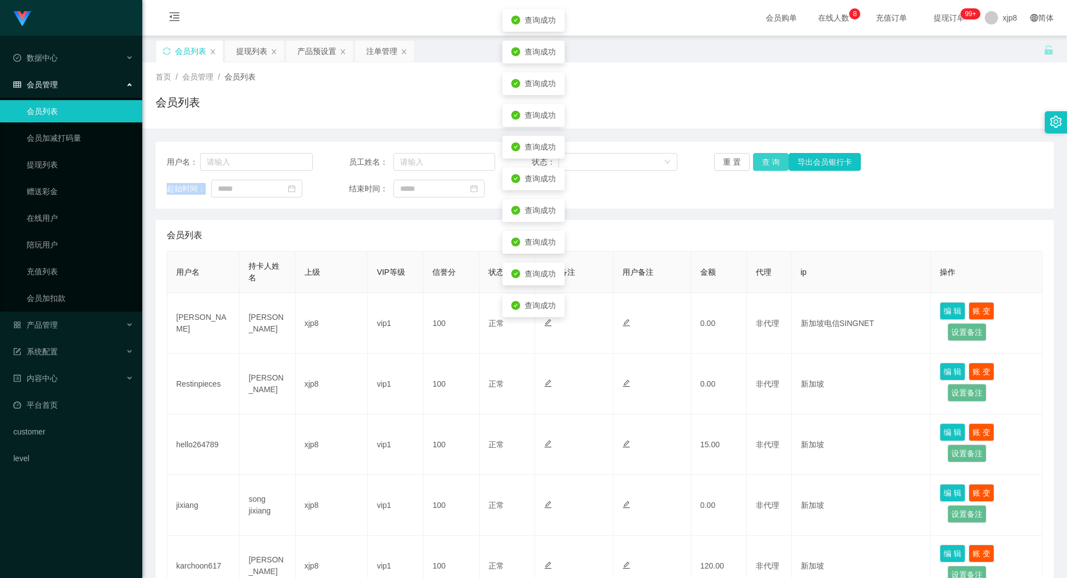
click at [765, 166] on button "查 询" at bounding box center [771, 162] width 36 height 18
click at [765, 166] on div "重 置 查 询 导出会员银行卡" at bounding box center [787, 162] width 146 height 18
click at [765, 166] on button "查 询" at bounding box center [771, 162] width 36 height 18
click at [765, 166] on div "重 置 查 询 导出会员银行卡" at bounding box center [787, 162] width 146 height 18
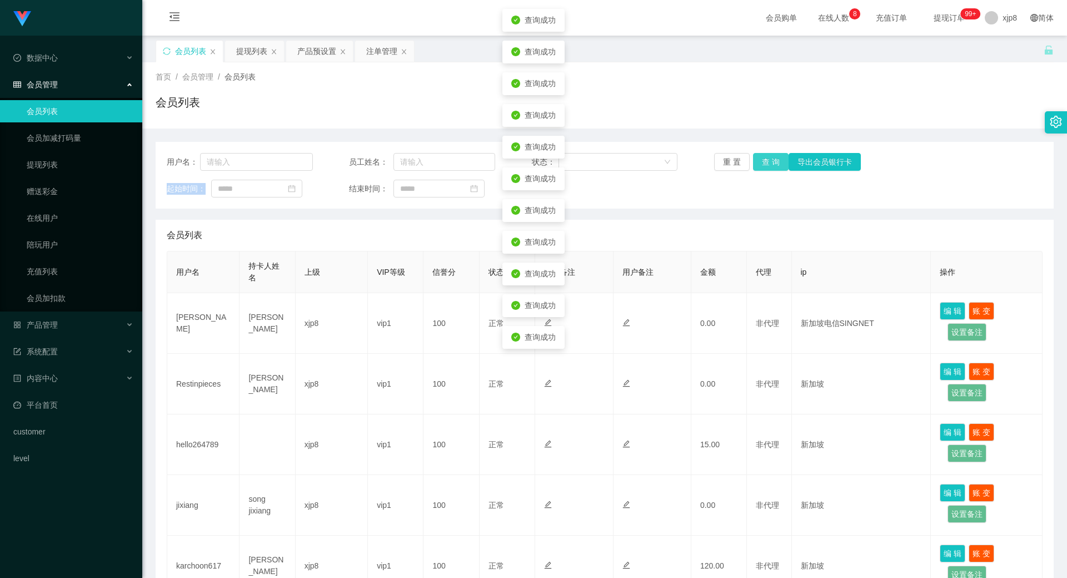
click at [765, 166] on button "查 询" at bounding box center [771, 162] width 36 height 18
click at [765, 166] on div "重 置 查 询 导出会员银行卡" at bounding box center [787, 162] width 146 height 18
click at [765, 166] on button "查 询" at bounding box center [771, 162] width 36 height 18
click at [765, 166] on div "重 置 查 询 导出会员银行卡" at bounding box center [787, 162] width 146 height 18
click at [765, 166] on button "查 询" at bounding box center [771, 162] width 36 height 18
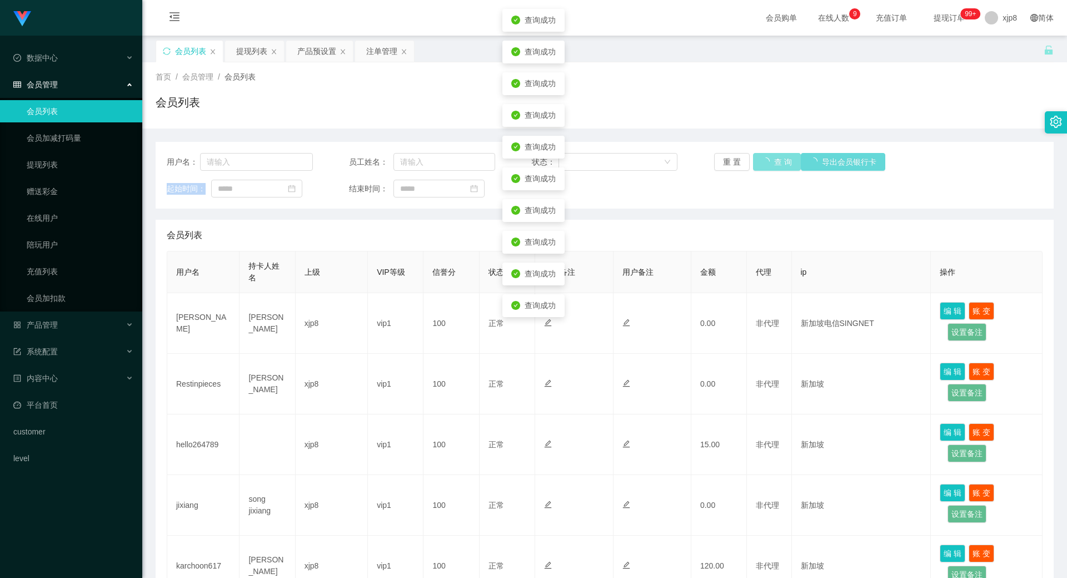
click at [765, 166] on div "重 置 查 询 导出会员银行卡" at bounding box center [787, 162] width 146 height 18
click at [765, 166] on button "查 询" at bounding box center [771, 162] width 36 height 18
click at [765, 166] on div "重 置 查 询 导出会员银行卡" at bounding box center [787, 162] width 146 height 18
click at [765, 166] on button "查 询" at bounding box center [771, 162] width 36 height 18
click at [765, 166] on div "重 置 查 询 导出会员银行卡" at bounding box center [787, 162] width 146 height 18
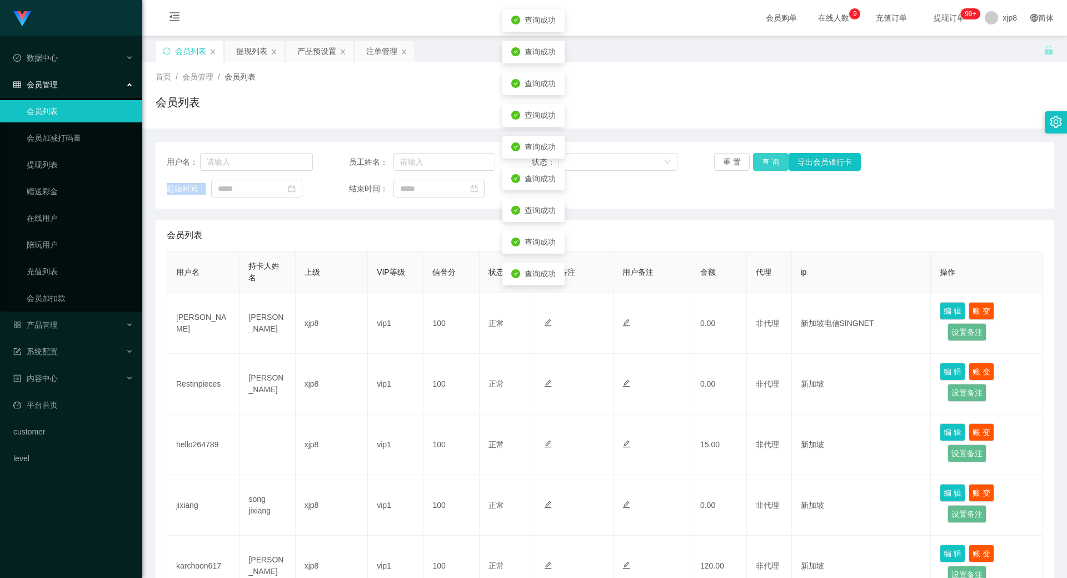
click at [765, 166] on button "查 询" at bounding box center [771, 162] width 36 height 18
click at [765, 166] on div "重 置 查 询 导出会员银行卡" at bounding box center [787, 162] width 146 height 18
click at [765, 166] on button "查 询" at bounding box center [771, 162] width 36 height 18
click at [765, 166] on div "重 置 查 询 导出会员银行卡" at bounding box center [787, 162] width 146 height 18
click at [765, 166] on button "查 询" at bounding box center [771, 162] width 36 height 18
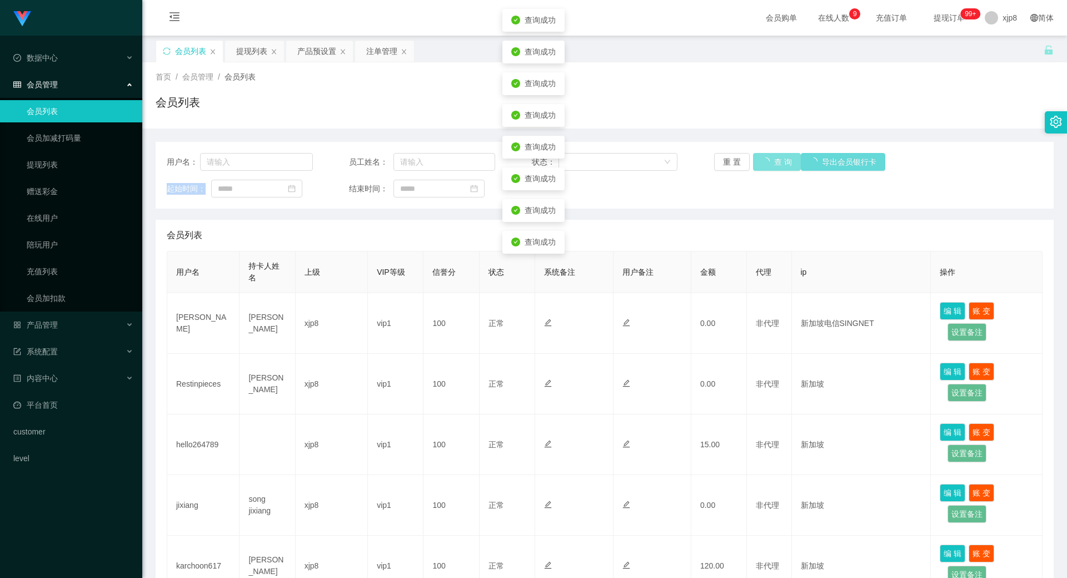
click at [765, 166] on div "重 置 查 询 导出会员银行卡" at bounding box center [787, 162] width 146 height 18
click at [765, 166] on button "查 询" at bounding box center [771, 162] width 36 height 18
click at [765, 166] on div "重 置 查 询 导出会员银行卡" at bounding box center [787, 162] width 146 height 18
click at [765, 166] on button "查 询" at bounding box center [771, 162] width 36 height 18
click at [765, 166] on div "重 置 查 询 导出会员银行卡" at bounding box center [787, 162] width 146 height 18
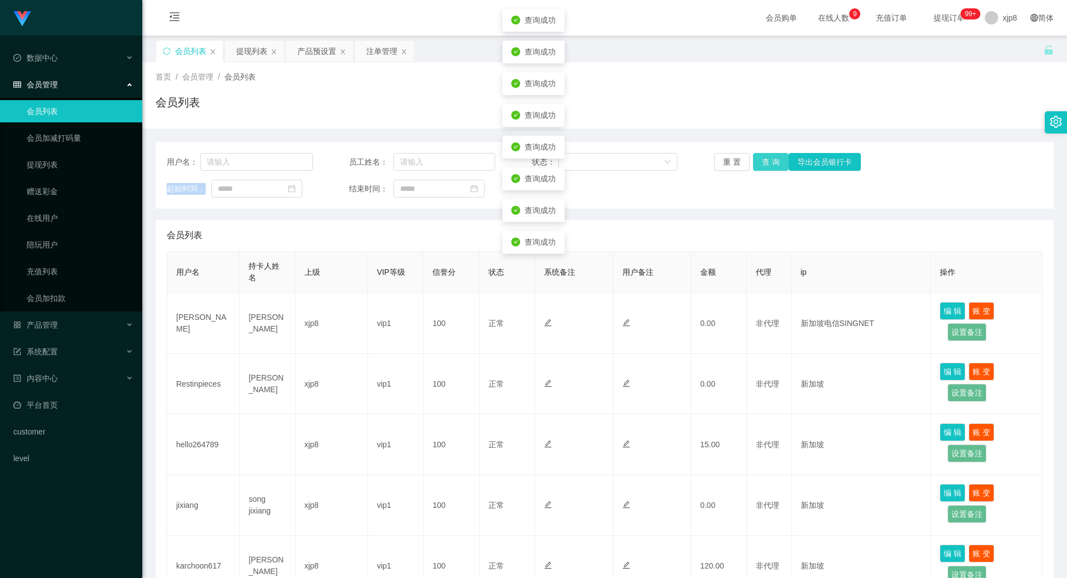
click at [765, 166] on button "查 询" at bounding box center [771, 162] width 36 height 18
click at [764, 166] on button "查 询" at bounding box center [771, 162] width 36 height 18
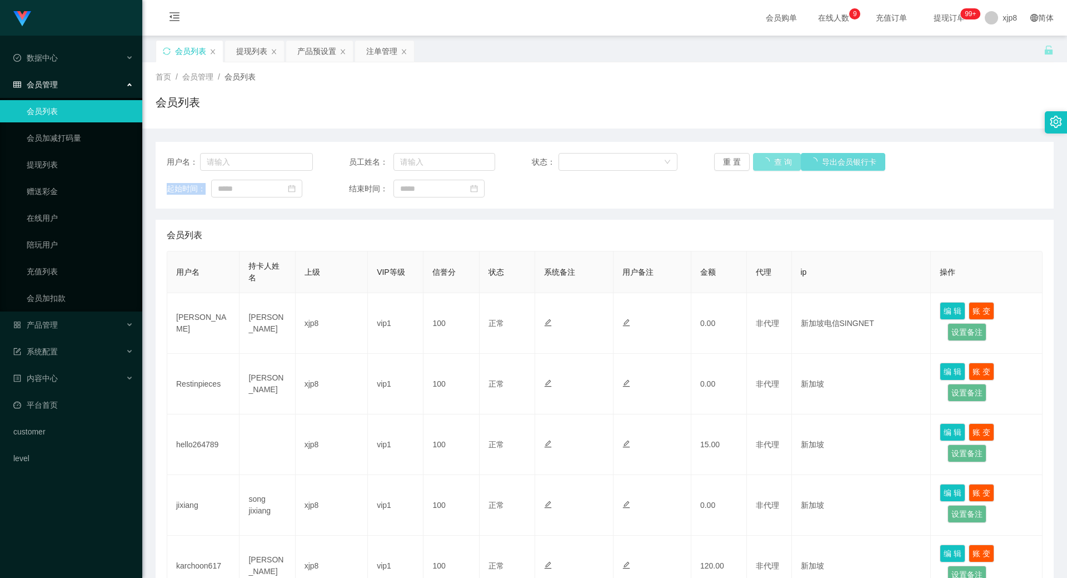
click at [764, 166] on div "重 置 查 询 导出会员银行卡" at bounding box center [787, 162] width 146 height 18
click at [764, 166] on button "查 询" at bounding box center [777, 162] width 48 height 18
click at [764, 166] on div "重 置 查 询 导出会员银行卡" at bounding box center [787, 162] width 146 height 18
click at [764, 166] on button "查 询" at bounding box center [771, 162] width 36 height 18
click at [764, 166] on div "重 置 查 询 导出会员银行卡" at bounding box center [787, 162] width 146 height 18
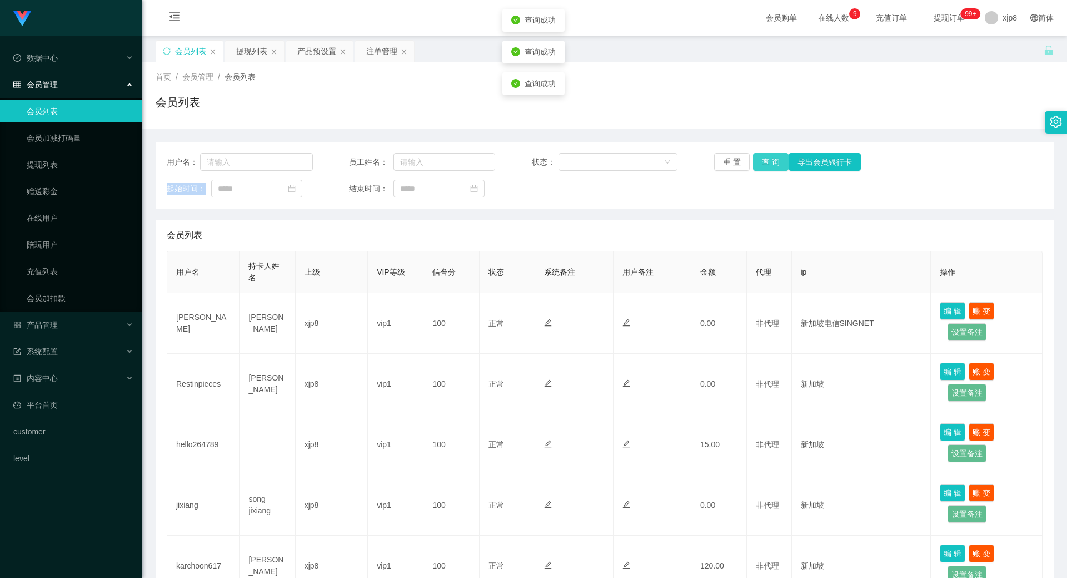
drag, startPoint x: 764, startPoint y: 166, endPoint x: 756, endPoint y: 171, distance: 9.7
click at [768, 157] on button "查 询" at bounding box center [771, 162] width 36 height 18
click at [762, 163] on button "查 询" at bounding box center [771, 162] width 36 height 18
click at [762, 163] on div "重 置 查 询 导出会员银行卡" at bounding box center [787, 162] width 146 height 18
click at [762, 163] on button "查 询" at bounding box center [777, 162] width 48 height 18
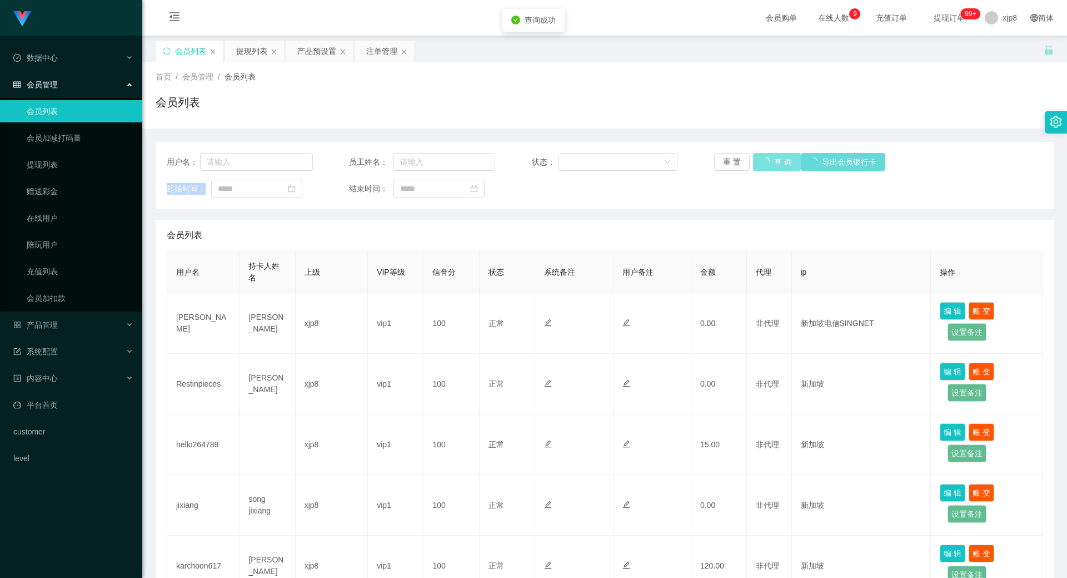
click at [762, 163] on div "重 置 查 询 导出会员银行卡" at bounding box center [787, 162] width 146 height 18
click at [762, 163] on button "查 询" at bounding box center [771, 162] width 36 height 18
click at [762, 163] on div "重 置 查 询 导出会员银行卡" at bounding box center [787, 162] width 146 height 18
click at [762, 163] on button "查 询" at bounding box center [771, 162] width 36 height 18
click at [762, 163] on div "重 置 查 询 导出会员银行卡" at bounding box center [787, 162] width 146 height 18
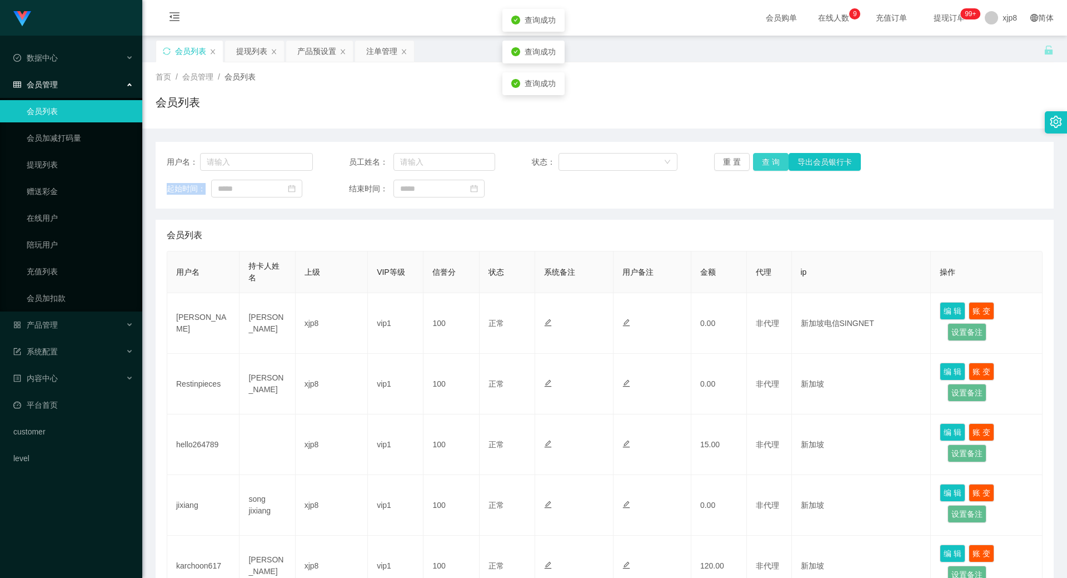
click at [762, 163] on button "查 询" at bounding box center [771, 162] width 36 height 18
click at [762, 163] on div "重 置 查 询 导出会员银行卡" at bounding box center [787, 162] width 146 height 18
click at [762, 163] on button "查 询" at bounding box center [777, 162] width 48 height 18
click at [762, 163] on div "重 置 查 询 导出会员银行卡" at bounding box center [787, 162] width 146 height 18
click at [770, 155] on button "查 询" at bounding box center [771, 162] width 36 height 18
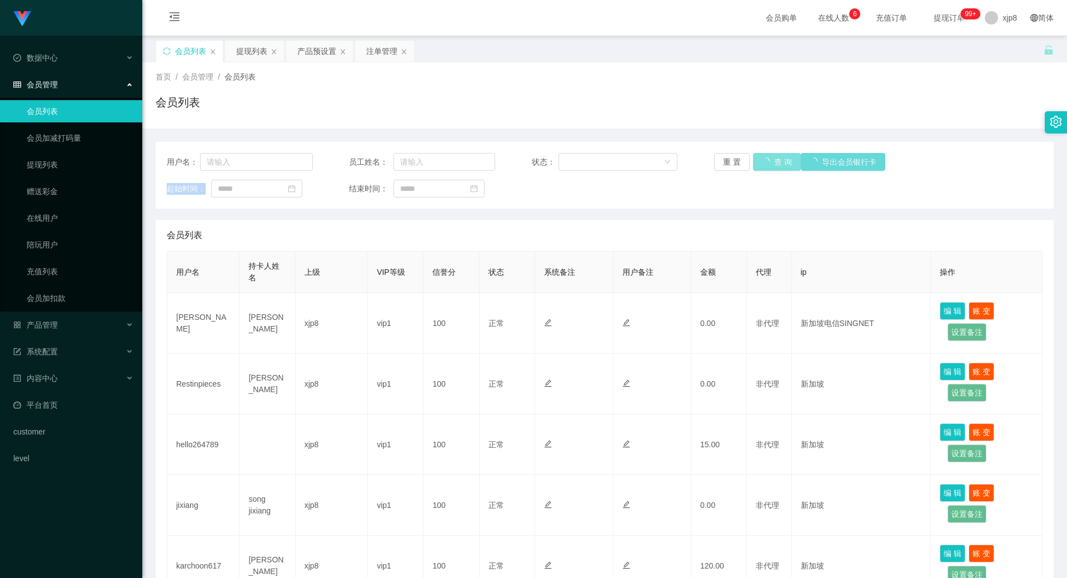
click at [770, 155] on div "重 置 查 询 导出会员银行卡" at bounding box center [787, 162] width 146 height 18
click at [770, 155] on button "查 询" at bounding box center [771, 162] width 36 height 18
click at [770, 155] on div "重 置 查 询 导出会员银行卡" at bounding box center [787, 162] width 146 height 18
click at [770, 155] on button "查 询" at bounding box center [771, 162] width 36 height 18
click at [770, 155] on div "重 置 查 询 导出会员银行卡" at bounding box center [787, 162] width 146 height 18
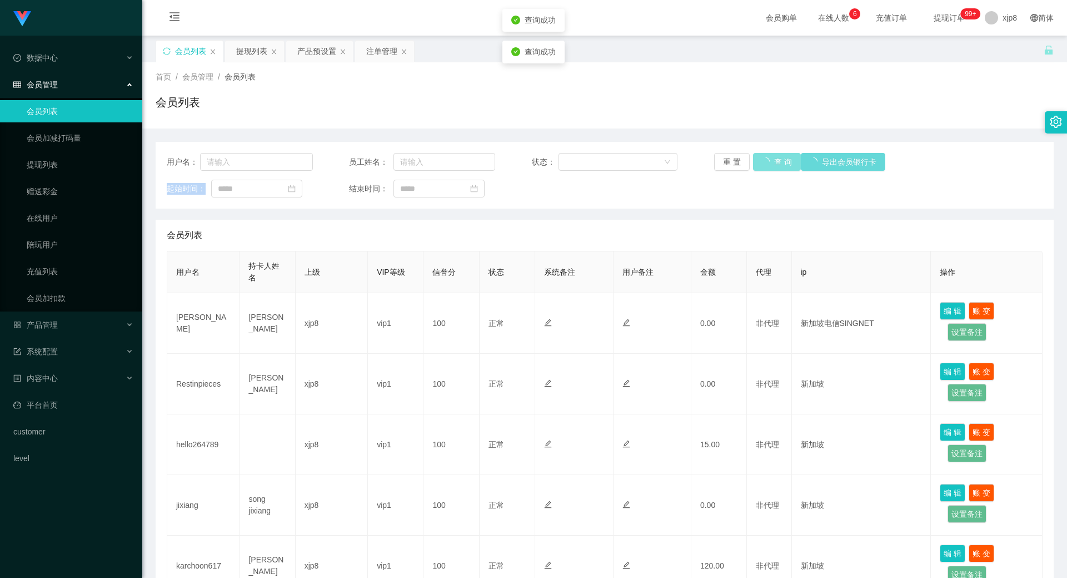
click at [770, 155] on button "查 询" at bounding box center [777, 162] width 48 height 18
click at [770, 155] on button "查 询" at bounding box center [771, 162] width 36 height 18
click at [770, 155] on div "重 置 查 询 导出会员银行卡" at bounding box center [787, 162] width 146 height 18
click at [770, 155] on button "查 询" at bounding box center [771, 162] width 36 height 18
click at [770, 155] on div "重 置 查 询 导出会员银行卡" at bounding box center [787, 162] width 146 height 18
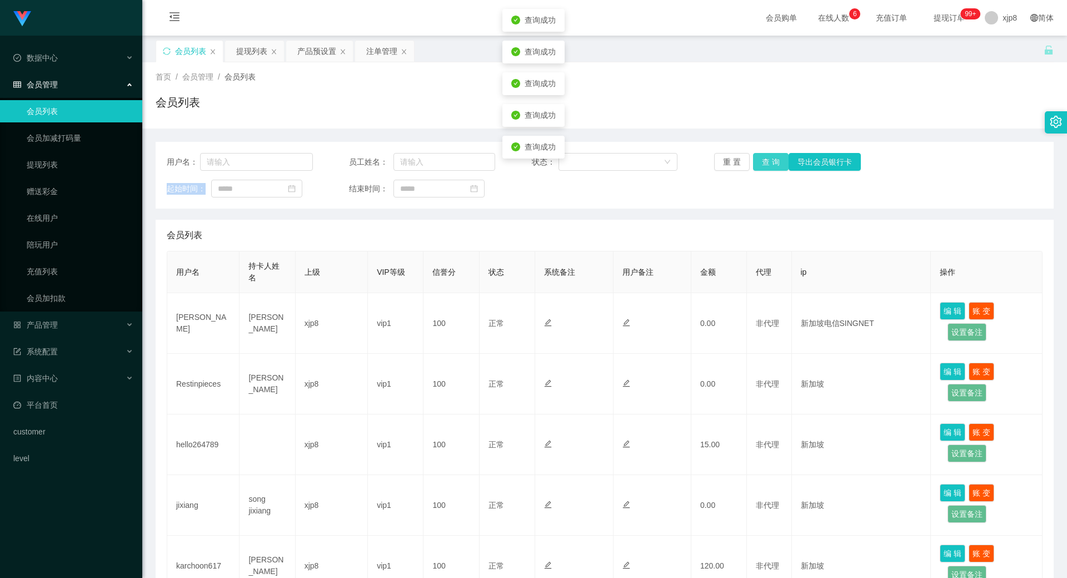
click at [770, 155] on button "查 询" at bounding box center [771, 162] width 36 height 18
click at [770, 155] on button "查 询" at bounding box center [777, 162] width 48 height 18
click at [768, 162] on button "查 询" at bounding box center [771, 162] width 36 height 18
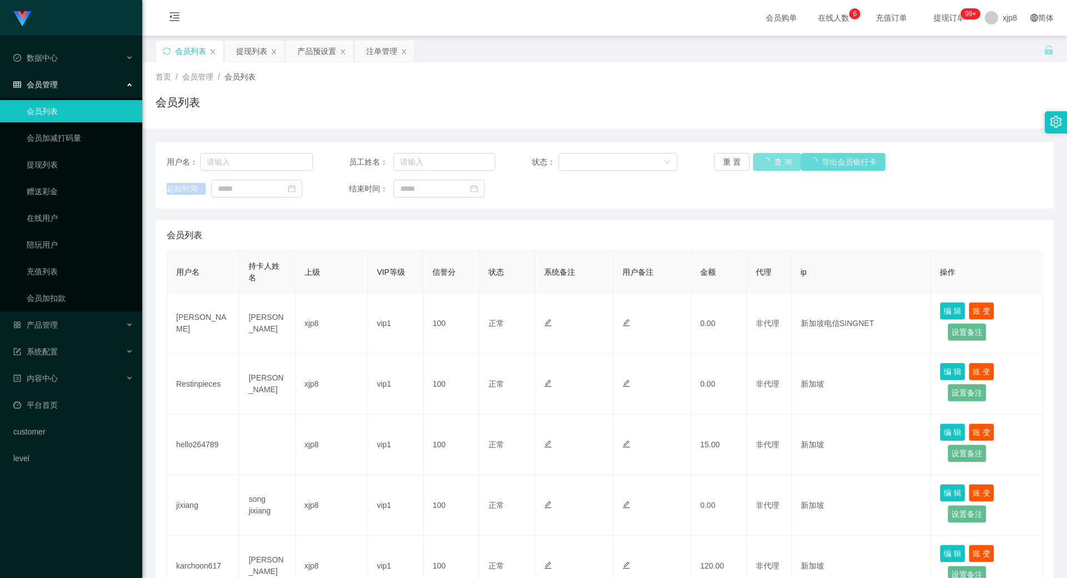
click at [768, 162] on div "重 置 查 询 导出会员银行卡" at bounding box center [787, 162] width 146 height 18
click at [768, 162] on button "查 询" at bounding box center [771, 162] width 36 height 18
click at [768, 162] on div "重 置 查 询 导出会员银行卡" at bounding box center [787, 162] width 146 height 18
click at [768, 162] on button "查 询" at bounding box center [771, 162] width 36 height 18
click at [768, 162] on div "重 置 查 询 导出会员银行卡" at bounding box center [787, 162] width 146 height 18
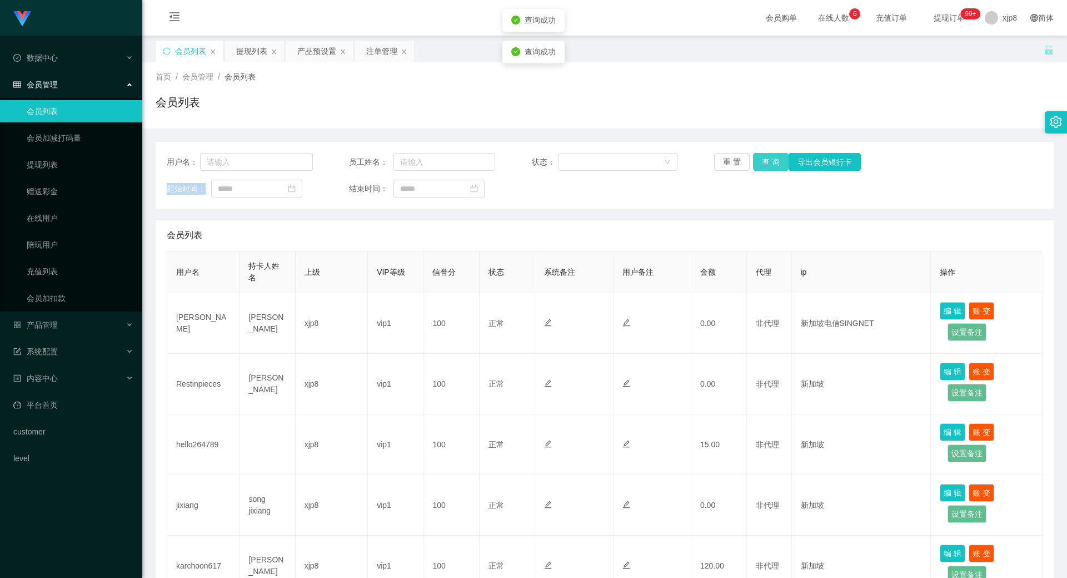
click at [768, 162] on button "查 询" at bounding box center [771, 162] width 36 height 18
click at [768, 162] on div "重 置 查 询 导出会员银行卡" at bounding box center [787, 162] width 146 height 18
click at [768, 162] on button "查 询" at bounding box center [777, 162] width 48 height 18
click at [768, 162] on div "重 置 查 询 导出会员银行卡" at bounding box center [787, 162] width 146 height 18
click at [768, 162] on button "查 询" at bounding box center [771, 162] width 36 height 18
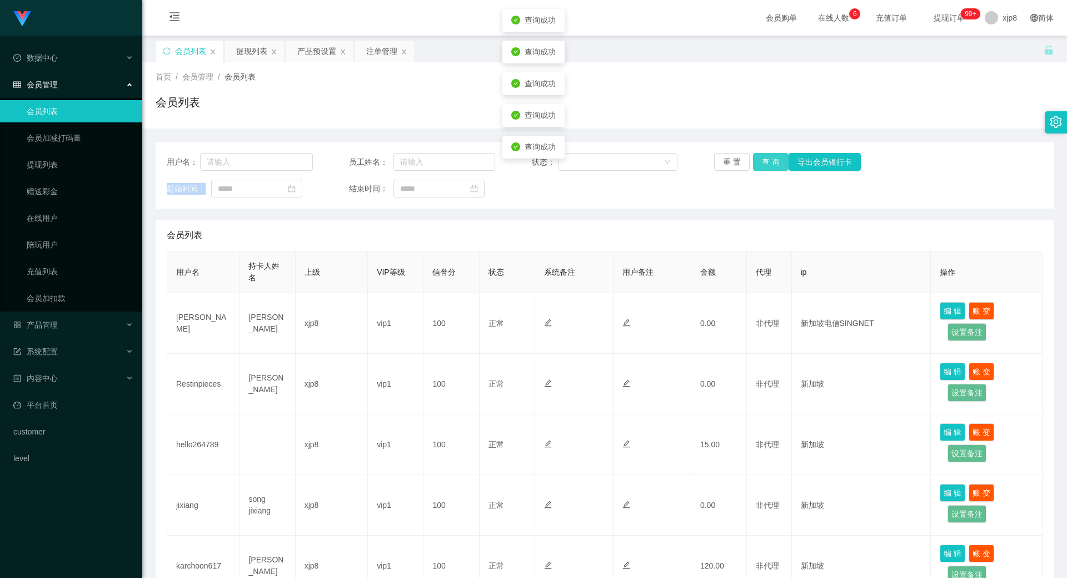
click at [768, 162] on div "重 置 查 询 导出会员银行卡" at bounding box center [787, 162] width 146 height 18
click at [768, 162] on button "查 询" at bounding box center [771, 162] width 36 height 18
click at [768, 162] on div "重 置 查 询 导出会员银行卡" at bounding box center [787, 162] width 146 height 18
click at [768, 162] on button "查 询" at bounding box center [771, 162] width 36 height 18
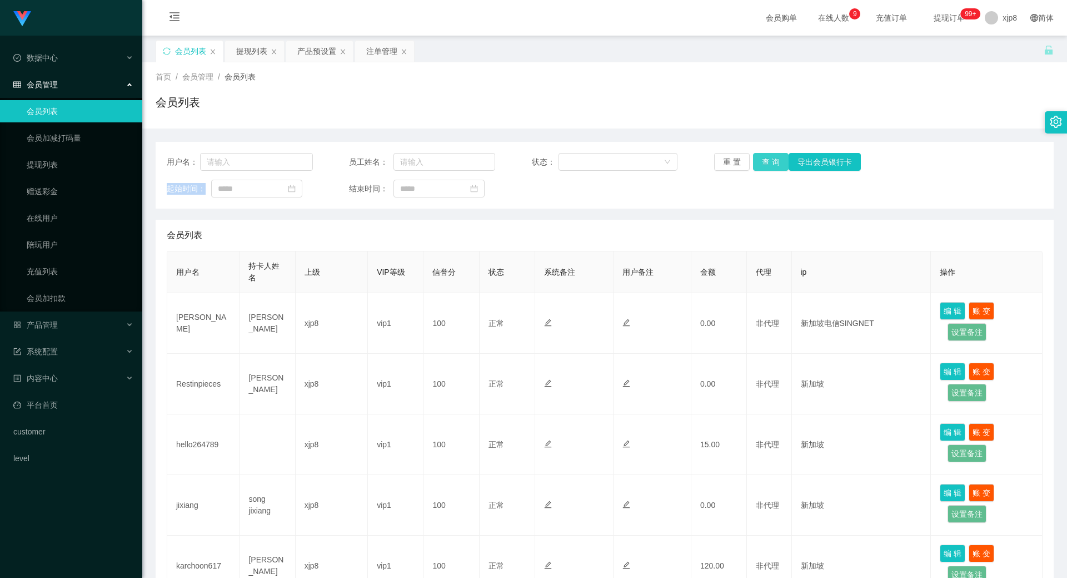
click at [763, 163] on button "查 询" at bounding box center [771, 162] width 36 height 18
click at [763, 163] on div "重 置 查 询 导出会员银行卡" at bounding box center [787, 162] width 146 height 18
click at [763, 163] on button "查 询" at bounding box center [771, 162] width 36 height 18
click at [763, 163] on div "重 置 查 询 导出会员银行卡" at bounding box center [787, 162] width 146 height 18
click at [763, 163] on button "查 询" at bounding box center [771, 162] width 36 height 18
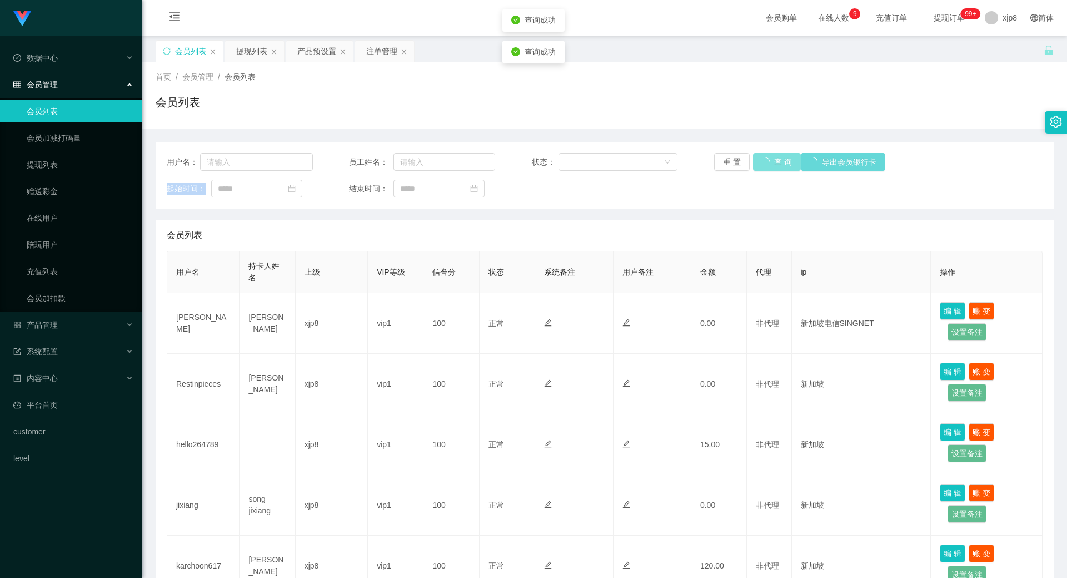
click at [763, 163] on div "重 置 查 询 导出会员银行卡" at bounding box center [787, 162] width 146 height 18
click at [763, 163] on button "查 询" at bounding box center [771, 162] width 36 height 18
click at [763, 163] on div "重 置 查 询 导出会员银行卡" at bounding box center [787, 162] width 146 height 18
click at [763, 163] on button "查 询" at bounding box center [771, 162] width 36 height 18
click at [763, 163] on div "重 置 查 询 导出会员银行卡" at bounding box center [787, 162] width 146 height 18
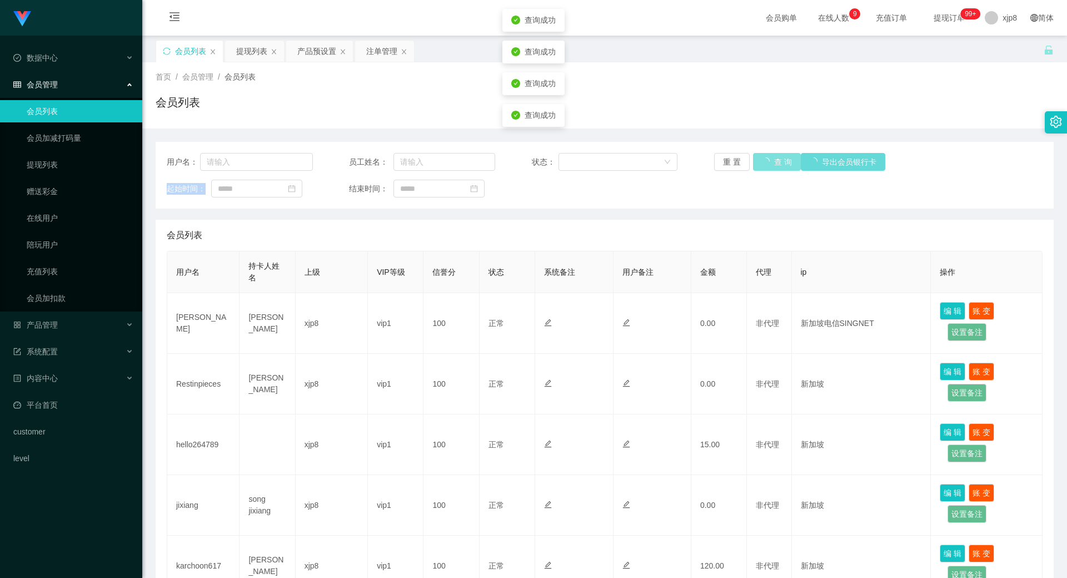
click at [763, 163] on div "重 置 查 询 导出会员银行卡" at bounding box center [787, 162] width 146 height 18
click at [763, 163] on button "查 询" at bounding box center [771, 162] width 36 height 18
click at [763, 163] on div "重 置 查 询 导出会员银行卡" at bounding box center [787, 162] width 146 height 18
click at [763, 163] on button "查 询" at bounding box center [771, 162] width 36 height 18
click at [763, 163] on button "查 询" at bounding box center [777, 162] width 48 height 18
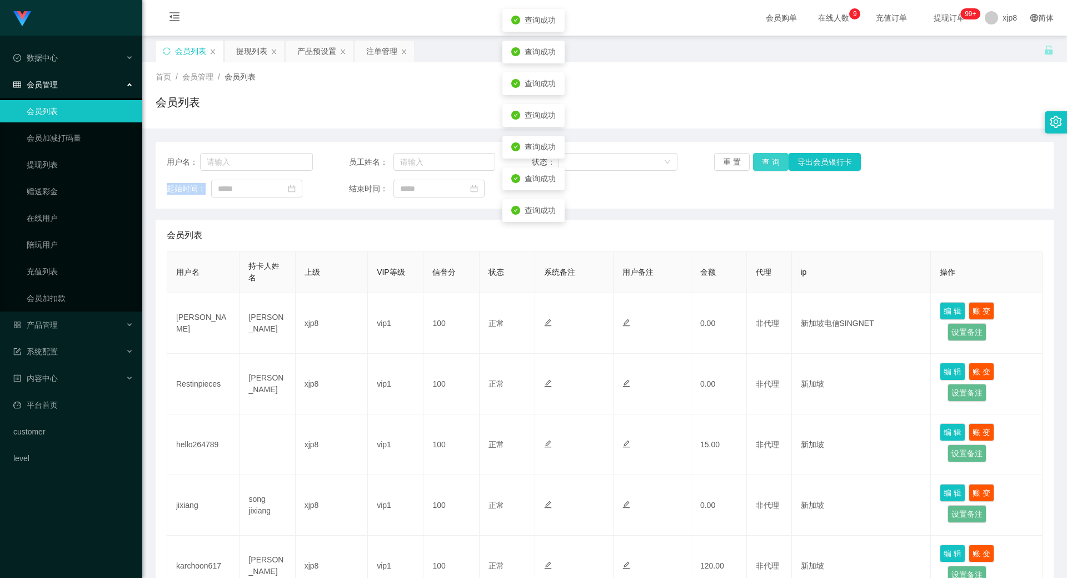
click at [763, 163] on div "重 置 查 询 导出会员银行卡" at bounding box center [787, 162] width 146 height 18
click at [763, 163] on button "查 询" at bounding box center [771, 162] width 36 height 18
click at [763, 163] on div "重 置 查 询 导出会员银行卡" at bounding box center [787, 162] width 146 height 18
click at [763, 163] on button "查 询" at bounding box center [771, 162] width 36 height 18
click at [763, 163] on button "查 询" at bounding box center [777, 162] width 48 height 18
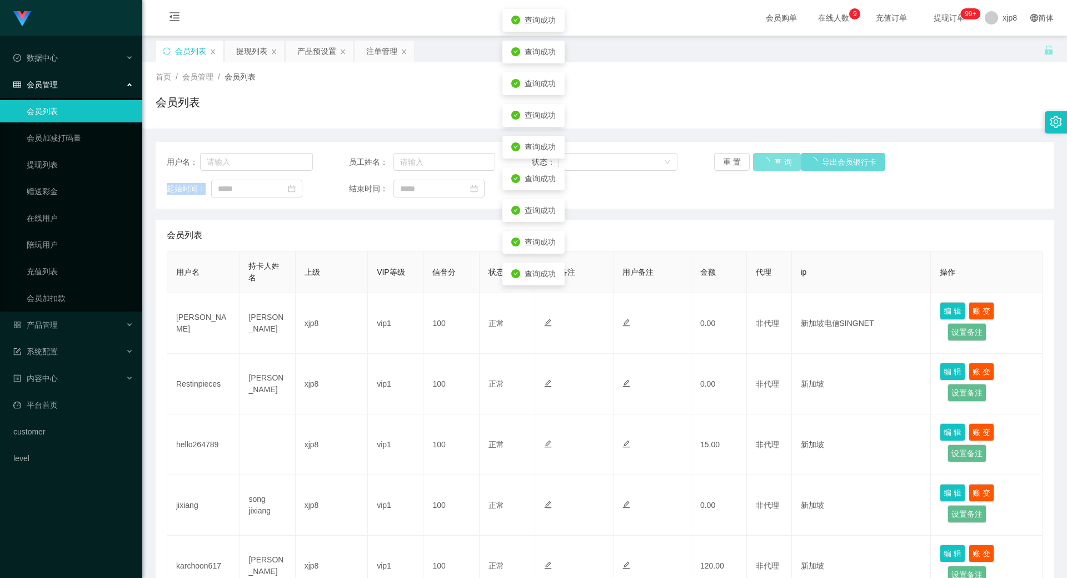
click at [763, 163] on button "查 询" at bounding box center [777, 162] width 48 height 18
click at [763, 163] on div "重 置 查 询 导出会员银行卡" at bounding box center [787, 162] width 146 height 18
click at [763, 163] on button "查 询" at bounding box center [771, 162] width 36 height 18
click at [763, 163] on div "重 置 查 询 导出会员银行卡" at bounding box center [787, 162] width 146 height 18
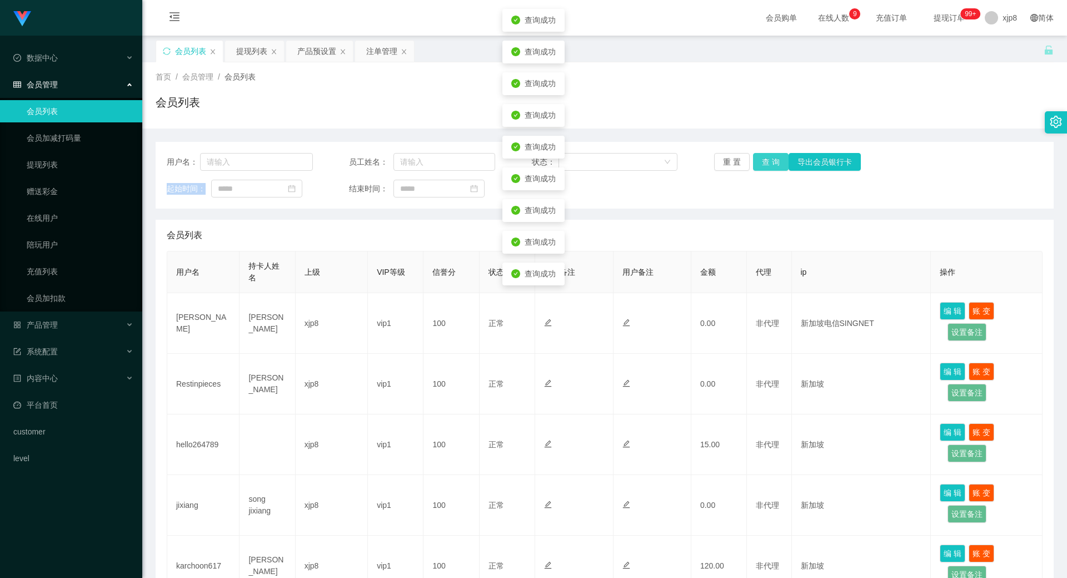
click at [763, 163] on button "查 询" at bounding box center [771, 162] width 36 height 18
click at [763, 163] on div "重 置 查 询 导出会员银行卡" at bounding box center [787, 162] width 146 height 18
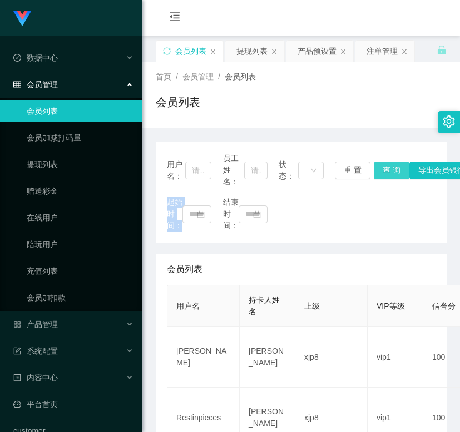
click at [398, 165] on button "查 询" at bounding box center [392, 171] width 36 height 18
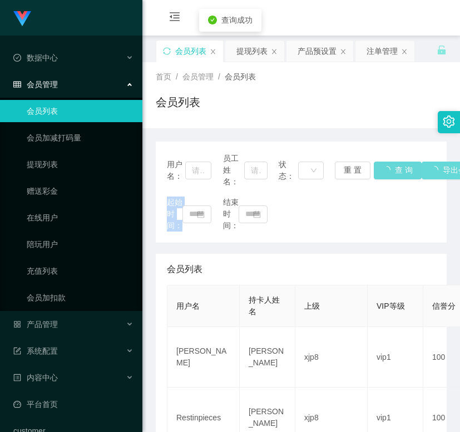
click at [397, 165] on div "用户名： 员工姓名： 状态： 重 置 查 询 导出会员银行[PERSON_NAME]" at bounding box center [301, 170] width 268 height 35
click at [397, 165] on button "查 询" at bounding box center [398, 171] width 48 height 18
click at [397, 165] on div "用户名： 员工姓名： 状态： 重 置 查 询 导出会员银行[PERSON_NAME]" at bounding box center [301, 170] width 268 height 35
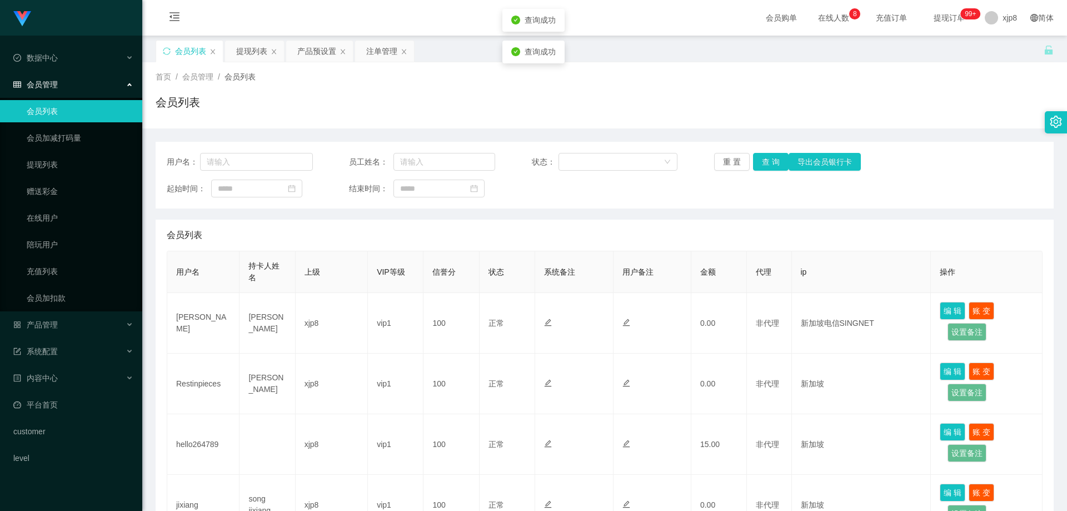
click at [760, 150] on div "用户名： 员工姓名： 状态： 重 置 查 询 导出会员银行卡 起始时间： 结束时间：" at bounding box center [605, 175] width 898 height 67
click at [761, 156] on button "查 询" at bounding box center [771, 162] width 36 height 18
click at [761, 156] on div "重 置 查 询 导出会员银行卡" at bounding box center [787, 162] width 146 height 18
click at [761, 156] on button "查 询" at bounding box center [771, 162] width 36 height 18
click at [761, 156] on div "重 置 查 询 导出会员银行卡" at bounding box center [787, 162] width 146 height 18
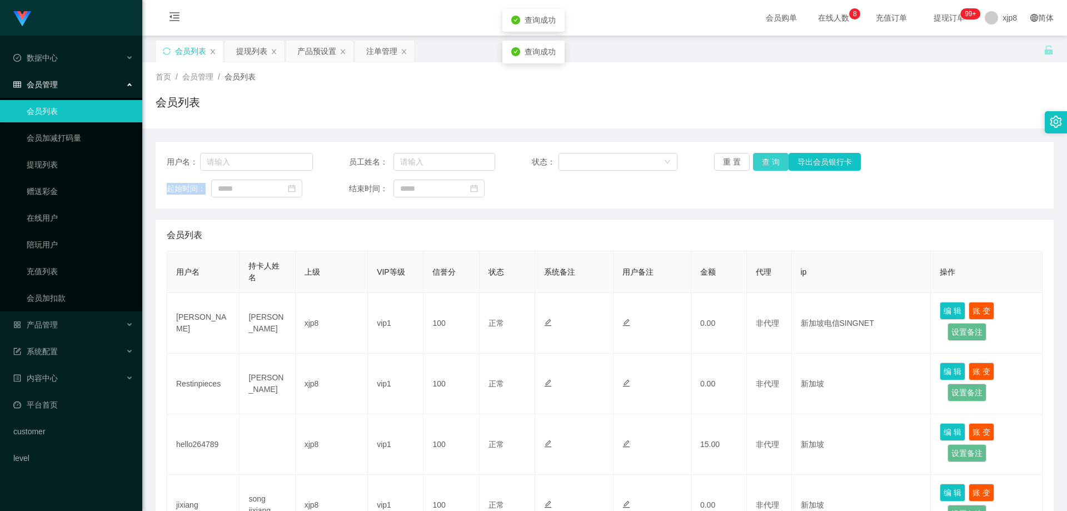
click at [761, 156] on button "查 询" at bounding box center [771, 162] width 36 height 18
click at [761, 156] on div "重 置 查 询 导出会员银行卡" at bounding box center [787, 162] width 146 height 18
click at [761, 156] on button "查 询" at bounding box center [771, 162] width 36 height 18
click at [761, 156] on div "重 置 查 询 导出会员银行卡" at bounding box center [787, 162] width 146 height 18
click at [761, 156] on button "查 询" at bounding box center [777, 162] width 48 height 18
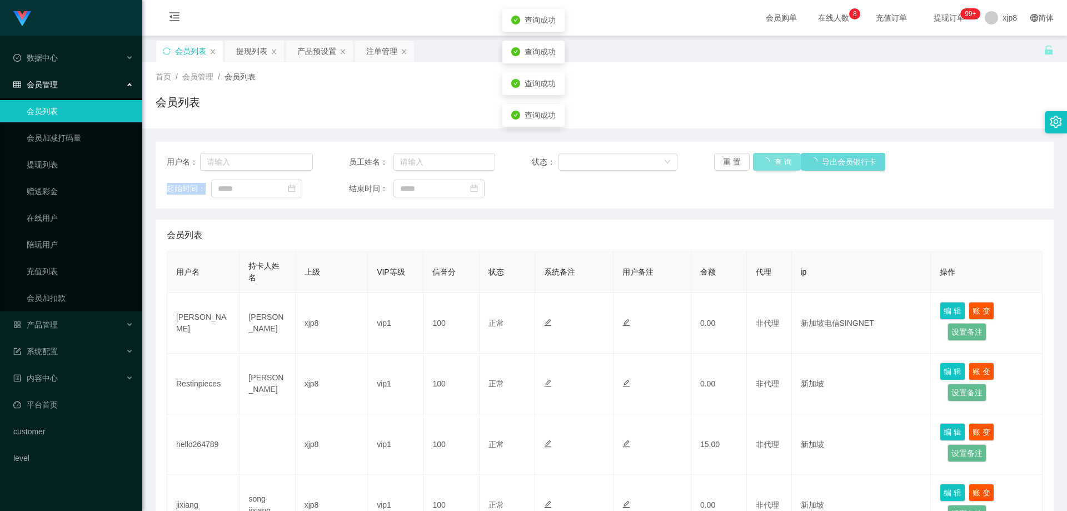
click at [761, 156] on div "重 置 查 询 导出会员银行卡" at bounding box center [787, 162] width 146 height 18
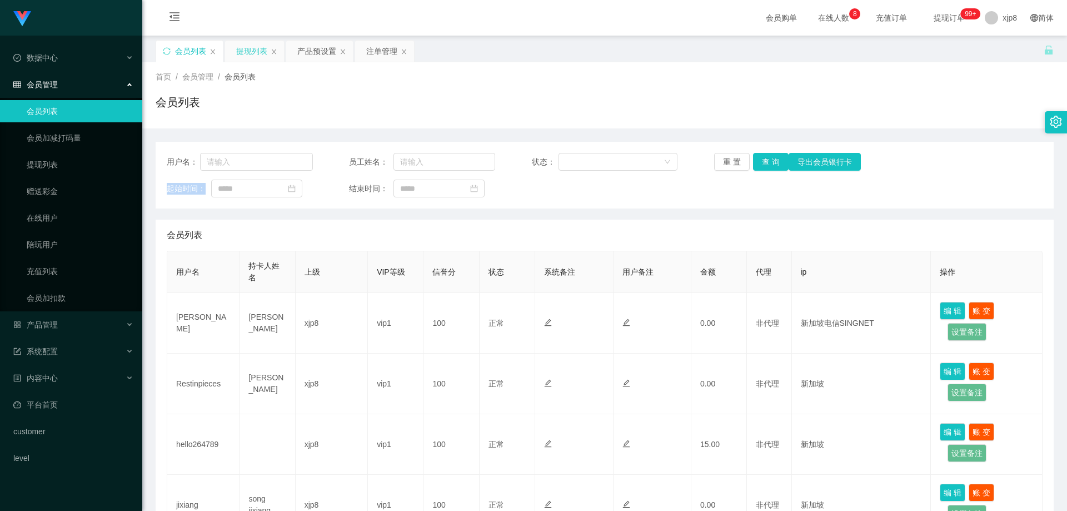
click at [244, 51] on div "提现列表" at bounding box center [251, 51] width 31 height 21
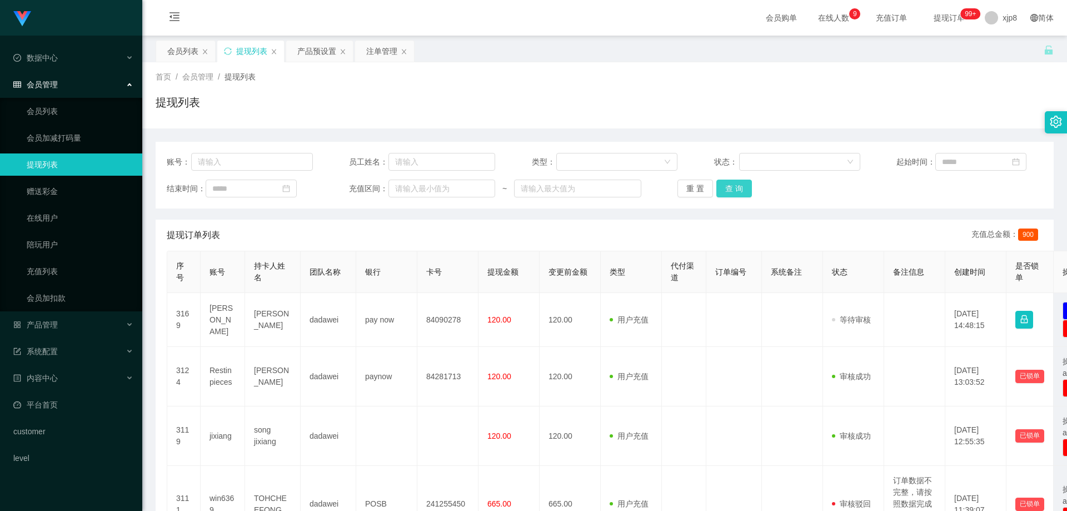
click at [736, 186] on button "查 询" at bounding box center [734, 189] width 36 height 18
click at [736, 186] on div "重 置 查 询" at bounding box center [751, 189] width 146 height 18
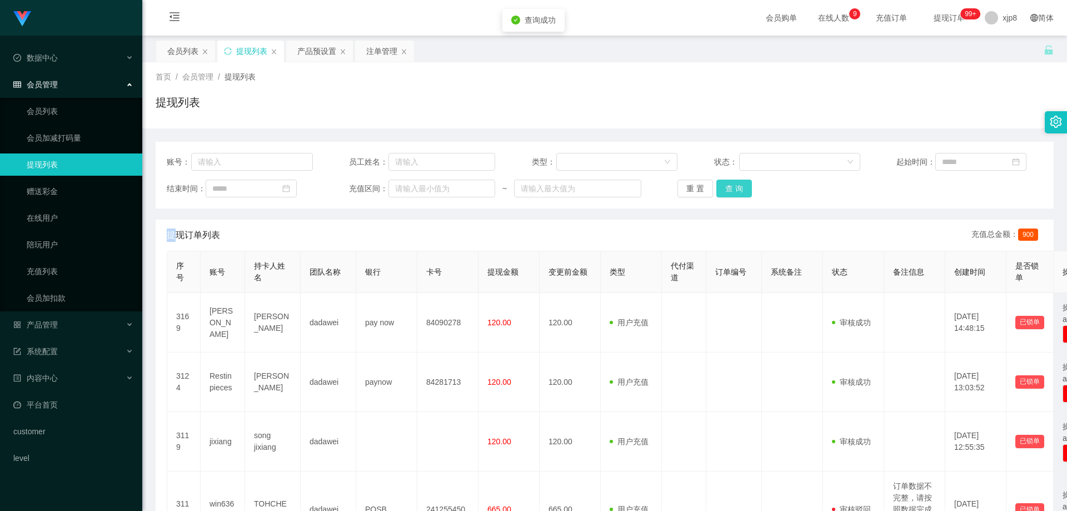
click at [736, 187] on button "查 询" at bounding box center [734, 189] width 36 height 18
click at [736, 187] on div "重 置 查 询" at bounding box center [751, 189] width 146 height 18
click at [736, 187] on button "查 询" at bounding box center [734, 189] width 36 height 18
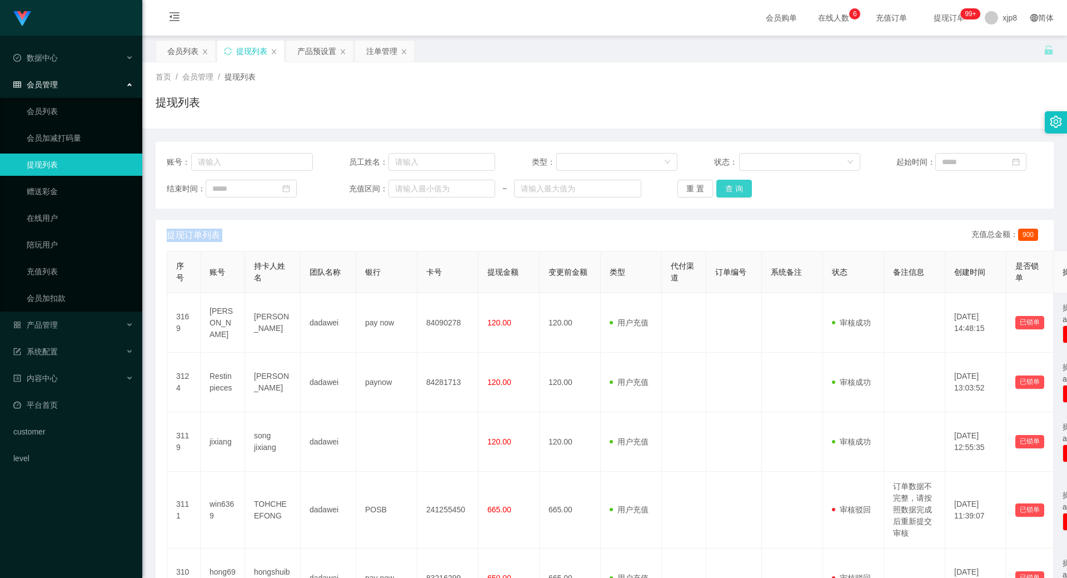
click at [726, 187] on button "查 询" at bounding box center [734, 189] width 36 height 18
click at [726, 187] on div "重 置 查 询" at bounding box center [751, 189] width 146 height 18
click at [724, 188] on button "查 询" at bounding box center [734, 189] width 36 height 18
click at [724, 188] on div "重 置 查 询" at bounding box center [751, 189] width 146 height 18
click at [725, 195] on button "查 询" at bounding box center [734, 189] width 36 height 18
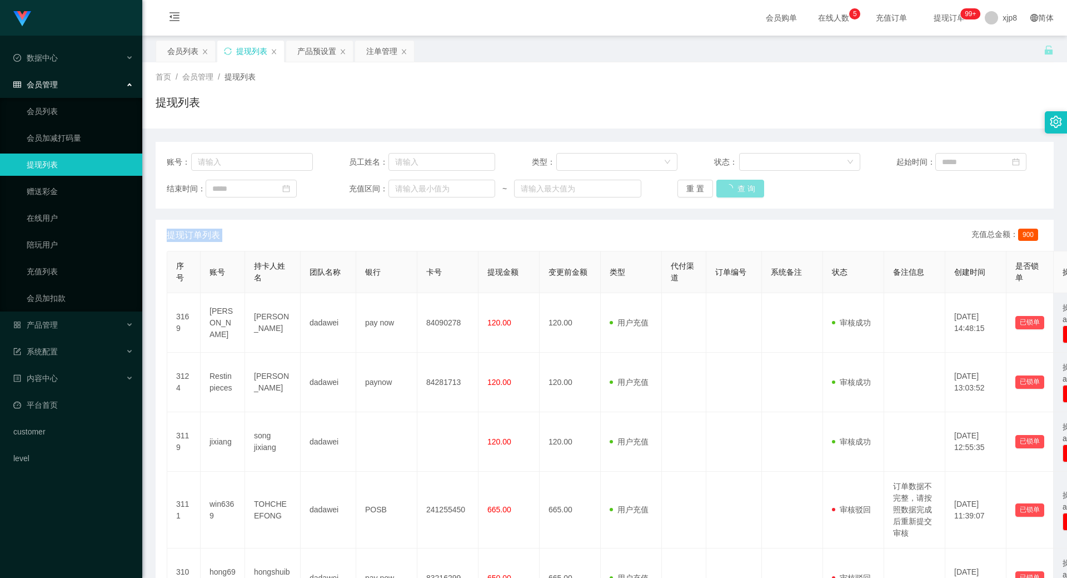
click at [725, 195] on div "重 置 查 询" at bounding box center [751, 189] width 146 height 18
click at [725, 195] on button "查 询" at bounding box center [740, 189] width 48 height 18
click at [725, 195] on div "重 置 查 询" at bounding box center [751, 189] width 146 height 18
click at [725, 195] on button "查 询" at bounding box center [734, 189] width 36 height 18
click at [725, 195] on div "重 置 查 询" at bounding box center [751, 189] width 146 height 18
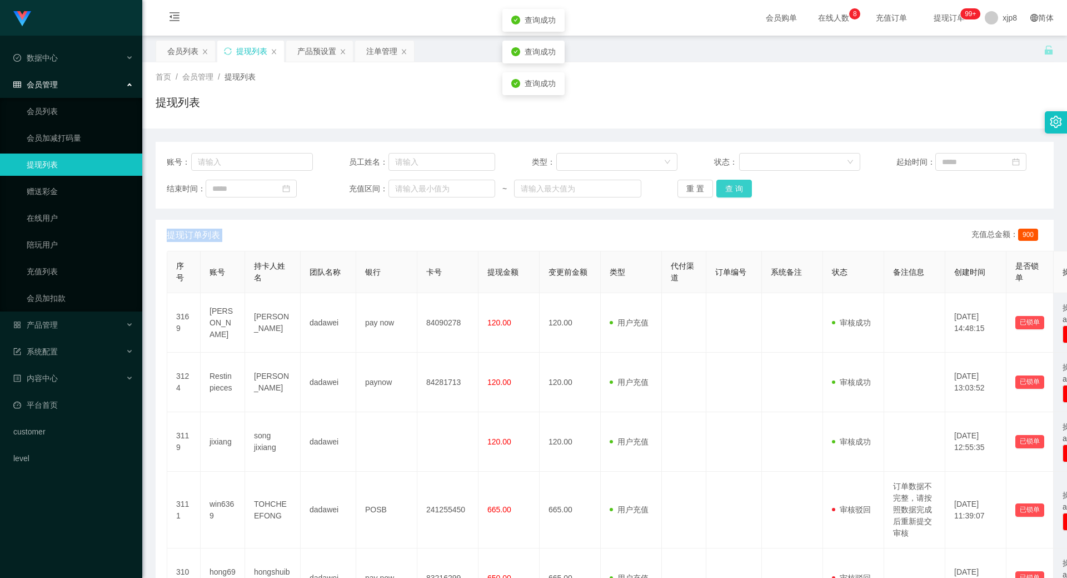
click at [725, 195] on button "查 询" at bounding box center [734, 189] width 36 height 18
drag, startPoint x: 725, startPoint y: 195, endPoint x: 714, endPoint y: 208, distance: 17.4
click at [725, 195] on div "重 置 查 询" at bounding box center [751, 189] width 146 height 18
click at [735, 192] on button "查 询" at bounding box center [734, 189] width 36 height 18
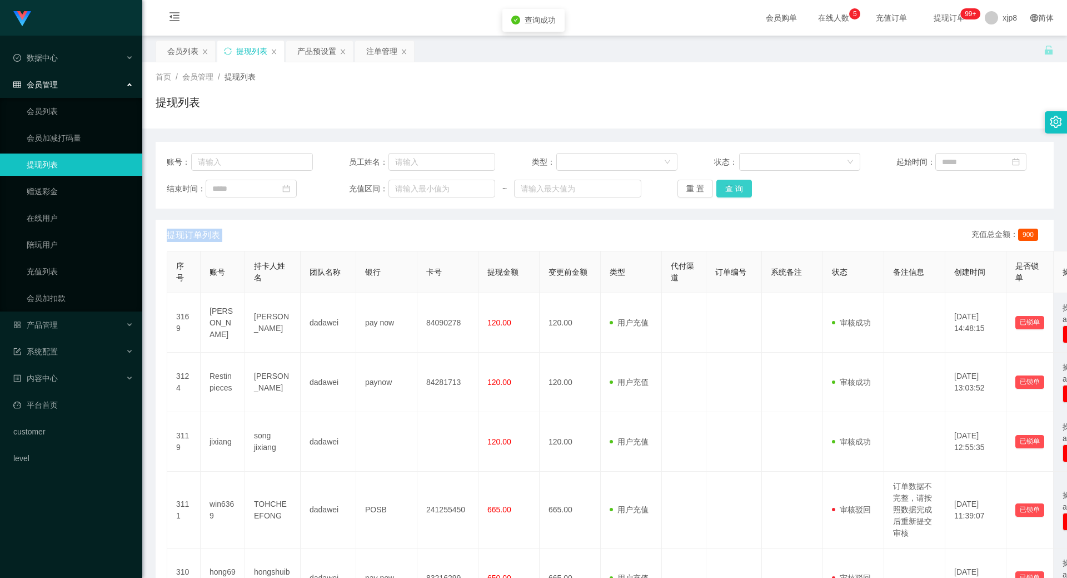
click at [735, 192] on button "查 询" at bounding box center [734, 189] width 36 height 18
click at [735, 192] on div "重 置 查 询" at bounding box center [751, 189] width 146 height 18
click at [735, 192] on button "查 询" at bounding box center [734, 189] width 36 height 18
click at [735, 192] on div "重 置 查 询" at bounding box center [751, 189] width 146 height 18
click at [735, 192] on button "查 询" at bounding box center [734, 189] width 36 height 18
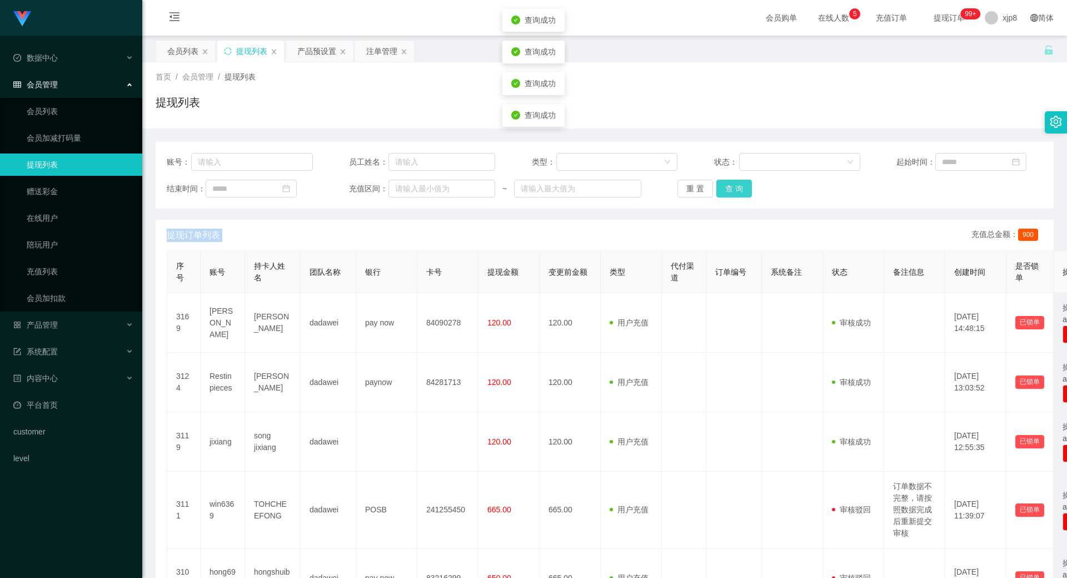
click at [735, 192] on div "重 置 查 询" at bounding box center [751, 189] width 146 height 18
click at [735, 192] on button "查 询" at bounding box center [734, 189] width 36 height 18
click at [735, 192] on div "重 置 查 询" at bounding box center [751, 189] width 146 height 18
click at [735, 192] on button "查 询" at bounding box center [734, 189] width 36 height 18
click at [735, 192] on div "重 置 查 询" at bounding box center [751, 189] width 146 height 18
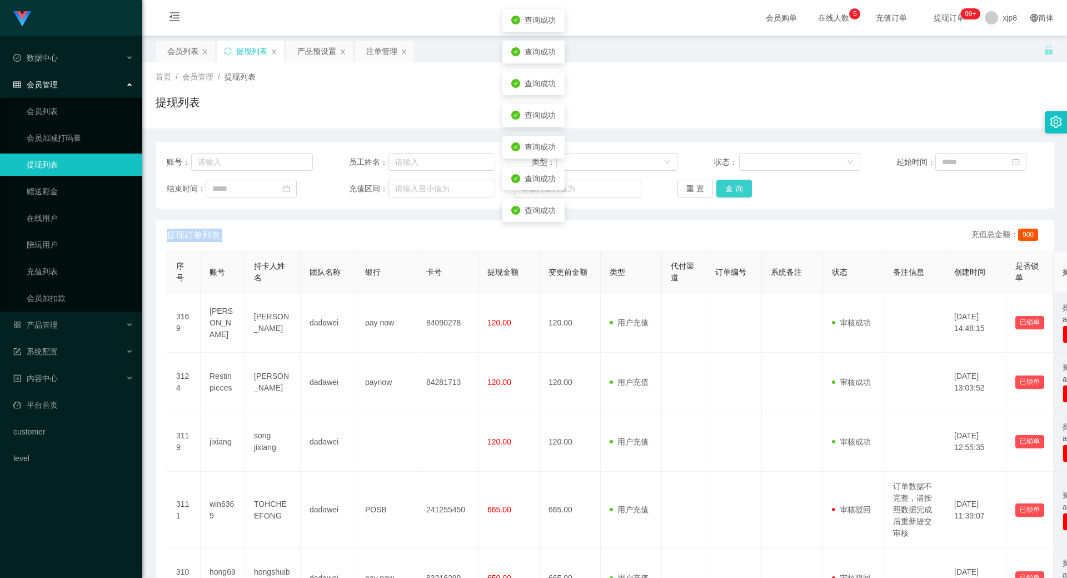
click at [734, 192] on button "查 询" at bounding box center [734, 189] width 36 height 18
click at [734, 192] on div "重 置 查 询" at bounding box center [751, 189] width 146 height 18
click at [734, 192] on button "查 询" at bounding box center [734, 189] width 36 height 18
click at [734, 192] on div "重 置 查 询" at bounding box center [751, 189] width 146 height 18
click at [734, 192] on button "查 询" at bounding box center [734, 189] width 36 height 18
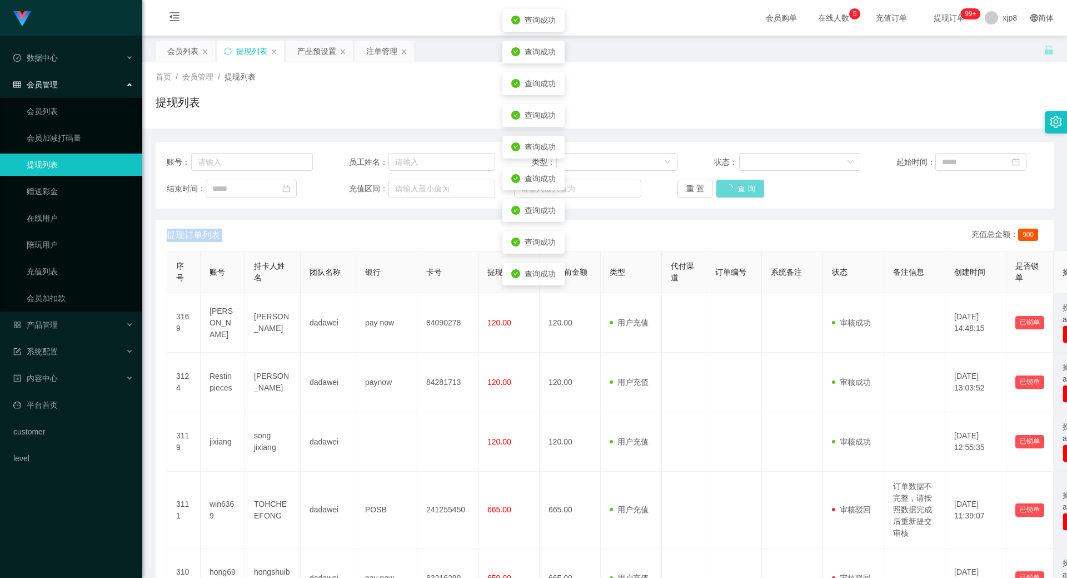
click at [734, 193] on div "重 置 查 询" at bounding box center [751, 189] width 146 height 18
click at [734, 193] on button "查 询" at bounding box center [734, 189] width 36 height 18
click at [734, 193] on div "重 置 查 询" at bounding box center [751, 189] width 146 height 18
click at [734, 193] on button "查 询" at bounding box center [740, 189] width 48 height 18
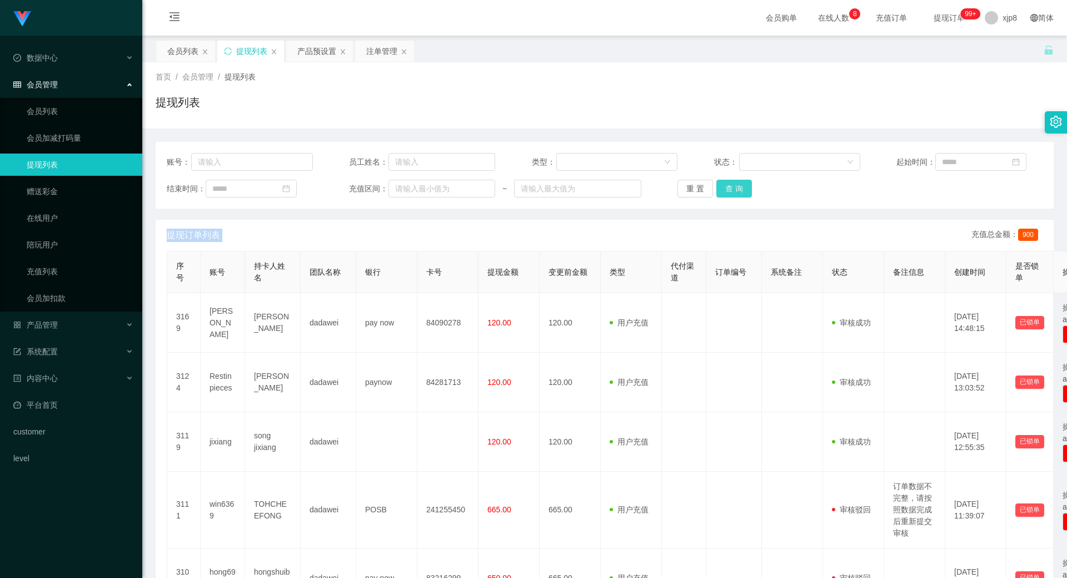
click at [734, 193] on button "查 询" at bounding box center [734, 189] width 36 height 18
click at [734, 193] on div "重 置 查 询" at bounding box center [751, 189] width 146 height 18
click at [734, 193] on button "查 询" at bounding box center [734, 189] width 36 height 18
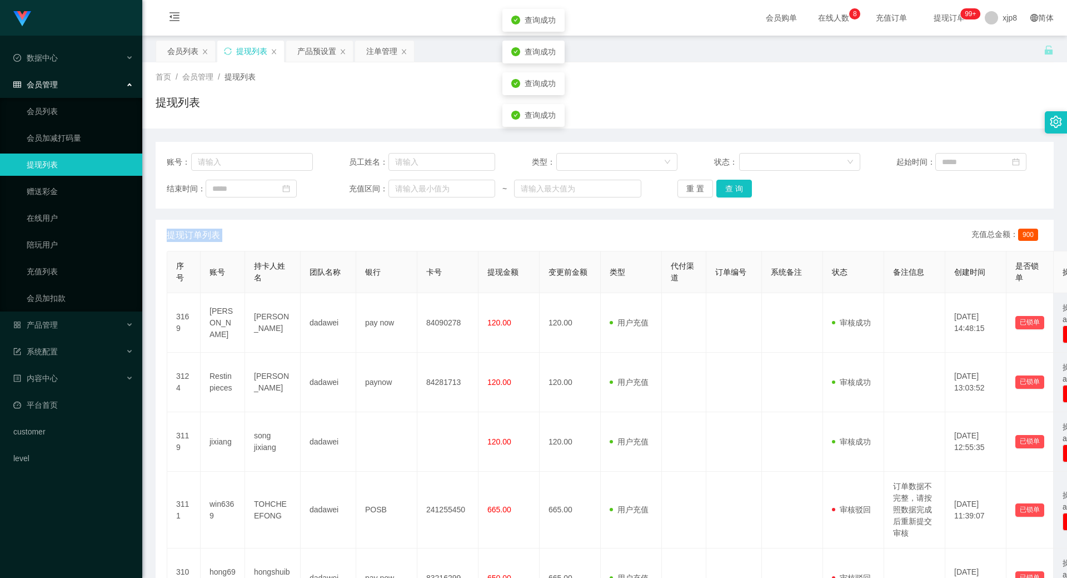
click at [709, 218] on div "账号： 员工姓名： 类型： 状态： 起始时间： 结束时间： 充值区间： ~ 重 置 查 询 提现订单列表 充值总金额： 900 序号 账号 持卡人姓名 团队名…" at bounding box center [605, 541] width 898 height 799
click at [735, 191] on button "查 询" at bounding box center [734, 189] width 36 height 18
click at [735, 191] on div "重 置 查 询" at bounding box center [751, 189] width 146 height 18
click at [735, 191] on button "查 询" at bounding box center [734, 189] width 36 height 18
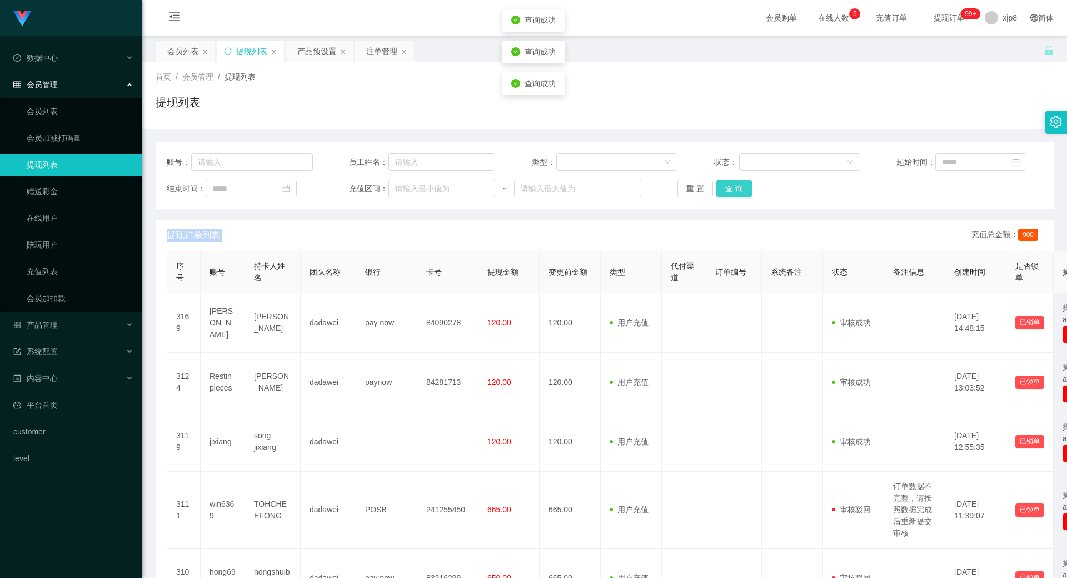
click at [735, 190] on button "查 询" at bounding box center [734, 189] width 36 height 18
click at [739, 190] on button "查 询" at bounding box center [734, 189] width 36 height 18
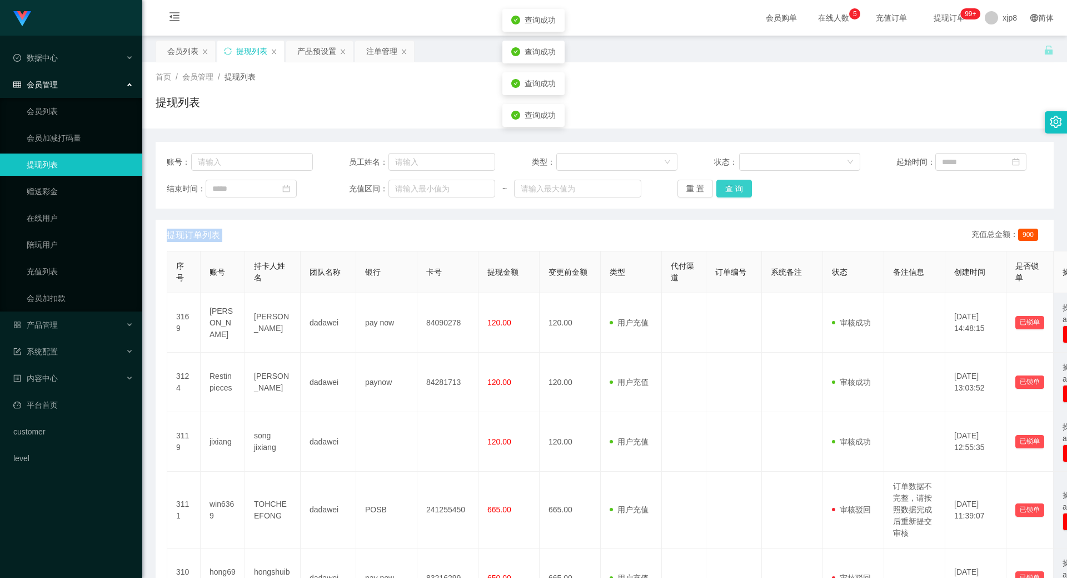
click at [739, 190] on button "查 询" at bounding box center [734, 189] width 36 height 18
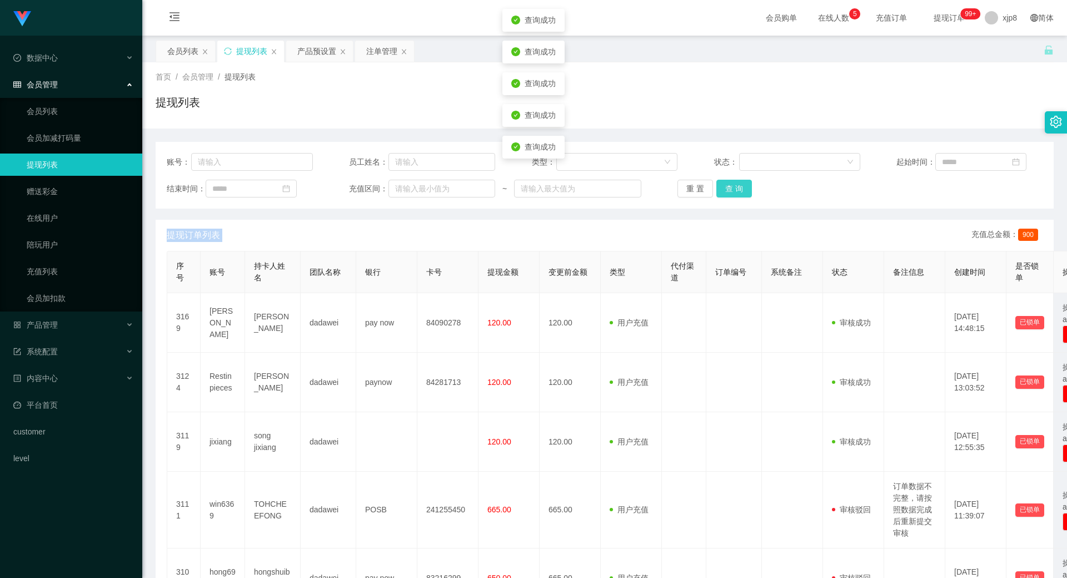
click at [739, 190] on button "查 询" at bounding box center [734, 189] width 36 height 18
click at [720, 190] on button "查 询" at bounding box center [734, 189] width 36 height 18
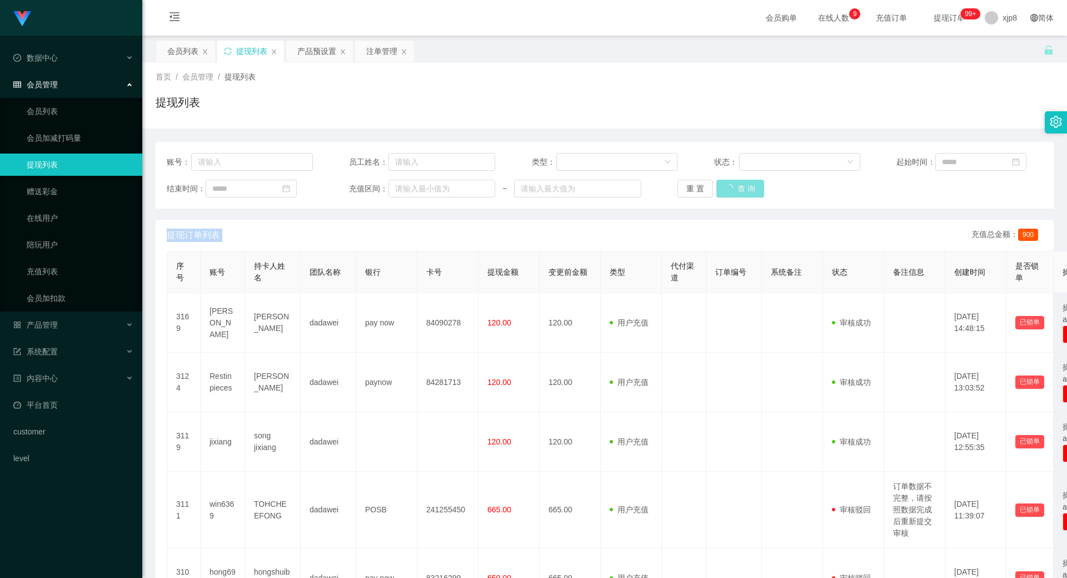
click at [720, 190] on button "查 询" at bounding box center [740, 189] width 48 height 18
click at [720, 190] on div "重 置 查 询" at bounding box center [751, 189] width 146 height 18
click at [720, 190] on button "查 询" at bounding box center [740, 189] width 48 height 18
click at [733, 182] on button "查 询" at bounding box center [734, 189] width 36 height 18
click at [733, 182] on div "重 置 查 询" at bounding box center [751, 189] width 146 height 18
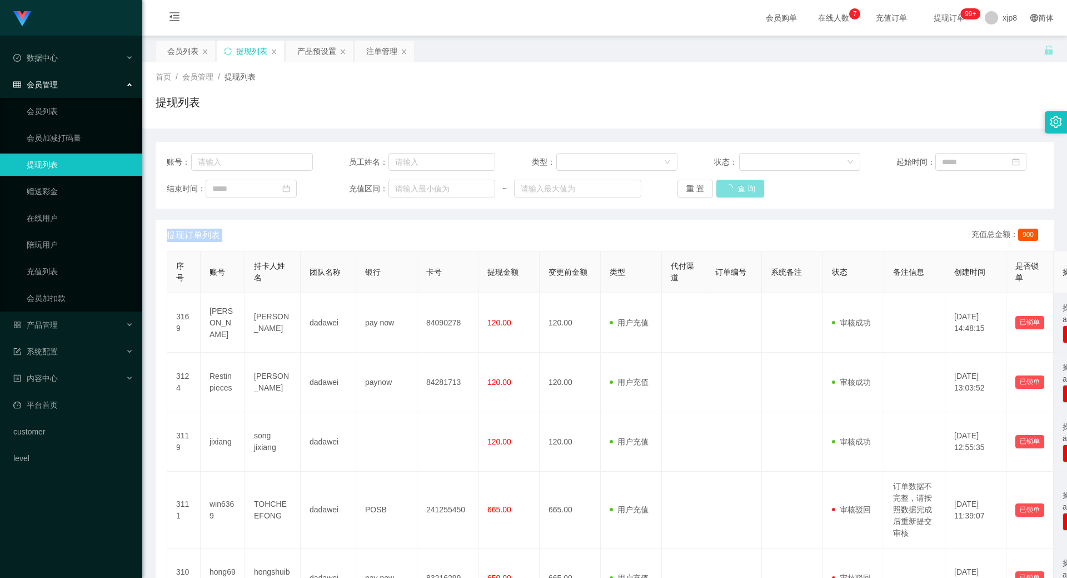
click at [733, 182] on button "查 询" at bounding box center [740, 189] width 48 height 18
click at [733, 182] on div "重 置 查 询" at bounding box center [751, 189] width 146 height 18
click at [733, 182] on button "查 询" at bounding box center [734, 189] width 36 height 18
click at [733, 182] on div "重 置 查 询" at bounding box center [751, 189] width 146 height 18
click at [185, 41] on div "会员列表" at bounding box center [182, 51] width 31 height 21
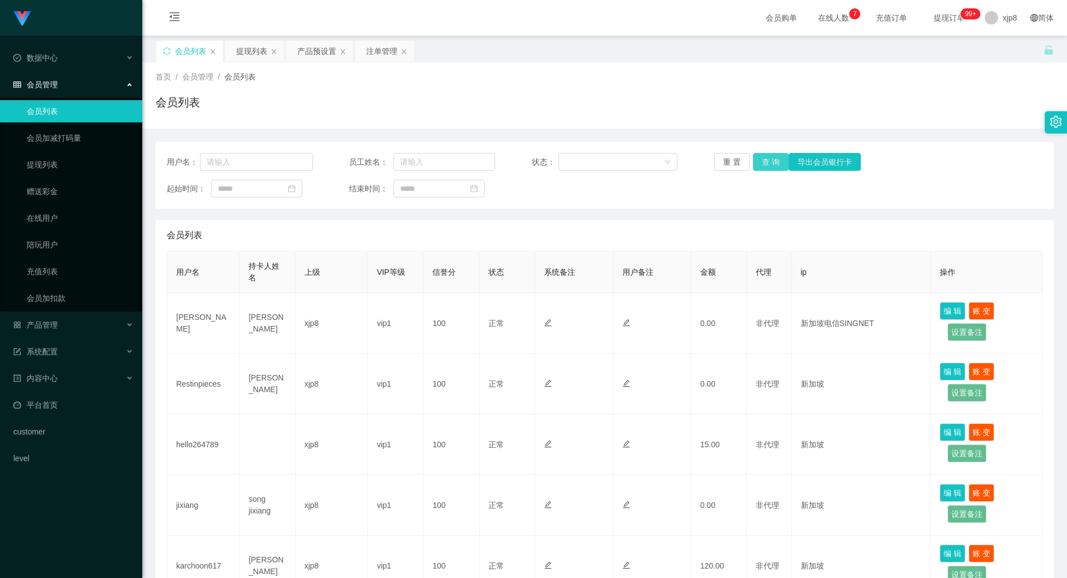
click at [764, 157] on button "查 询" at bounding box center [771, 162] width 36 height 18
click at [764, 160] on div "重 置 查 询 导出会员银行卡" at bounding box center [787, 162] width 146 height 18
click at [764, 160] on button "查 询" at bounding box center [777, 162] width 48 height 18
click at [764, 160] on div "重 置 查 询 导出会员银行卡" at bounding box center [787, 162] width 146 height 18
click at [764, 160] on button "查 询" at bounding box center [771, 162] width 36 height 18
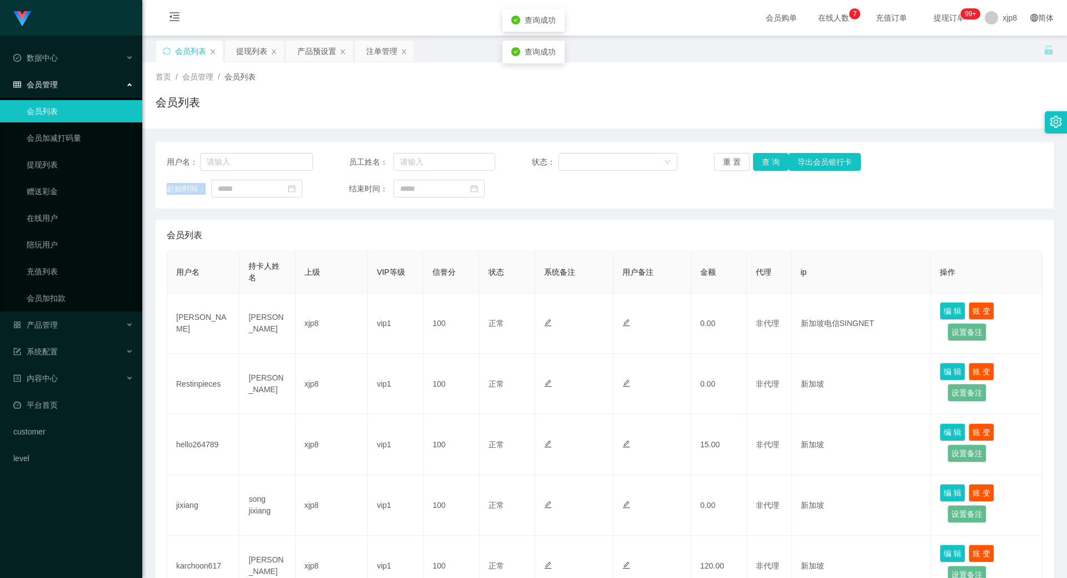
click at [764, 160] on div "重 置 查 询 导出会员银行卡" at bounding box center [787, 162] width 146 height 18
click at [764, 160] on button "查 询" at bounding box center [771, 162] width 36 height 18
click at [764, 160] on div "重 置 查 询 导出会员银行卡" at bounding box center [787, 162] width 146 height 18
click at [764, 160] on button "查 询" at bounding box center [771, 162] width 36 height 18
click at [764, 160] on div "重 置 查 询 导出会员银行卡" at bounding box center [787, 162] width 146 height 18
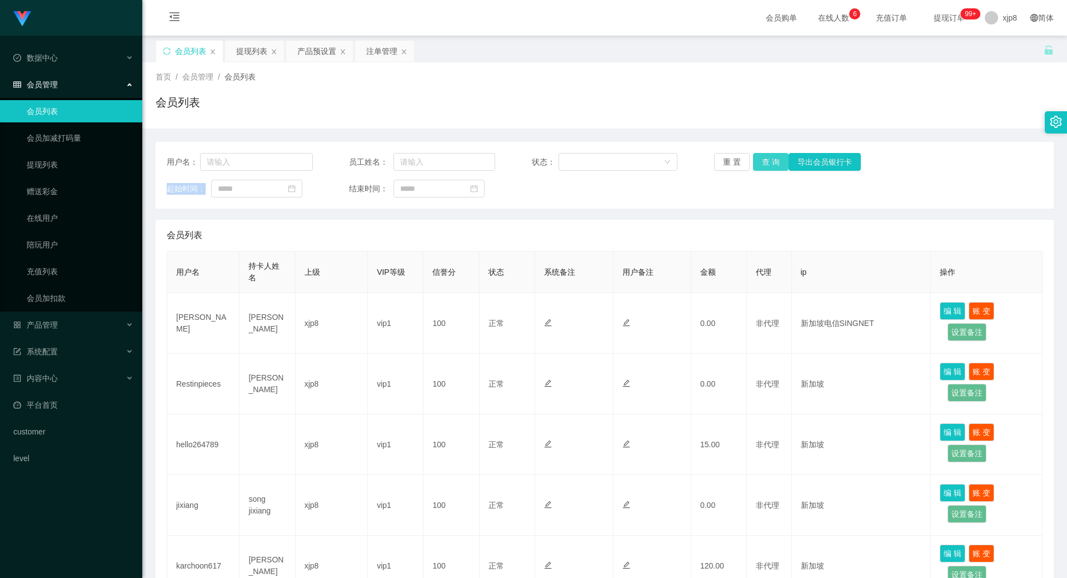
click at [779, 156] on button "查 询" at bounding box center [771, 162] width 36 height 18
click at [768, 155] on button "查 询" at bounding box center [771, 162] width 36 height 18
click at [768, 155] on div "重 置 查 询 导出会员银行卡" at bounding box center [787, 162] width 146 height 18
click at [768, 155] on button "查 询" at bounding box center [771, 162] width 36 height 18
click at [768, 155] on div "重 置 查 询 导出会员银行卡" at bounding box center [787, 162] width 146 height 18
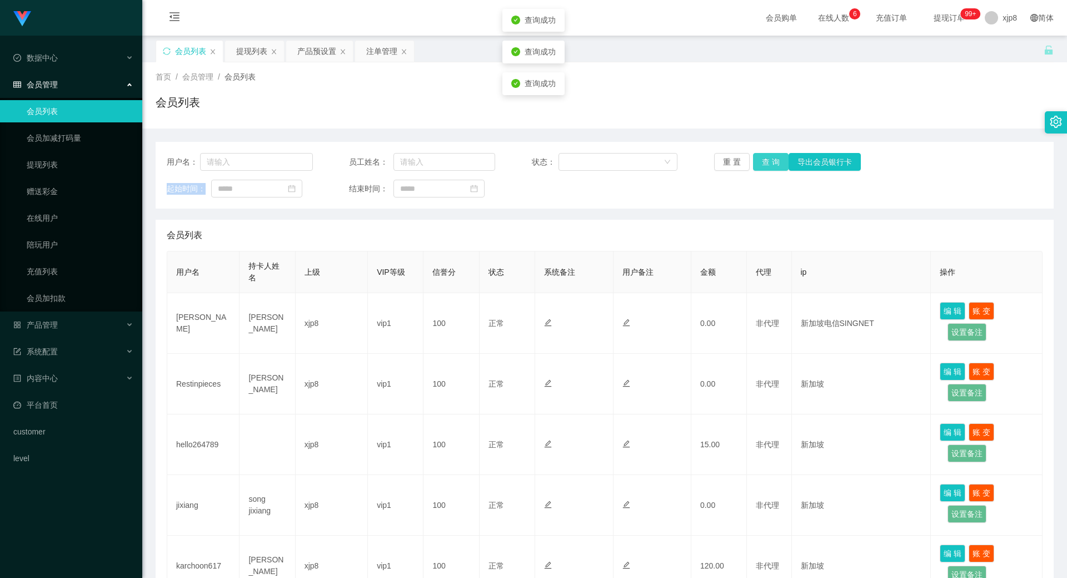
click at [768, 155] on button "查 询" at bounding box center [771, 162] width 36 height 18
click at [768, 155] on div "重 置 查 询 导出会员银行卡" at bounding box center [787, 162] width 146 height 18
click at [768, 155] on button "查 询" at bounding box center [771, 162] width 36 height 18
click at [768, 155] on div "重 置 查 询 导出会员银行卡" at bounding box center [787, 162] width 146 height 18
click at [768, 155] on button "查 询" at bounding box center [777, 162] width 48 height 18
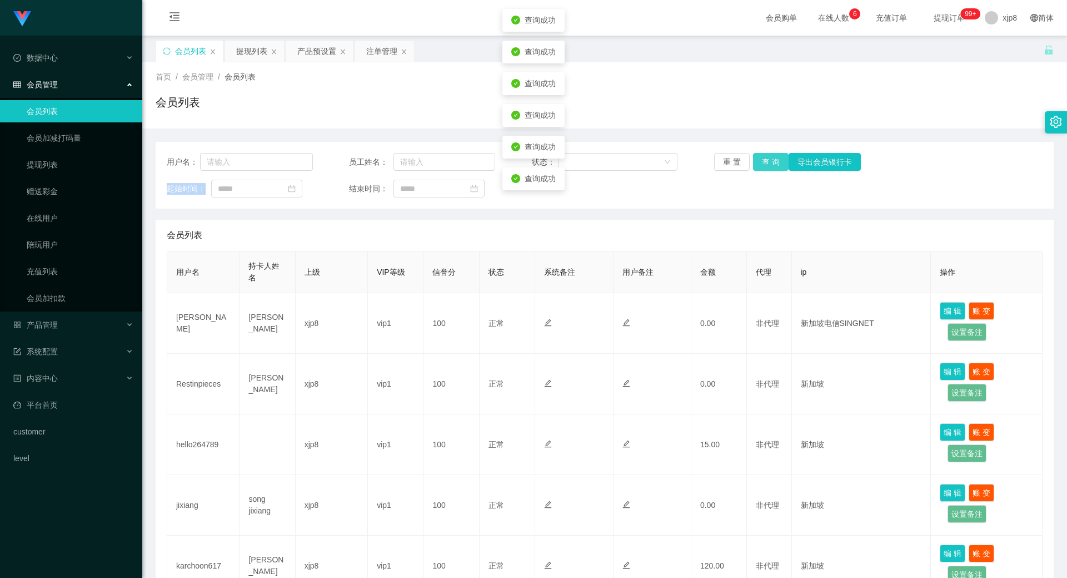
click at [768, 155] on button "查 询" at bounding box center [771, 162] width 36 height 18
click at [768, 155] on div "重 置 查 询 导出会员银行卡" at bounding box center [787, 162] width 146 height 18
click at [768, 155] on button "查 询" at bounding box center [771, 162] width 36 height 18
click at [768, 155] on div "重 置 查 询 导出会员银行卡" at bounding box center [787, 162] width 146 height 18
click at [768, 155] on button "查 询" at bounding box center [771, 162] width 36 height 18
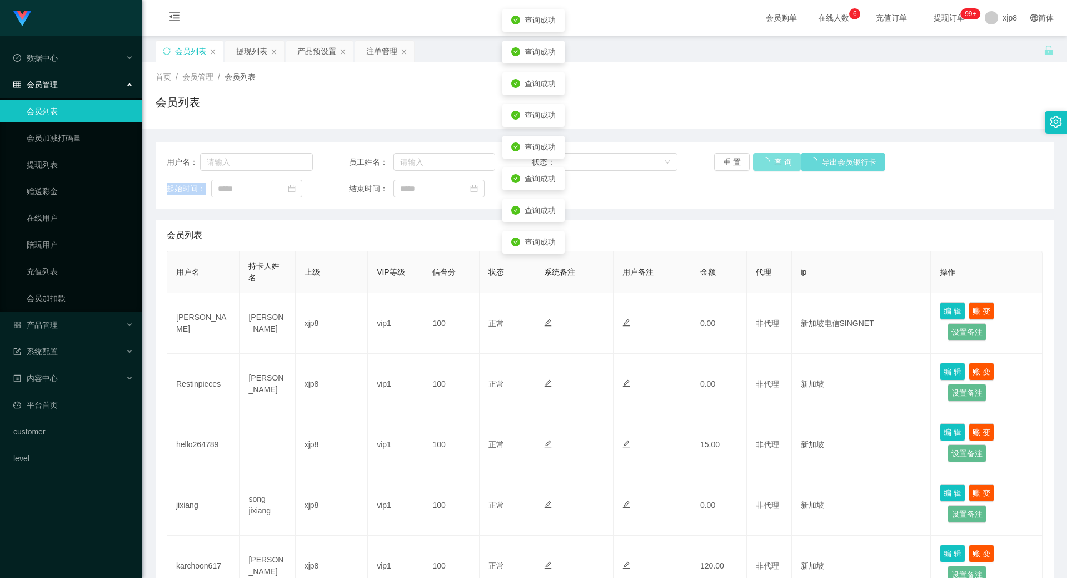
click at [768, 155] on div "重 置 查 询 导出会员银行卡" at bounding box center [787, 162] width 146 height 18
click at [768, 155] on button "查 询" at bounding box center [777, 162] width 48 height 18
click at [768, 155] on div "重 置 查 询 导出会员银行卡" at bounding box center [787, 162] width 146 height 18
click at [768, 155] on button "查 询" at bounding box center [771, 162] width 36 height 18
click at [768, 155] on div "重 置 查 询 导出会员银行卡" at bounding box center [787, 162] width 146 height 18
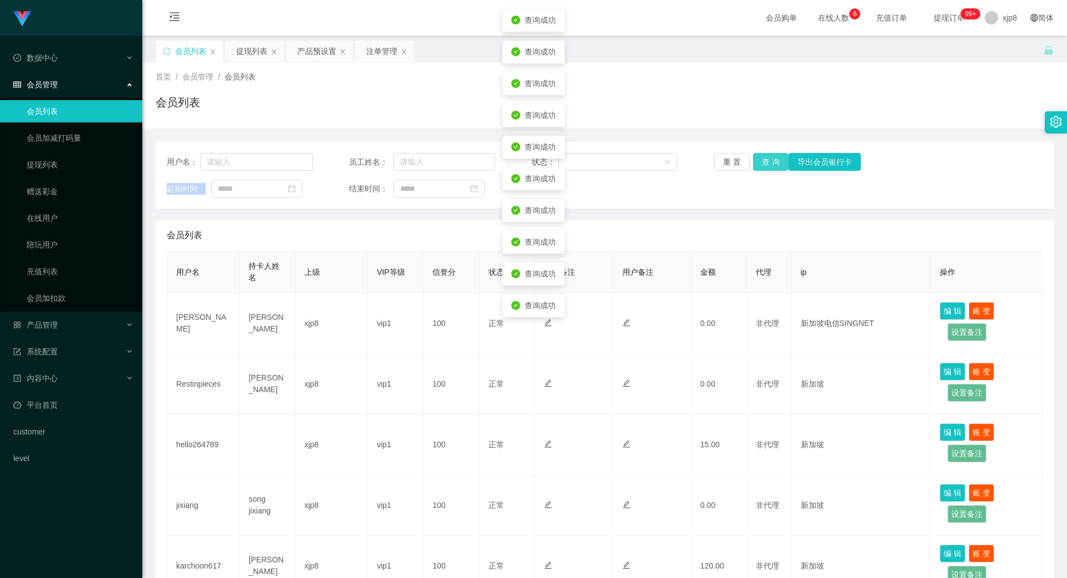
click at [768, 155] on button "查 询" at bounding box center [771, 162] width 36 height 18
click at [768, 155] on div "重 置 查 询 导出会员银行卡" at bounding box center [787, 162] width 146 height 18
click at [768, 155] on button "查 询" at bounding box center [771, 162] width 36 height 18
click at [768, 155] on div "重 置 查 询 导出会员银行卡" at bounding box center [787, 162] width 146 height 18
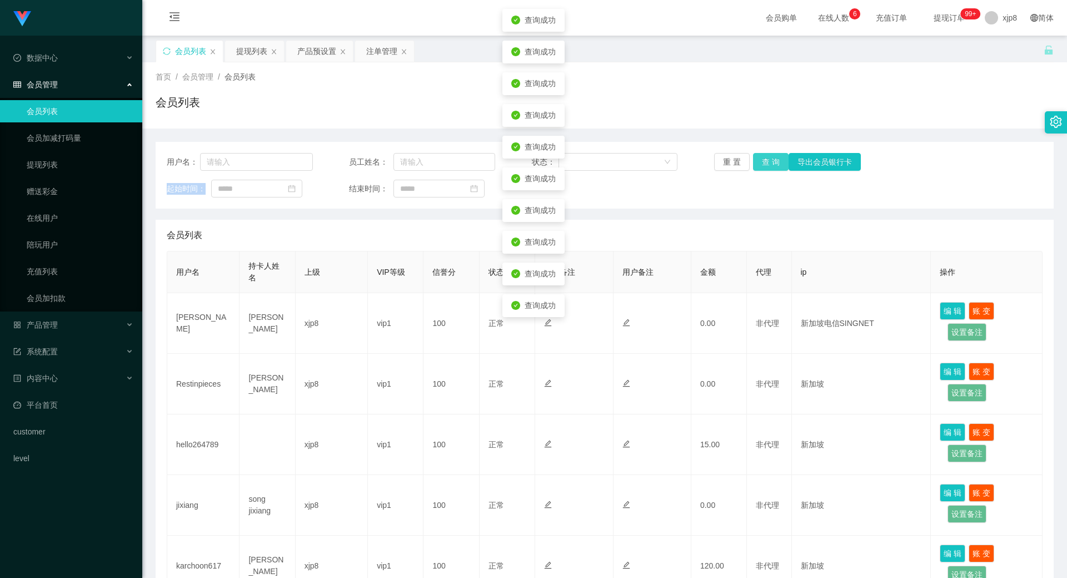
click at [768, 155] on button "查 询" at bounding box center [771, 162] width 36 height 18
click at [768, 155] on div "重 置 查 询 导出会员银行卡" at bounding box center [787, 162] width 146 height 18
click at [768, 155] on button "查 询" at bounding box center [771, 162] width 36 height 18
click at [768, 155] on div "重 置 查 询 导出会员银行卡" at bounding box center [787, 162] width 146 height 18
click at [250, 60] on div "提现列表" at bounding box center [251, 51] width 31 height 21
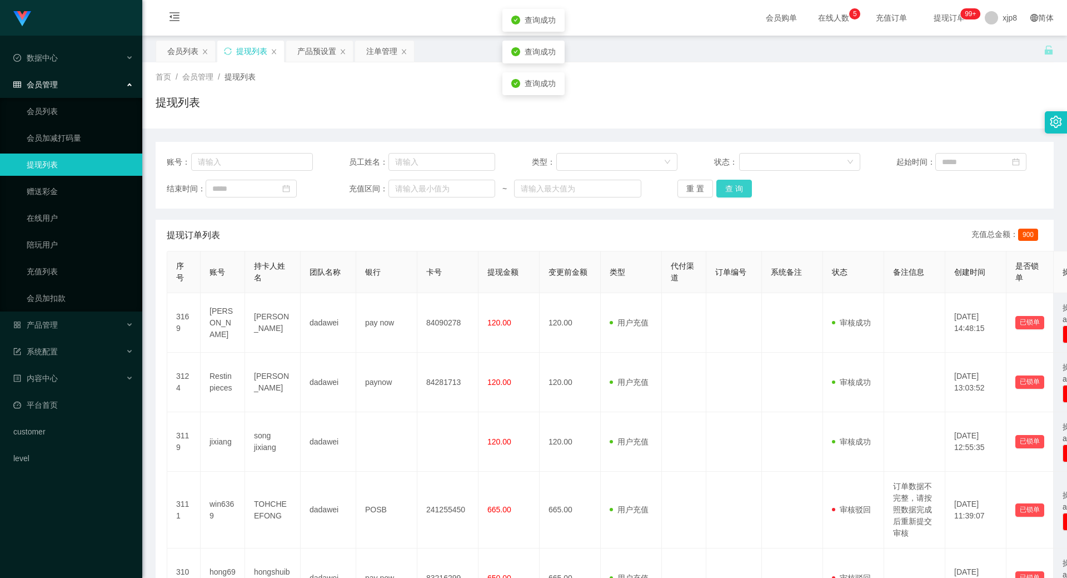
click at [736, 186] on button "查 询" at bounding box center [734, 189] width 36 height 18
click at [736, 186] on div "重 置 查 询" at bounding box center [751, 189] width 146 height 18
click at [736, 186] on button "查 询" at bounding box center [740, 189] width 48 height 18
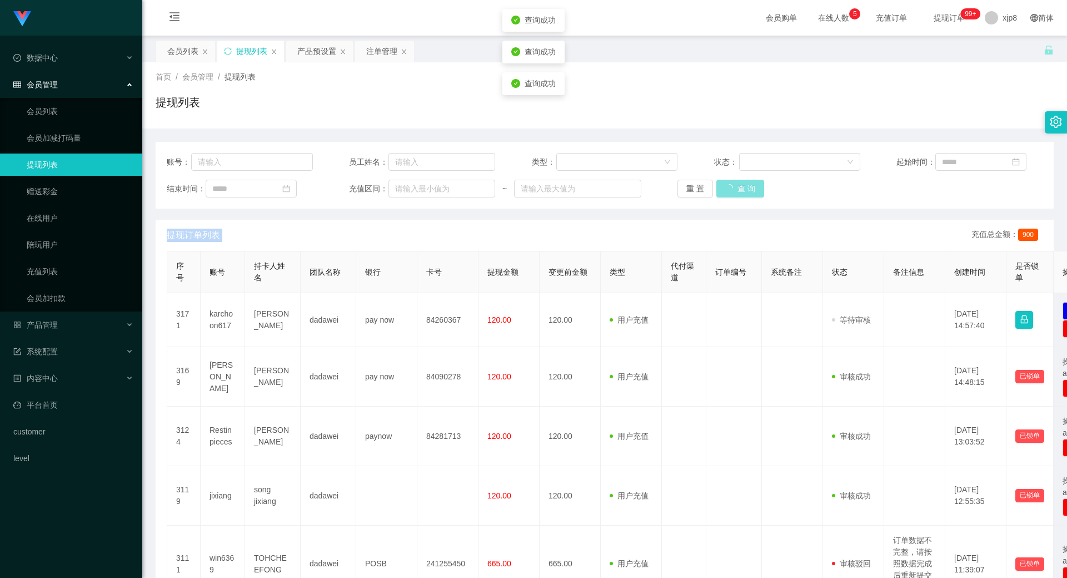
click at [739, 187] on div "重 置 查 询" at bounding box center [751, 189] width 146 height 18
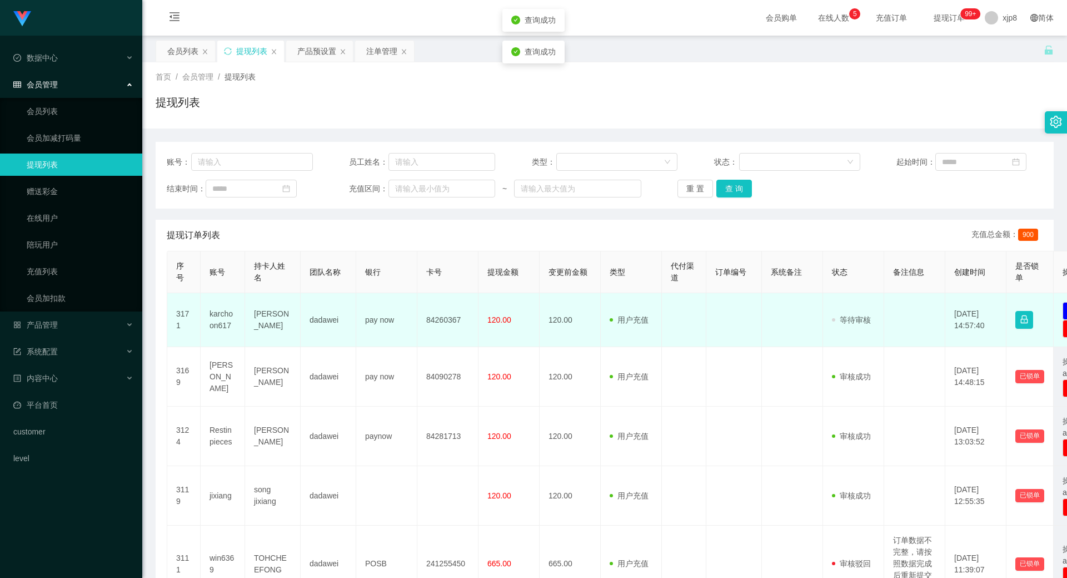
click at [208, 321] on td "karchoon617" at bounding box center [223, 320] width 44 height 54
copy td "karchoon617"
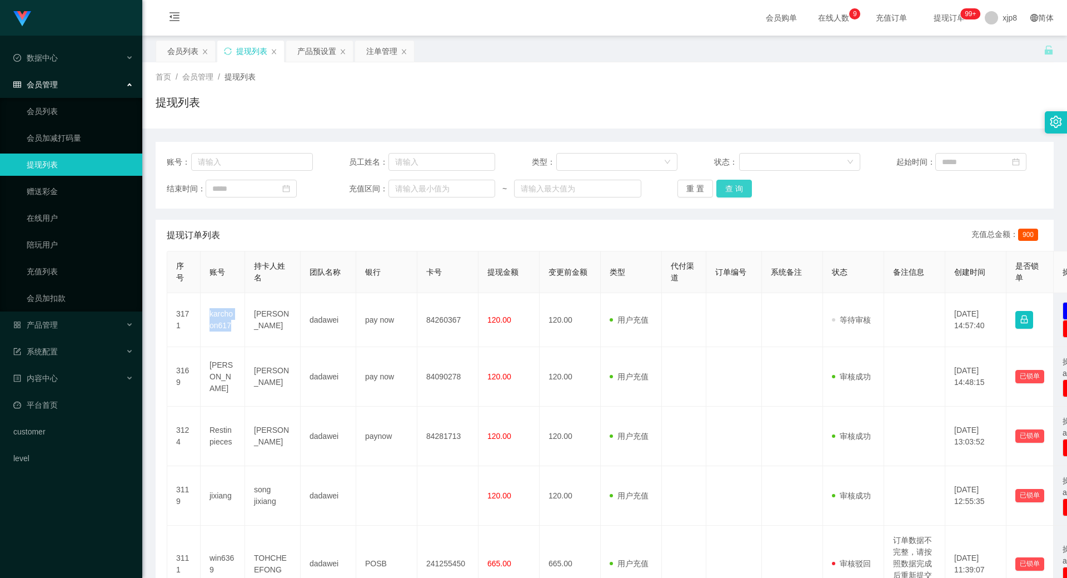
click at [726, 187] on button "查 询" at bounding box center [734, 189] width 36 height 18
click at [726, 187] on div "重 置 查 询" at bounding box center [751, 189] width 146 height 18
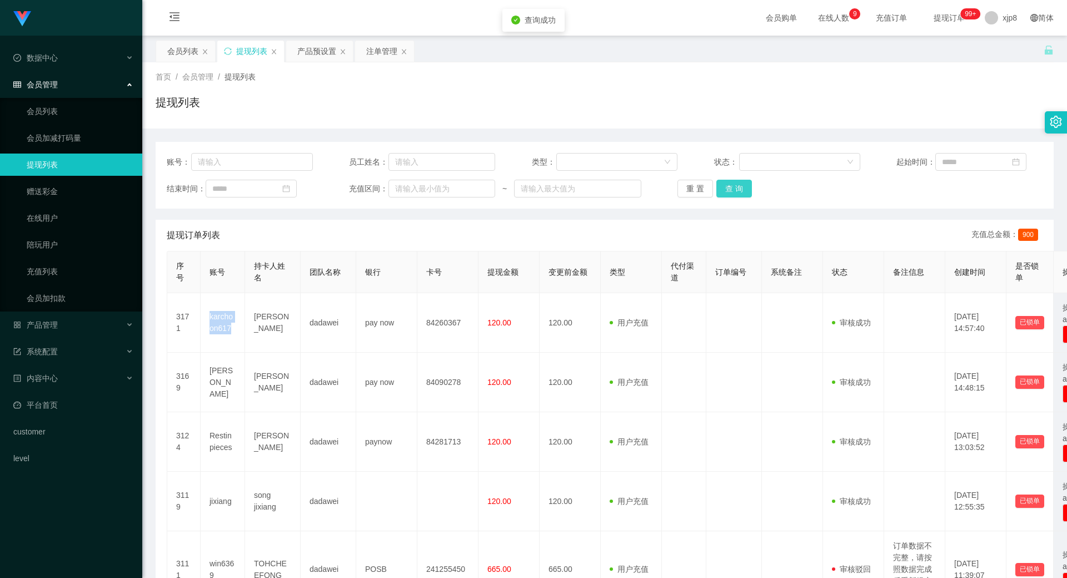
click at [726, 187] on button "查 询" at bounding box center [734, 189] width 36 height 18
click at [726, 187] on div "重 置 查 询" at bounding box center [751, 189] width 146 height 18
click at [726, 187] on button "查 询" at bounding box center [734, 189] width 36 height 18
click at [726, 187] on div "重 置 查 询" at bounding box center [751, 189] width 146 height 18
click at [740, 190] on button "查 询" at bounding box center [734, 189] width 36 height 18
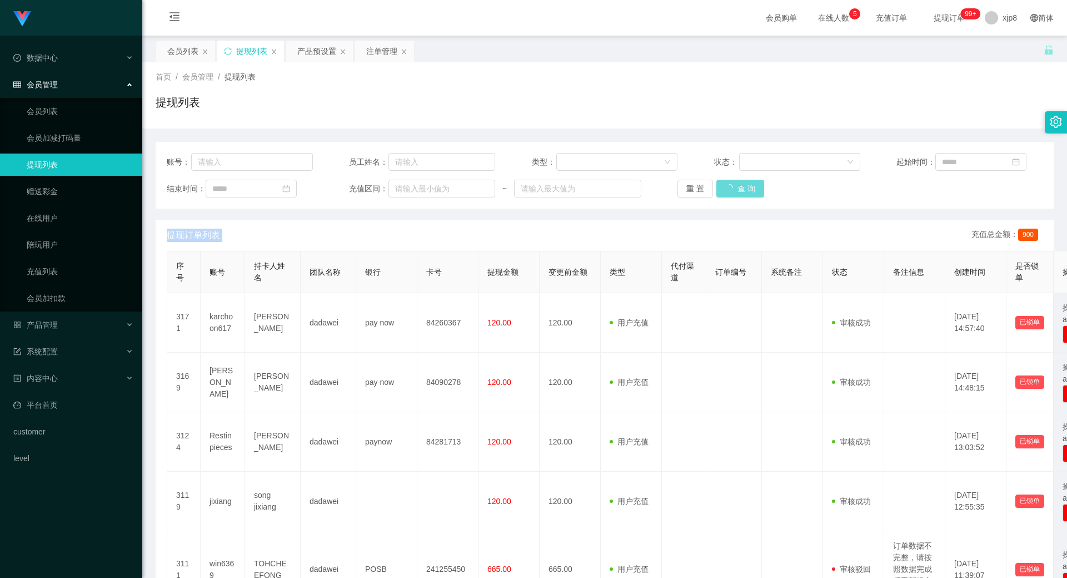
click at [739, 189] on div "重 置 查 询" at bounding box center [751, 189] width 146 height 18
click at [739, 189] on button "查 询" at bounding box center [734, 189] width 36 height 18
click at [739, 189] on div "重 置 查 询" at bounding box center [751, 189] width 146 height 18
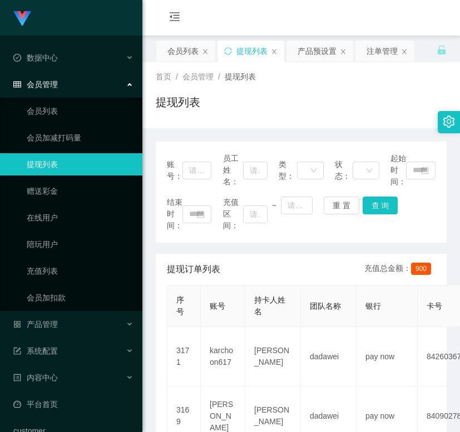
click at [271, 99] on div "提现列表" at bounding box center [301, 107] width 291 height 26
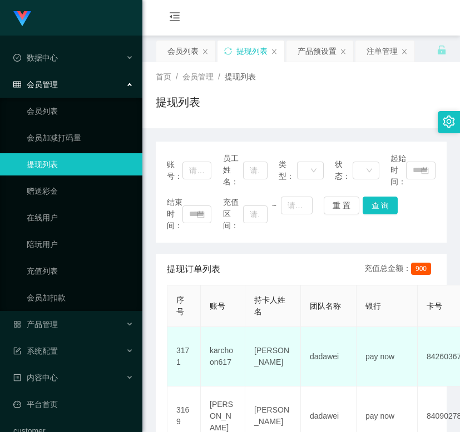
click at [301, 381] on td "dadawei" at bounding box center [329, 356] width 56 height 59
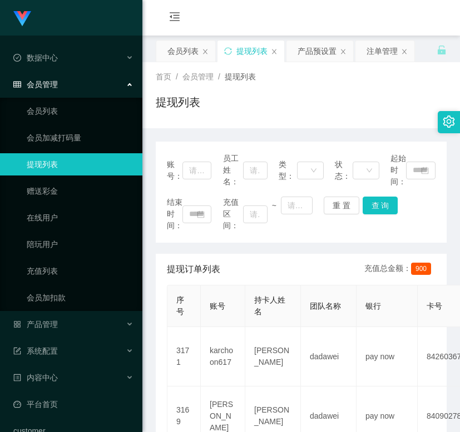
drag, startPoint x: 190, startPoint y: 268, endPoint x: 270, endPoint y: 212, distance: 97.8
click at [190, 268] on span "提现订单列表" at bounding box center [193, 269] width 53 height 13
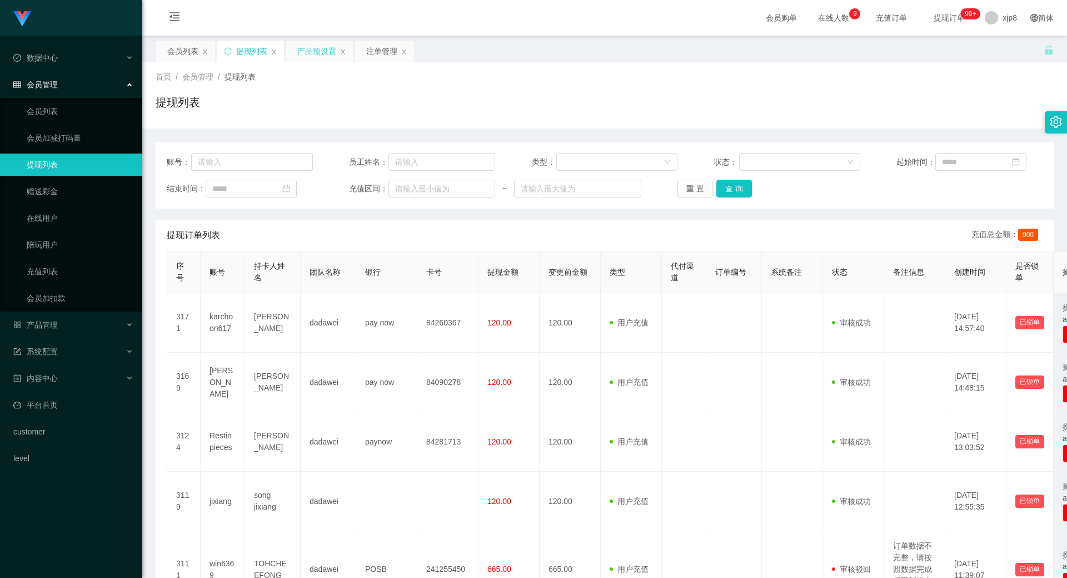
click at [308, 52] on div "产品预设置" at bounding box center [316, 51] width 39 height 21
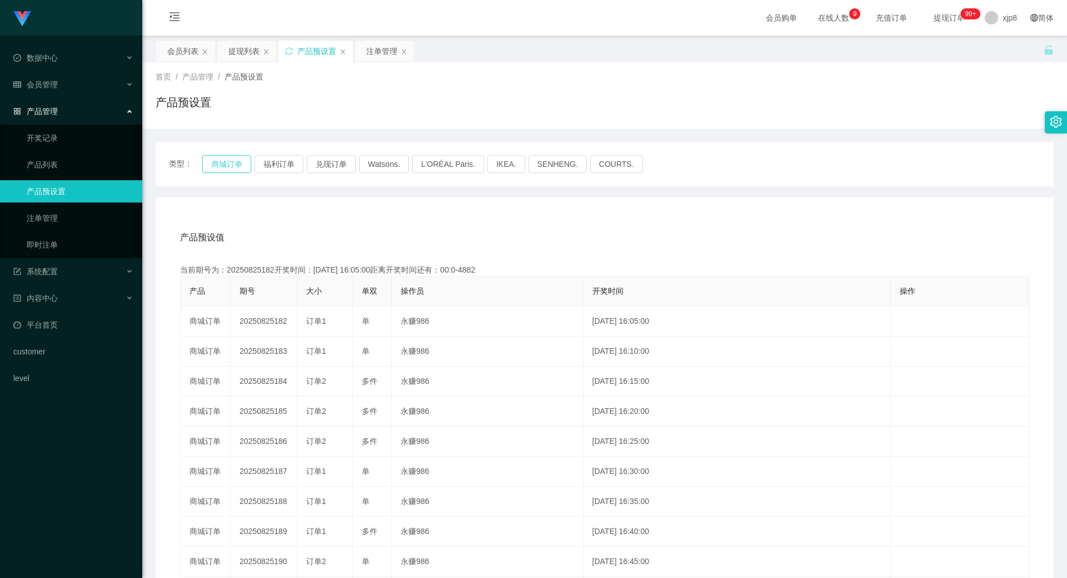
click at [221, 167] on button "商城订单" at bounding box center [226, 164] width 49 height 18
click at [238, 156] on button "商城订单" at bounding box center [226, 164] width 49 height 18
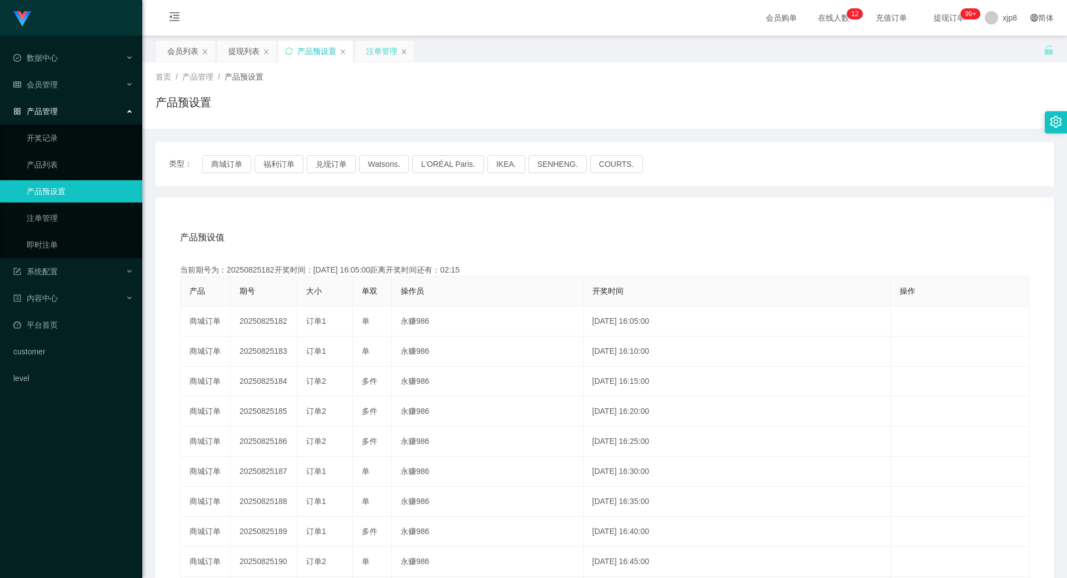
click at [371, 57] on div "注单管理" at bounding box center [381, 51] width 31 height 21
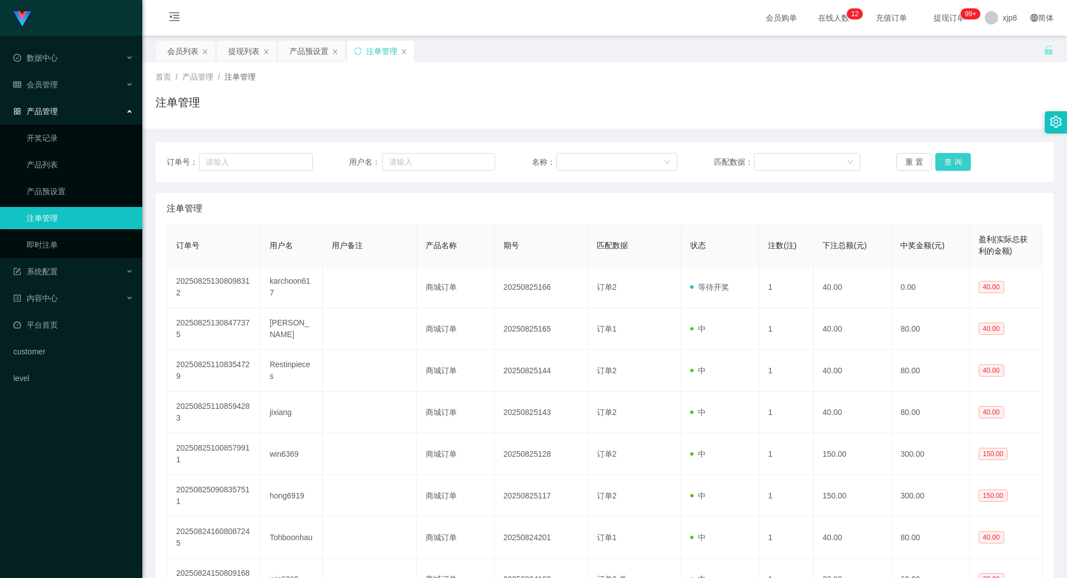
click at [943, 162] on button "查 询" at bounding box center [953, 162] width 36 height 18
click at [944, 161] on button "查 询" at bounding box center [953, 162] width 36 height 18
click at [945, 161] on button "查 询" at bounding box center [953, 162] width 36 height 18
click at [945, 161] on button "查 询" at bounding box center [959, 162] width 48 height 18
click at [945, 161] on div "重 置 查 询" at bounding box center [970, 162] width 146 height 18
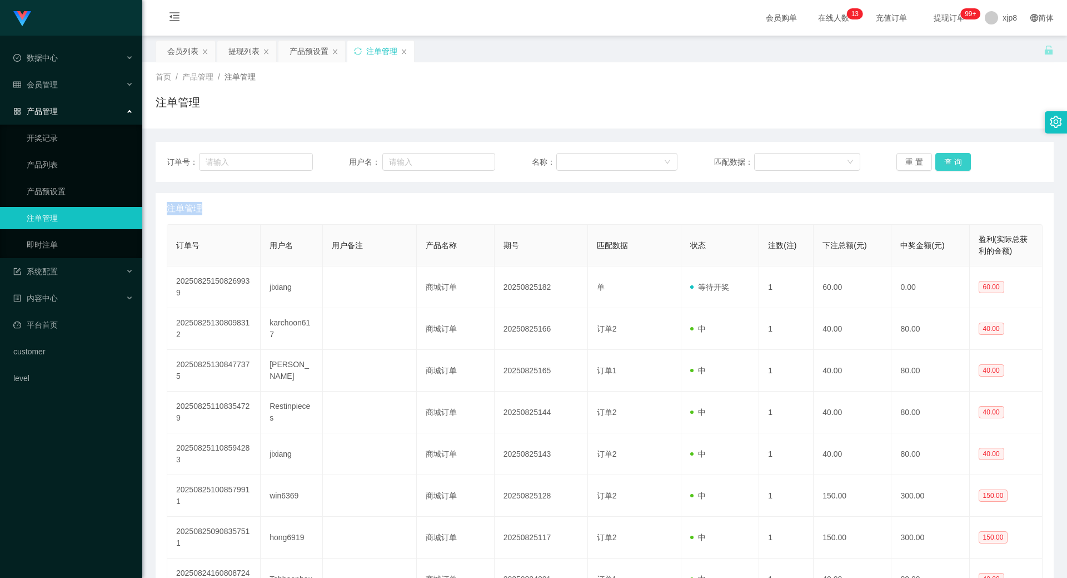
click at [947, 156] on button "查 询" at bounding box center [953, 162] width 36 height 18
click at [949, 156] on button "查 询" at bounding box center [953, 162] width 36 height 18
click at [237, 52] on div "提现列表" at bounding box center [243, 51] width 31 height 21
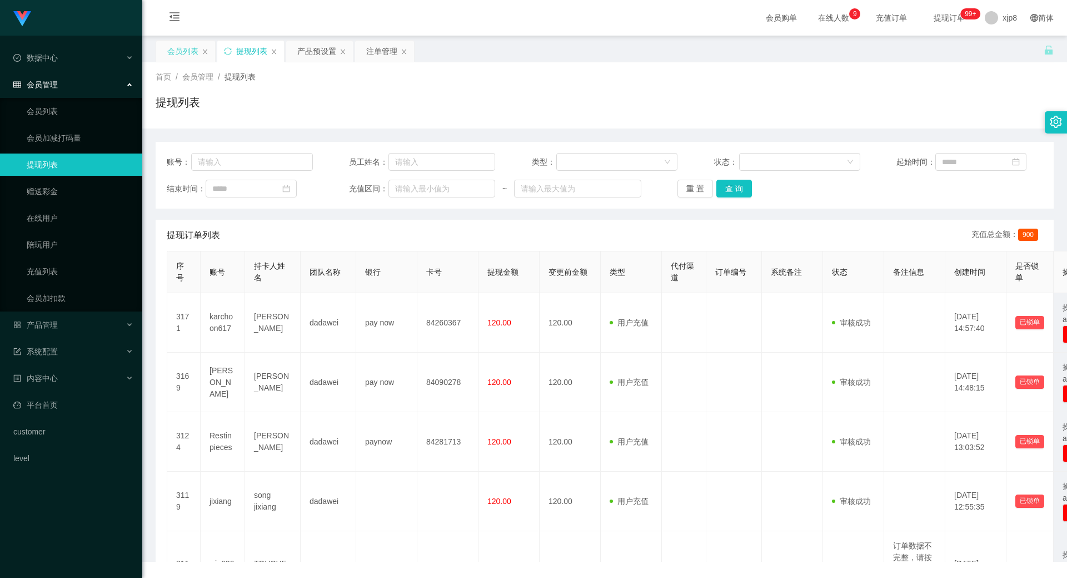
click at [175, 54] on div "会员列表" at bounding box center [182, 51] width 31 height 21
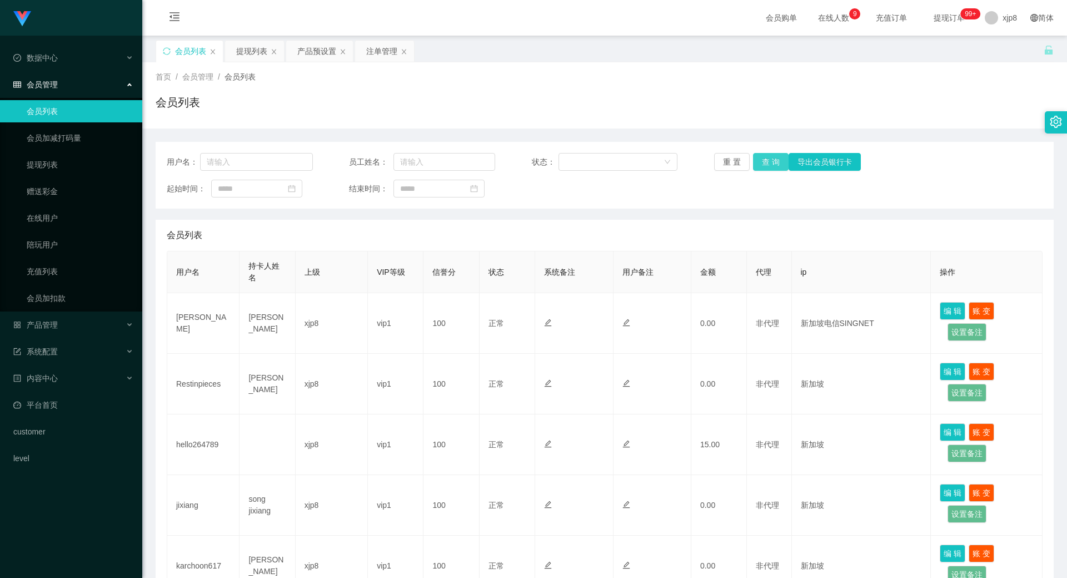
click at [773, 165] on button "查 询" at bounding box center [771, 162] width 36 height 18
click at [773, 165] on div "重 置 查 询 导出会员银行卡" at bounding box center [787, 162] width 146 height 18
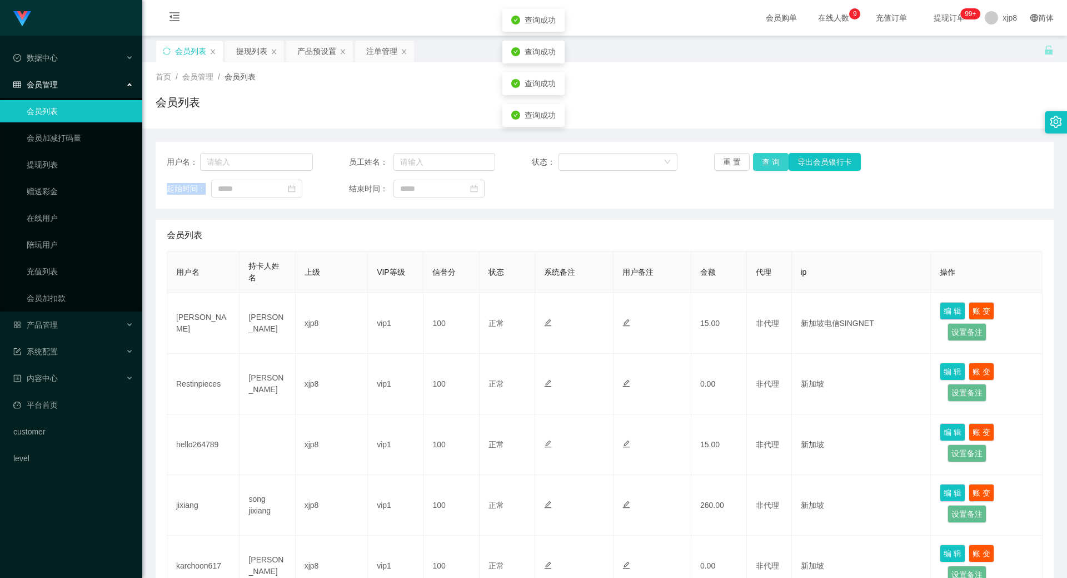
click at [773, 165] on button "查 询" at bounding box center [771, 162] width 36 height 18
click at [257, 50] on div "提现列表" at bounding box center [251, 51] width 31 height 21
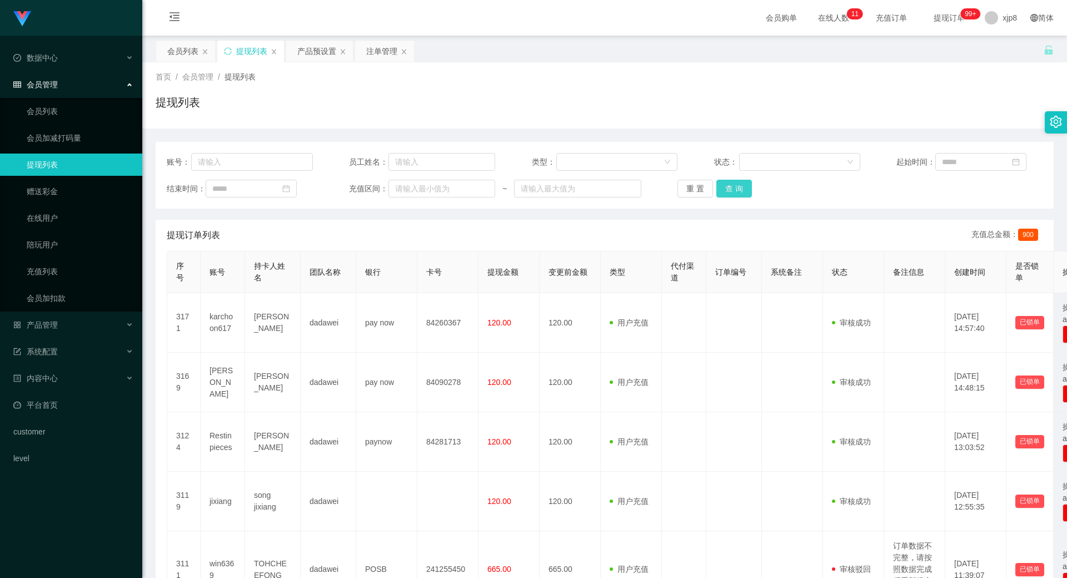
click at [740, 186] on button "查 询" at bounding box center [734, 189] width 36 height 18
click at [740, 186] on div "重 置 查 询" at bounding box center [751, 189] width 146 height 18
click at [740, 186] on button "查 询" at bounding box center [740, 189] width 48 height 18
click at [740, 186] on div "重 置 查 询" at bounding box center [751, 189] width 146 height 18
click at [743, 191] on button "查 询" at bounding box center [734, 189] width 36 height 18
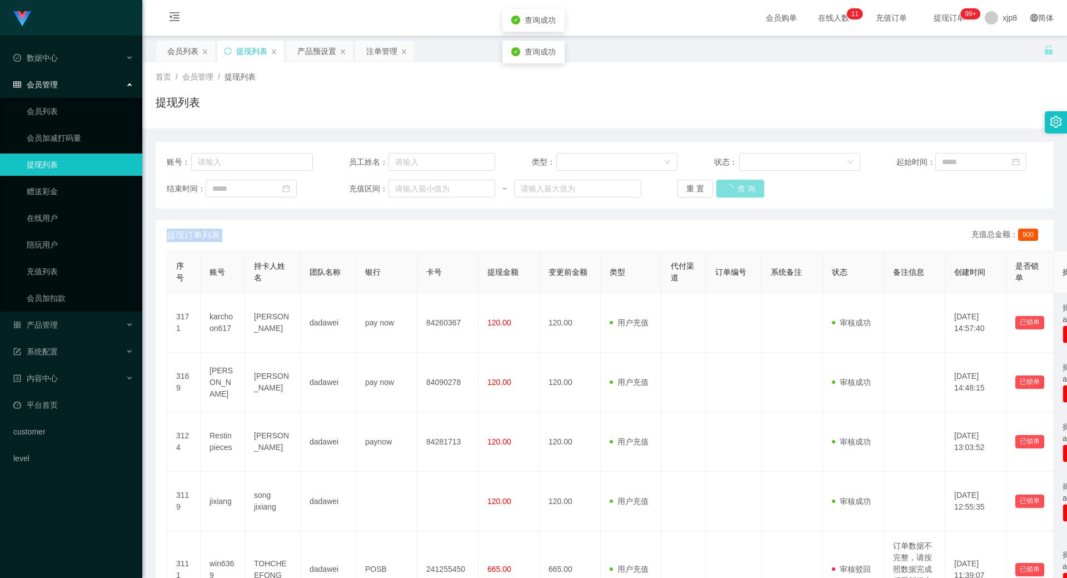
click at [743, 191] on div "重 置 查 询" at bounding box center [751, 189] width 146 height 18
click at [743, 191] on button "查 询" at bounding box center [740, 189] width 48 height 18
click at [743, 191] on div "重 置 查 询" at bounding box center [751, 189] width 146 height 18
click at [742, 183] on button "查 询" at bounding box center [734, 189] width 36 height 18
click at [742, 183] on div "重 置 查 询" at bounding box center [751, 189] width 146 height 18
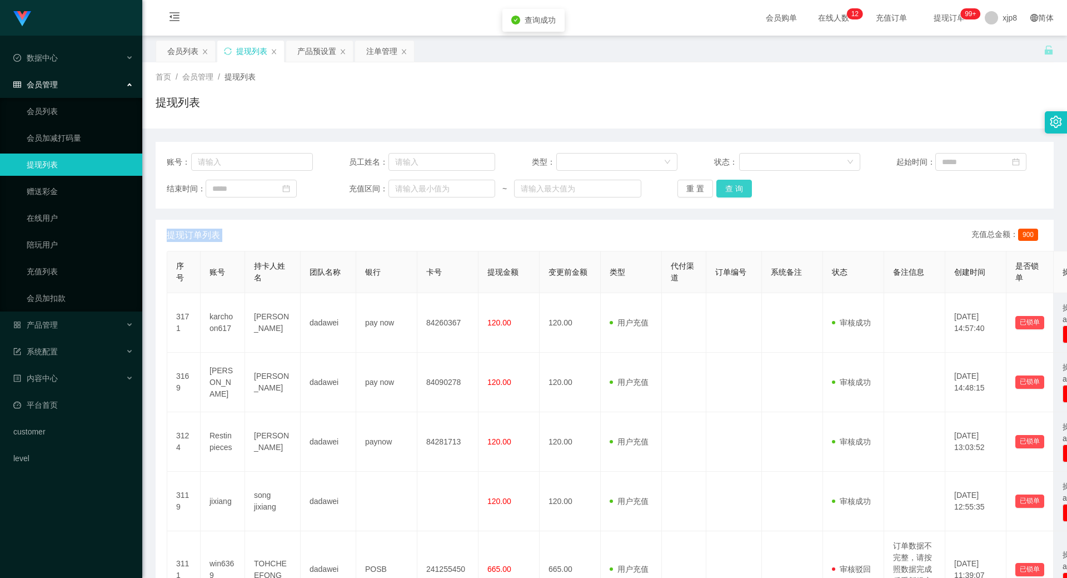
click at [742, 183] on button "查 询" at bounding box center [734, 189] width 36 height 18
click at [742, 183] on div "重 置 查 询" at bounding box center [751, 189] width 146 height 18
click at [742, 183] on button "查 询" at bounding box center [734, 189] width 36 height 18
click at [742, 183] on div "重 置 查 询" at bounding box center [751, 189] width 146 height 18
click at [743, 183] on button "查 询" at bounding box center [734, 189] width 36 height 18
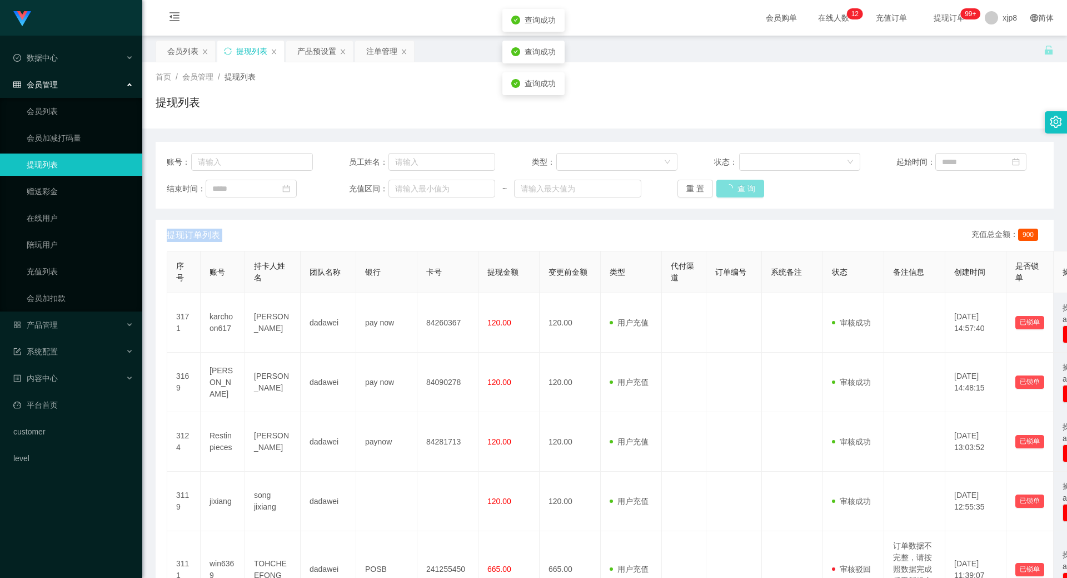
click at [743, 183] on div "重 置 查 询" at bounding box center [751, 189] width 146 height 18
click at [743, 183] on button "查 询" at bounding box center [740, 189] width 48 height 18
click at [743, 183] on div "重 置 查 询" at bounding box center [751, 189] width 146 height 18
click at [743, 183] on button "查 询" at bounding box center [740, 189] width 48 height 18
click at [743, 183] on div "重 置 查 询" at bounding box center [751, 189] width 146 height 18
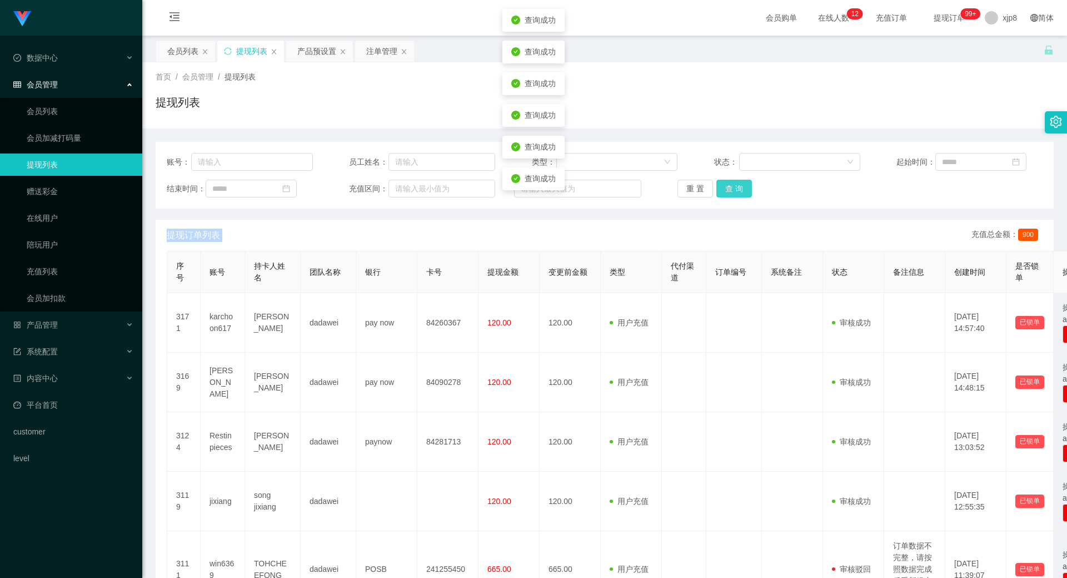
click at [743, 183] on button "查 询" at bounding box center [734, 189] width 36 height 18
click at [743, 183] on div "重 置 查 询" at bounding box center [751, 189] width 146 height 18
click at [743, 183] on button "查 询" at bounding box center [734, 189] width 36 height 18
click at [743, 183] on div "重 置 查 询" at bounding box center [751, 189] width 146 height 18
click at [743, 183] on button "查 询" at bounding box center [734, 189] width 36 height 18
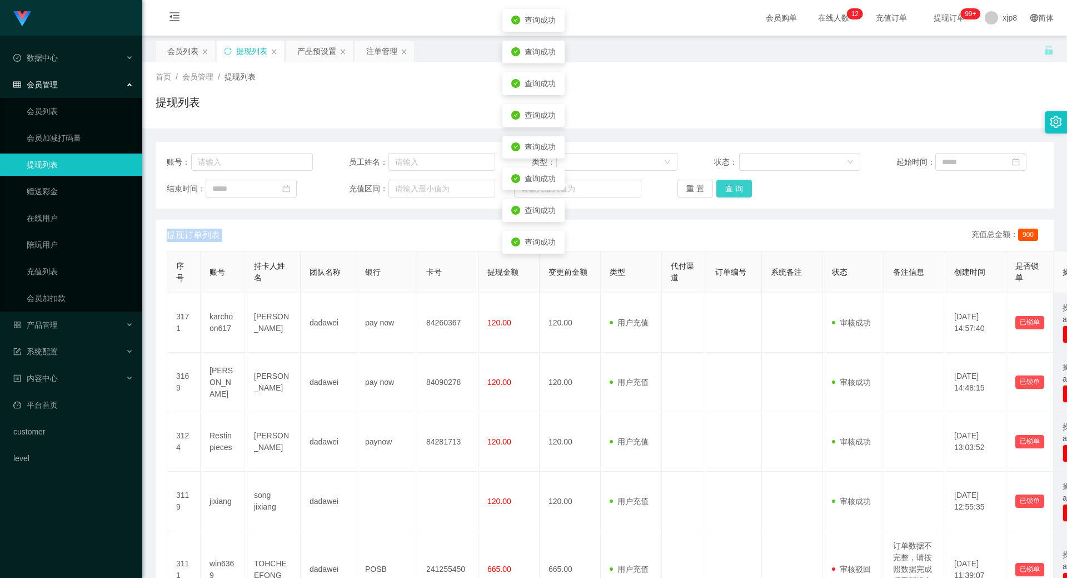
click at [743, 183] on div "重 置 查 询" at bounding box center [751, 189] width 146 height 18
click at [743, 183] on button "查 询" at bounding box center [734, 189] width 36 height 18
click at [743, 183] on div "重 置 查 询" at bounding box center [751, 189] width 146 height 18
click at [743, 183] on button "查 询" at bounding box center [740, 189] width 48 height 18
click at [743, 183] on div "重 置 查 询" at bounding box center [751, 189] width 146 height 18
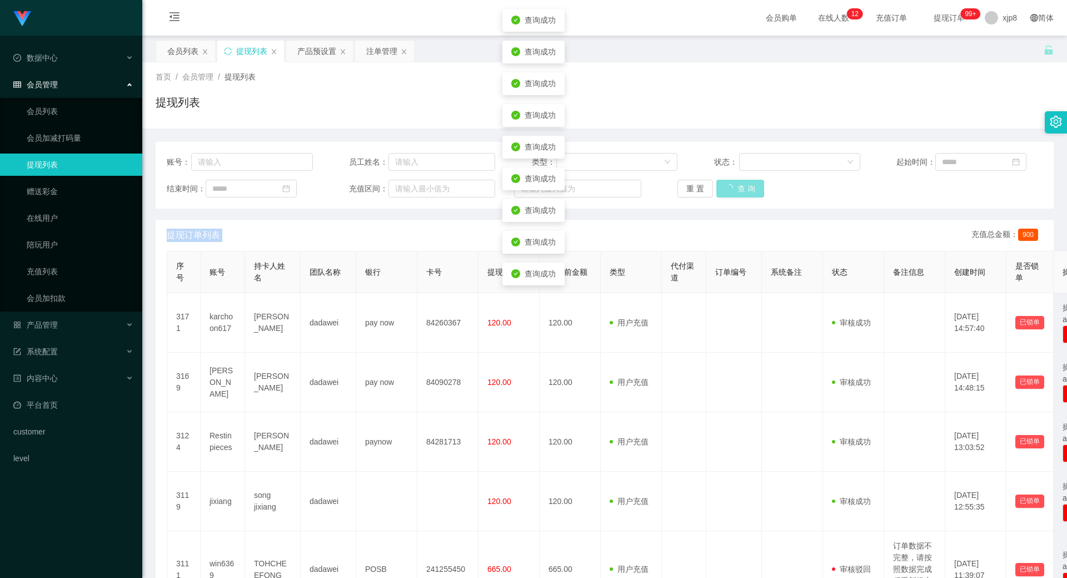
click at [743, 183] on button "查 询" at bounding box center [740, 189] width 48 height 18
drag, startPoint x: 750, startPoint y: 182, endPoint x: 747, endPoint y: 188, distance: 7.0
click at [750, 182] on div "重 置 查 询" at bounding box center [751, 189] width 146 height 18
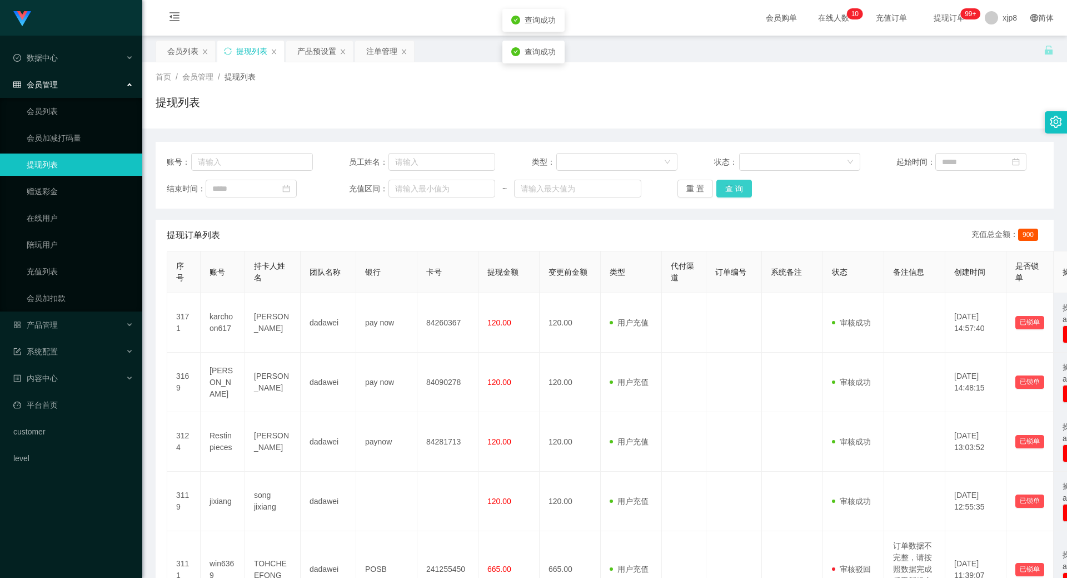
click at [741, 188] on button "查 询" at bounding box center [734, 189] width 36 height 18
click at [741, 188] on div "重 置 查 询" at bounding box center [751, 189] width 146 height 18
click at [741, 187] on button "查 询" at bounding box center [740, 189] width 48 height 18
click at [741, 187] on div "重 置 查 询" at bounding box center [751, 189] width 146 height 18
click at [741, 187] on button "查 询" at bounding box center [740, 189] width 48 height 18
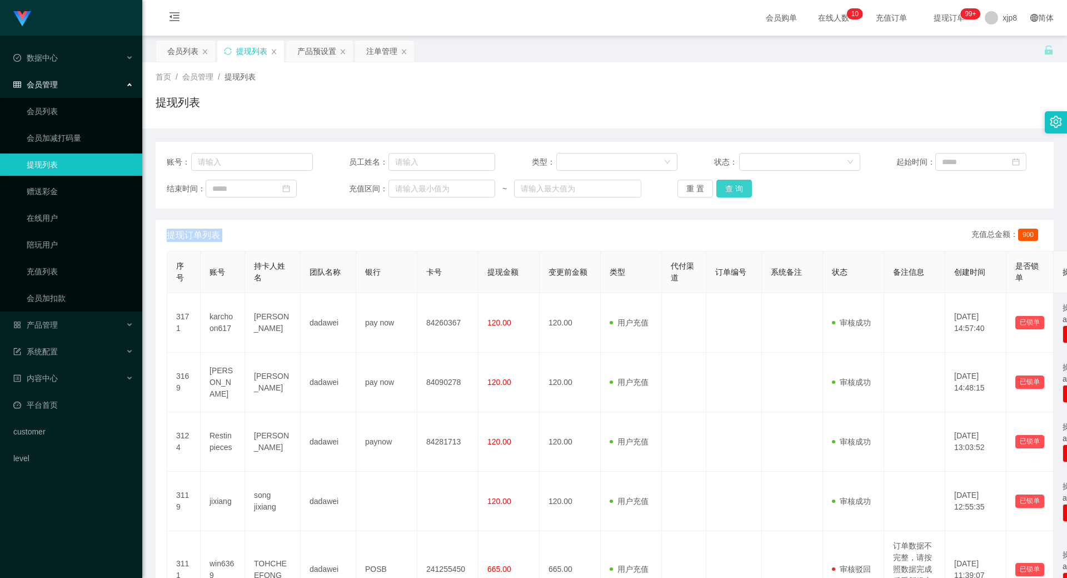
click at [725, 185] on button "查 询" at bounding box center [734, 189] width 36 height 18
click at [725, 185] on div "重 置 查 询" at bounding box center [751, 189] width 146 height 18
click at [725, 185] on button "查 询" at bounding box center [734, 189] width 36 height 18
click at [725, 185] on div "重 置 查 询" at bounding box center [751, 189] width 146 height 18
click at [728, 184] on button "查 询" at bounding box center [734, 189] width 36 height 18
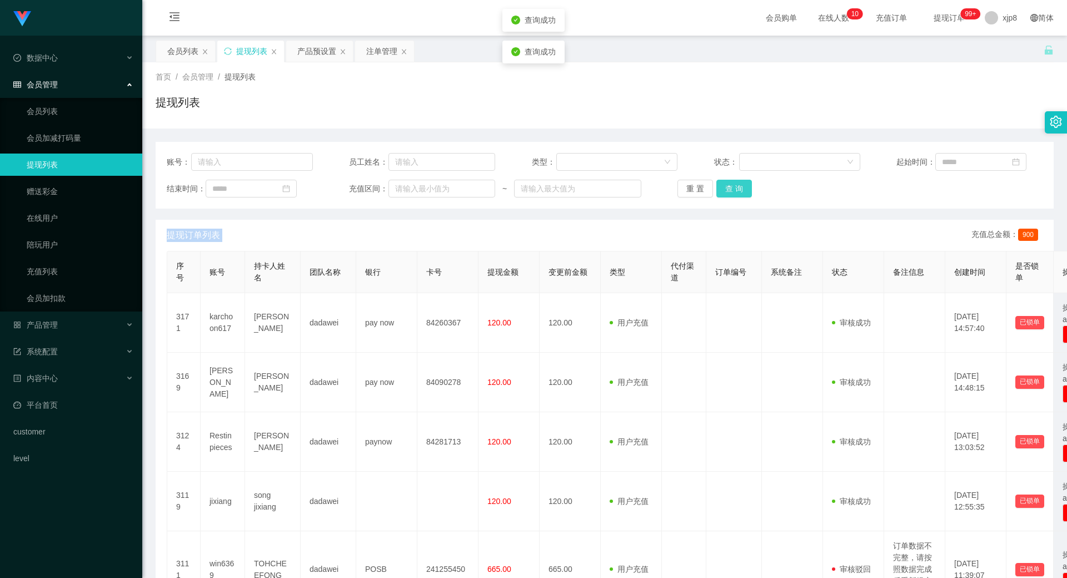
drag, startPoint x: 728, startPoint y: 184, endPoint x: 719, endPoint y: 185, distance: 8.9
click at [728, 184] on div "重 置 查 询" at bounding box center [751, 189] width 146 height 18
click at [716, 196] on button "查 询" at bounding box center [734, 189] width 36 height 18
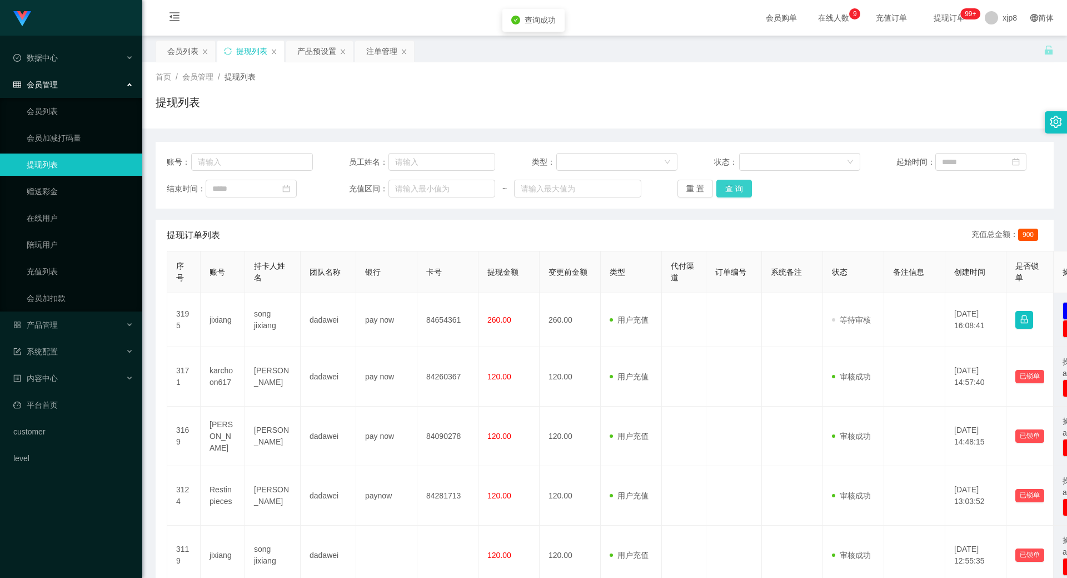
click at [719, 195] on button "查 询" at bounding box center [734, 189] width 36 height 18
click at [719, 195] on div "重 置 查 询" at bounding box center [751, 189] width 146 height 18
click at [719, 195] on button "查 询" at bounding box center [734, 189] width 36 height 18
click at [719, 195] on div "重 置 查 询" at bounding box center [751, 189] width 146 height 18
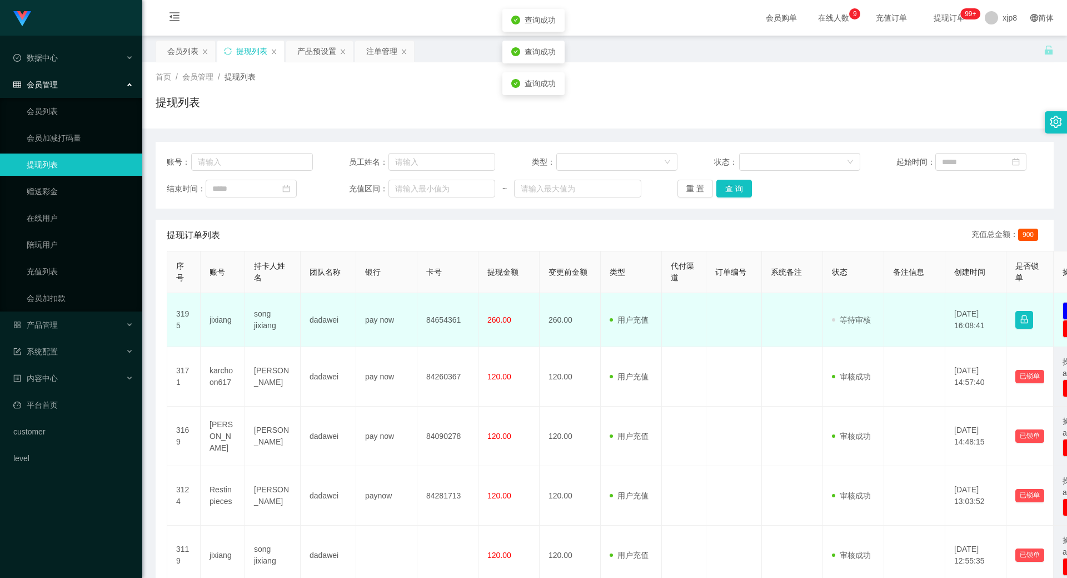
click at [223, 316] on td "jixiang" at bounding box center [223, 320] width 44 height 54
copy td "jixiang"
